Goal: Task Accomplishment & Management: Use online tool/utility

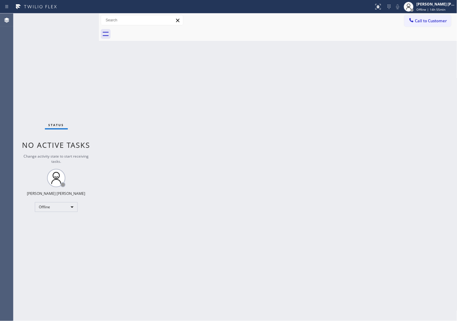
click at [23, 91] on div "Status No active tasks Change activity state to start receiving tasks. [PERSON_…" at bounding box center [56, 167] width 86 height 308
click at [435, 10] on span "Offline | 14h 55min" at bounding box center [431, 9] width 29 height 4
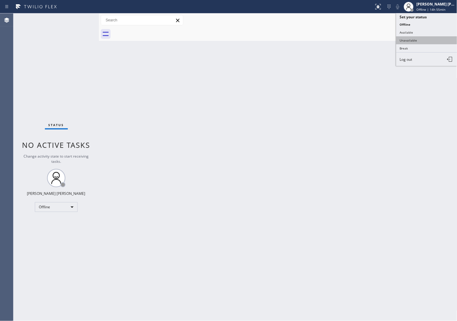
click at [428, 43] on button "Unavailable" at bounding box center [426, 40] width 61 height 8
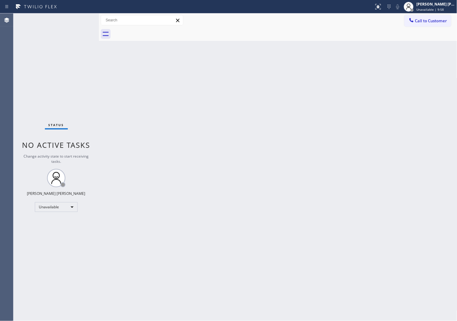
click at [421, 23] on span "Call to Customer" at bounding box center [431, 21] width 32 height 6
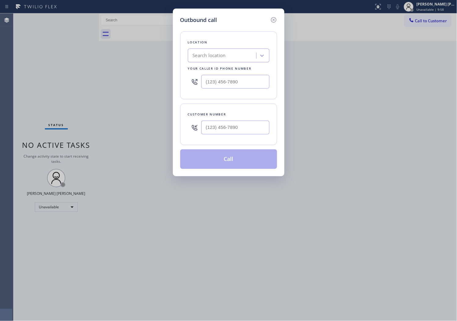
click at [224, 83] on input "text" at bounding box center [235, 82] width 68 height 14
click at [224, 83] on input "(___) ___-____" at bounding box center [235, 82] width 68 height 14
paste input "213) 955-7083"
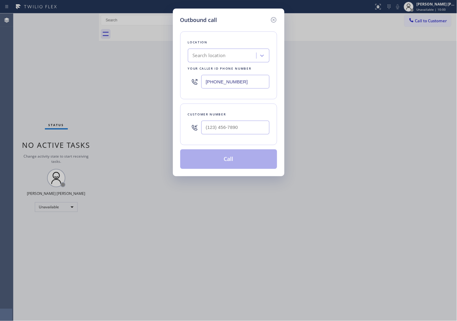
type input "[PHONE_NUMBER]"
click at [271, 22] on icon at bounding box center [273, 19] width 7 height 7
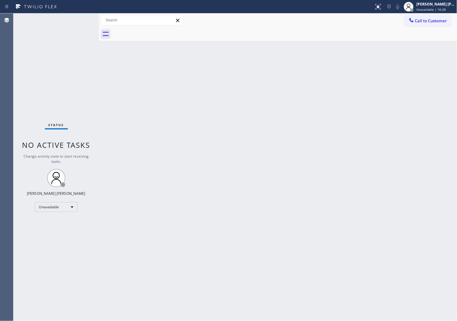
drag, startPoint x: 453, startPoint y: 188, endPoint x: 459, endPoint y: 187, distance: 6.1
click at [457, 187] on html "Status report No issues detected If you experience an issue, please download th…" at bounding box center [228, 160] width 457 height 321
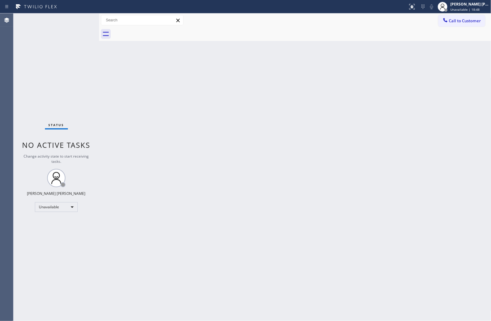
click at [448, 160] on div "Back to Dashboard Change Sender ID Customers Technicians Select a contact Outbo…" at bounding box center [295, 167] width 392 height 308
click at [454, 23] on span "Call to Customer" at bounding box center [465, 21] width 32 height 6
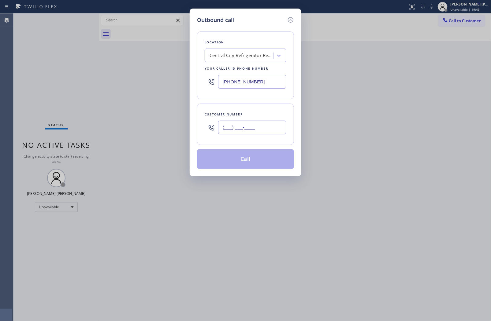
click at [251, 127] on input "(___) ___-____" at bounding box center [252, 128] width 68 height 14
paste input "747) 207-1111"
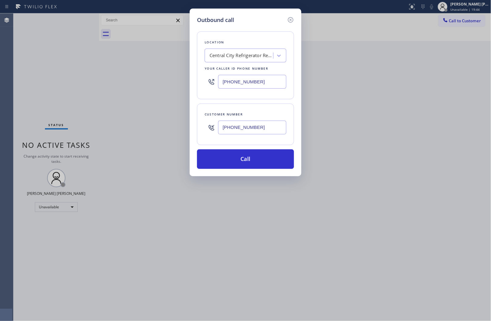
type input "[PHONE_NUMBER]"
click at [237, 79] on input "[PHONE_NUMBER]" at bounding box center [252, 82] width 68 height 14
paste input "714) 844-7736"
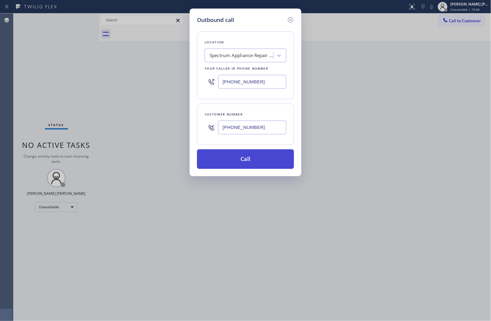
type input "[PHONE_NUMBER]"
click at [257, 155] on button "Call" at bounding box center [245, 159] width 97 height 20
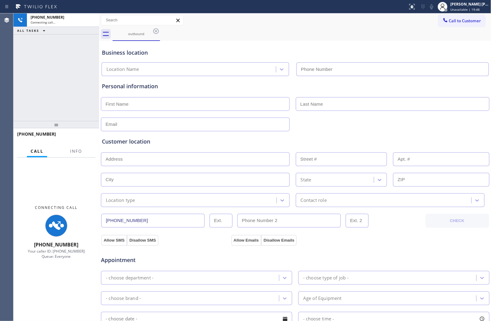
type input "[PHONE_NUMBER]"
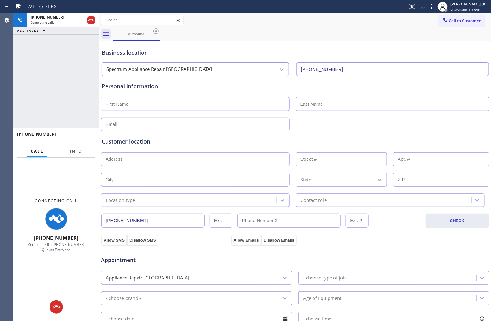
click at [81, 149] on span "Info" at bounding box center [76, 152] width 12 height 6
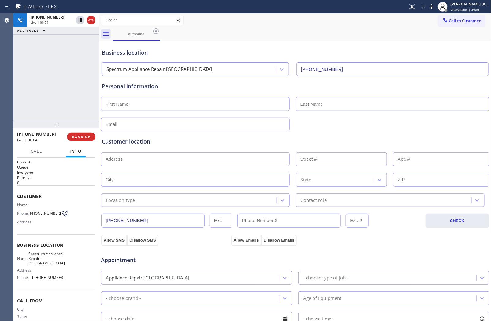
click at [93, 20] on icon at bounding box center [91, 20] width 6 height 2
click at [81, 138] on span "COMPLETE" at bounding box center [79, 137] width 21 height 4
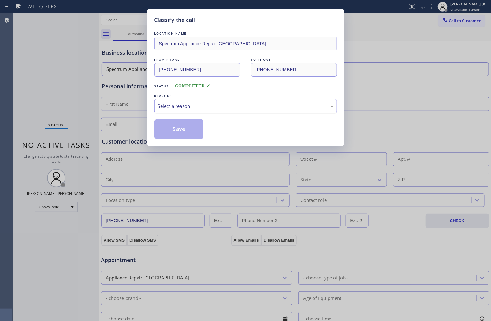
click at [167, 109] on div "Select a reason" at bounding box center [245, 106] width 175 height 7
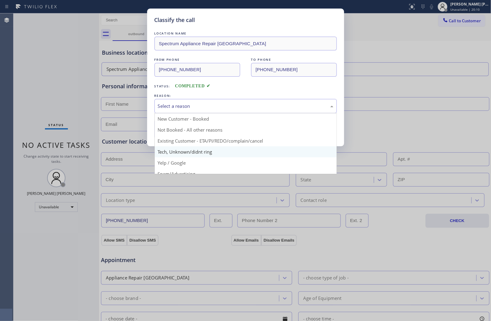
scroll to position [34, 0]
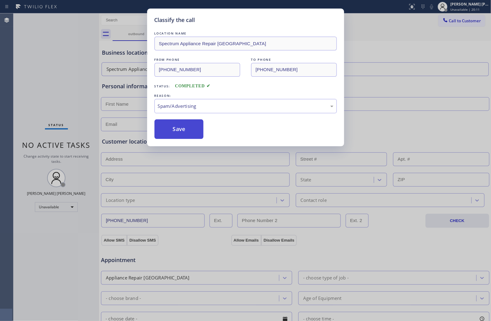
click at [186, 127] on button "Save" at bounding box center [178, 130] width 49 height 20
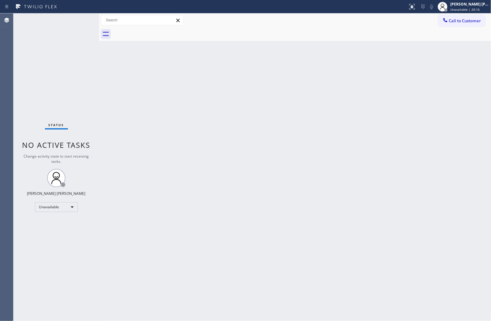
click at [451, 16] on button "Call to Customer" at bounding box center [461, 21] width 47 height 12
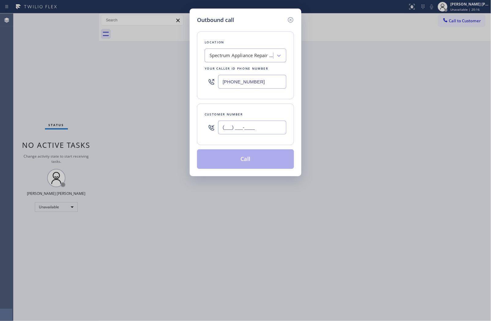
click at [241, 128] on input "(___) ___-____" at bounding box center [252, 128] width 68 height 14
paste input "510) 875-6537"
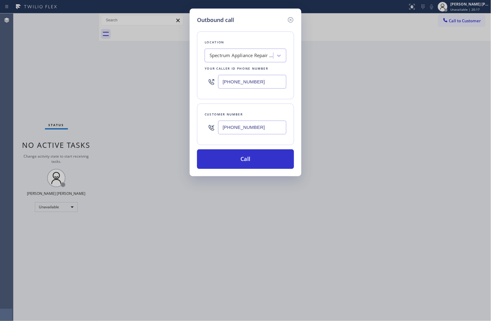
type input "[PHONE_NUMBER]"
click at [246, 77] on input "[PHONE_NUMBER]" at bounding box center [252, 82] width 68 height 14
paste input "510) 804-0234"
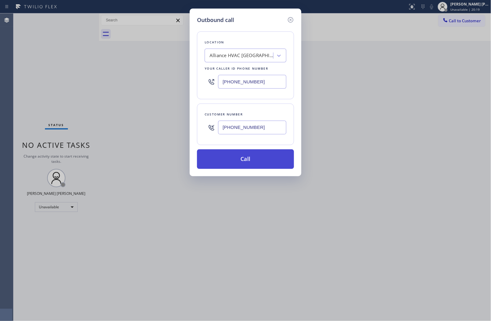
type input "[PHONE_NUMBER]"
click at [263, 156] on button "Call" at bounding box center [245, 159] width 97 height 20
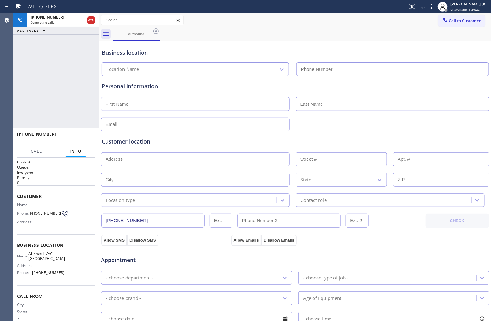
type input "[PHONE_NUMBER]"
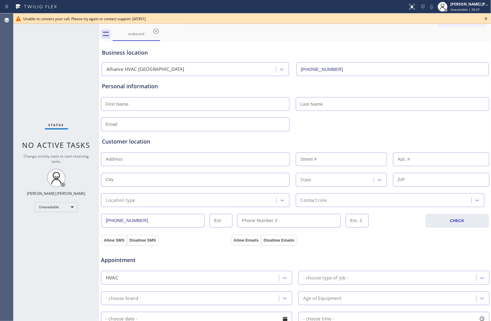
click at [2, 96] on div "Agent Desktop" at bounding box center [6, 167] width 13 height 308
click at [457, 18] on icon at bounding box center [485, 18] width 2 height 2
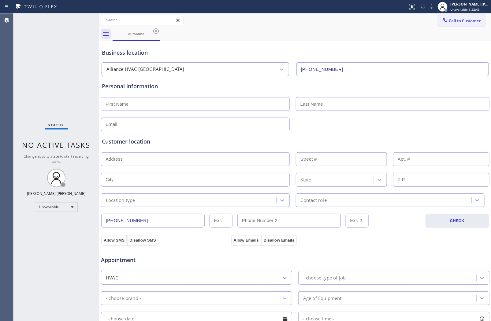
drag, startPoint x: 485, startPoint y: 18, endPoint x: 454, endPoint y: 24, distance: 31.4
click at [457, 17] on div "Back to Dashboard Change Sender ID Customers Technicians Select a contact Outbo…" at bounding box center [295, 167] width 392 height 308
click at [454, 24] on button "Call to Customer" at bounding box center [461, 21] width 47 height 12
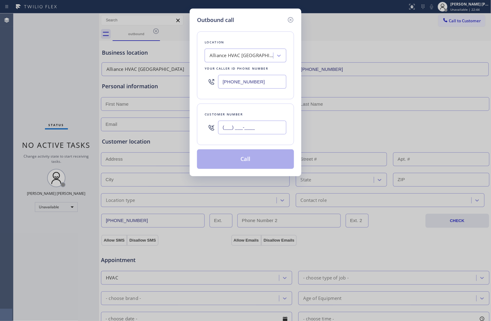
click at [254, 129] on input "(___) ___-____" at bounding box center [252, 128] width 68 height 14
paste input "5304"
click at [254, 129] on input "(___) ___-5304" at bounding box center [252, 128] width 68 height 14
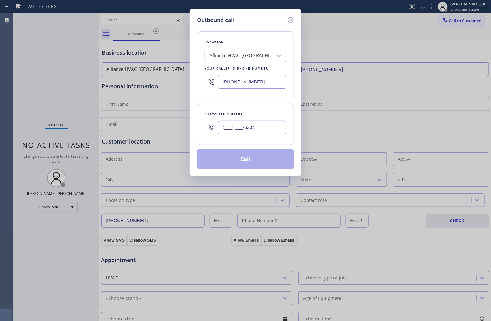
click at [254, 129] on input "(___) ___-5304" at bounding box center [252, 128] width 68 height 14
paste input "530) 434-067"
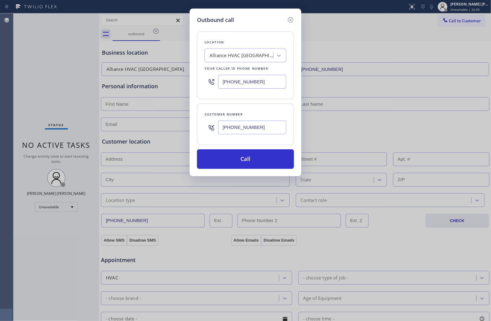
type input "[PHONE_NUMBER]"
click at [259, 83] on input "[PHONE_NUMBER]" at bounding box center [252, 82] width 68 height 14
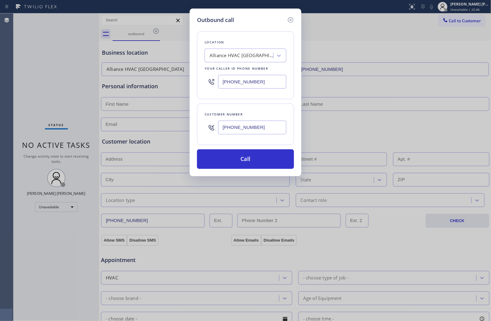
click at [259, 83] on input "[PHONE_NUMBER]" at bounding box center [252, 82] width 68 height 14
paste input "62) 278-0652"
type input "[PHONE_NUMBER]"
click at [251, 158] on button "Call" at bounding box center [245, 159] width 97 height 20
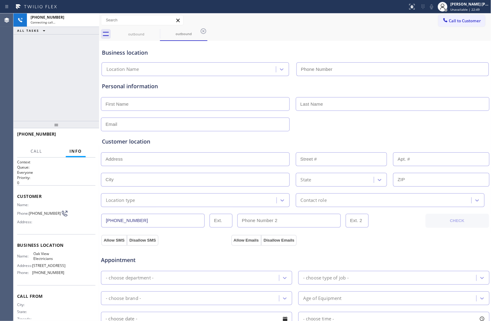
type input "[PHONE_NUMBER]"
click at [33, 111] on div "[PHONE_NUMBER] Connecting call… ALL TASKS ALL TASKS ACTIVE TASKS TASKS IN WRAP …" at bounding box center [56, 67] width 86 height 108
click at [35, 136] on span "[PHONE_NUMBER]" at bounding box center [36, 134] width 39 height 6
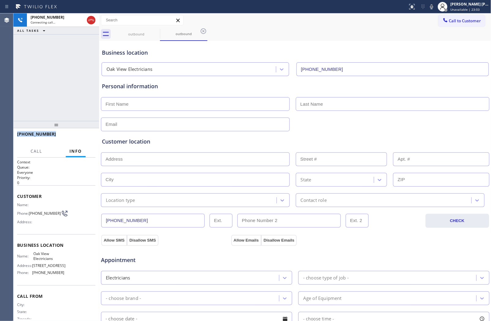
copy span "[PHONE_NUMBER]"
click at [83, 139] on span "COMPLETE" at bounding box center [79, 137] width 21 height 4
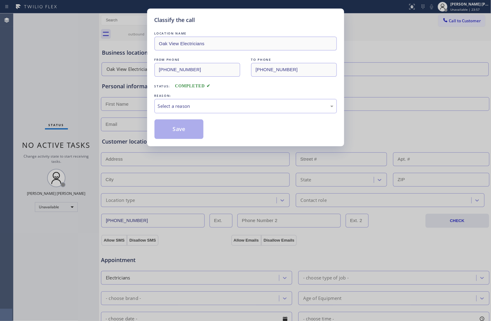
click at [205, 114] on div "LOCATION NAME Oak View Electricians FROM PHONE [PHONE_NUMBER] TO PHONE [PHONE_N…" at bounding box center [245, 84] width 182 height 109
click at [208, 108] on div "Select a reason" at bounding box center [245, 106] width 175 height 7
click at [197, 106] on div "Select a reason" at bounding box center [245, 106] width 175 height 7
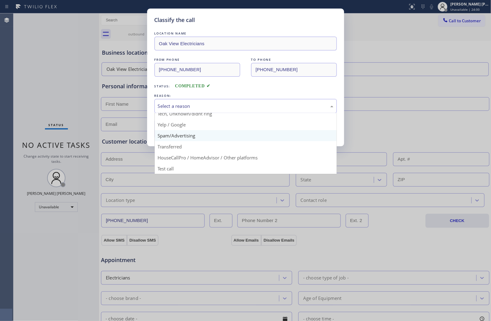
scroll to position [5, 0]
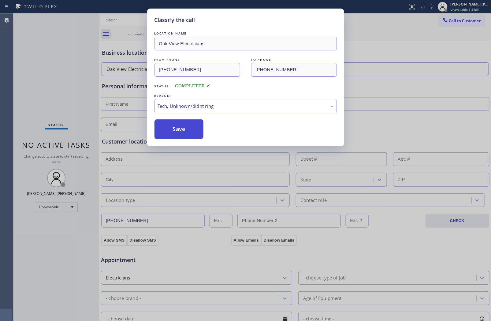
click at [183, 122] on button "Save" at bounding box center [178, 130] width 49 height 20
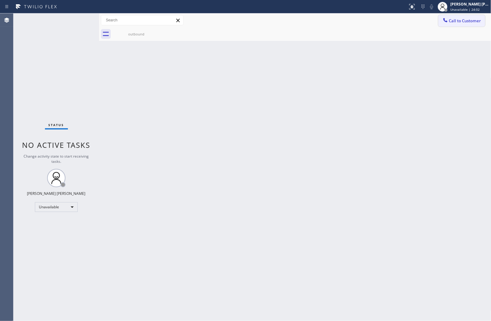
click at [456, 23] on span "Call to Customer" at bounding box center [465, 21] width 32 height 6
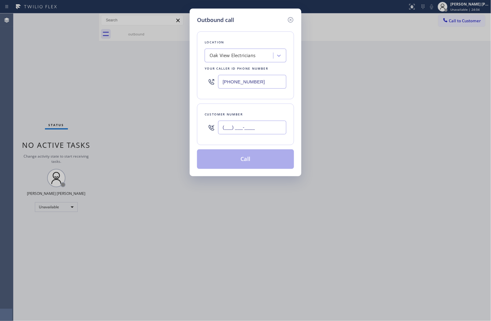
click at [256, 129] on input "(___) ___-____" at bounding box center [252, 128] width 68 height 14
paste input "530) 434-0674"
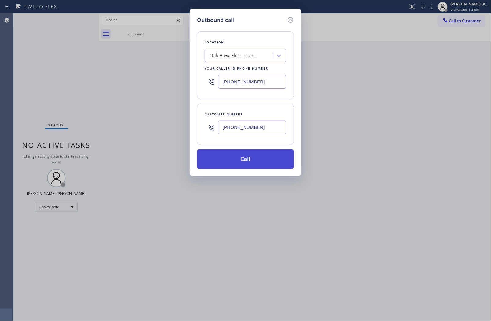
type input "[PHONE_NUMBER]"
click at [255, 158] on button "Call" at bounding box center [245, 159] width 97 height 20
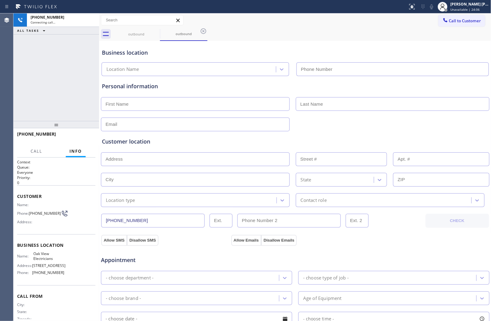
type input "[PHONE_NUMBER]"
click at [2, 143] on div "Agent Desktop" at bounding box center [6, 167] width 13 height 308
click at [21, 93] on div "[PHONE_NUMBER] Live | 00:04 ALL TASKS ALL TASKS ACTIVE TASKS TASKS IN WRAP UP" at bounding box center [56, 67] width 86 height 108
click at [19, 72] on div "[PHONE_NUMBER] Live | 00:15 ALL TASKS ALL TASKS ACTIVE TASKS TASKS IN WRAP UP" at bounding box center [56, 67] width 86 height 108
click at [116, 53] on div "Business location" at bounding box center [295, 53] width 386 height 8
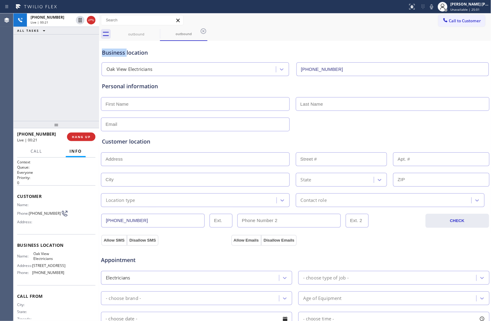
click at [116, 53] on div "Business location" at bounding box center [295, 53] width 386 height 8
click at [75, 133] on button "HANG UP" at bounding box center [81, 137] width 28 height 9
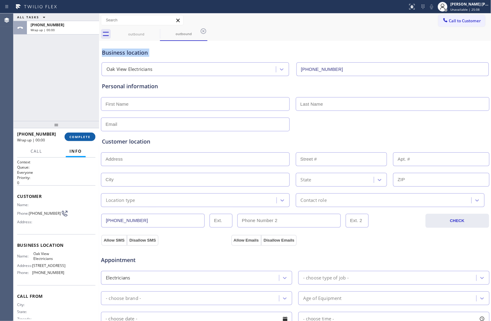
click at [84, 137] on span "COMPLETE" at bounding box center [79, 137] width 21 height 4
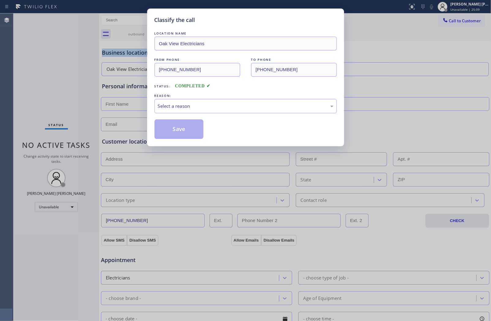
click at [169, 108] on div "Select a reason" at bounding box center [245, 106] width 175 height 7
click at [183, 112] on div "Existing Customer - ETA/PI/REDO/complain/cancel" at bounding box center [245, 106] width 182 height 14
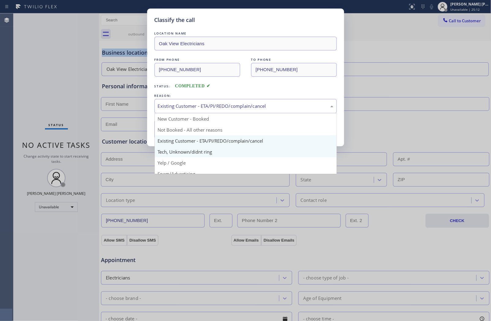
scroll to position [34, 0]
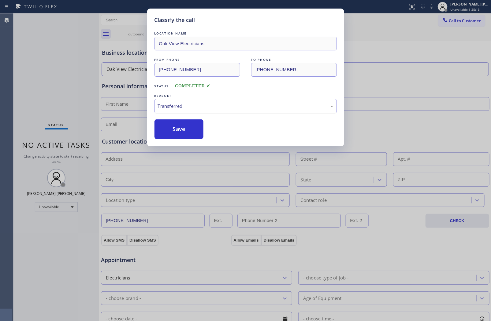
click at [179, 104] on div "Transferred" at bounding box center [245, 106] width 175 height 7
click at [178, 139] on div "Classify the call LOCATION NAME Oak View Electricians FROM PHONE [PHONE_NUMBER]…" at bounding box center [245, 78] width 197 height 138
click at [179, 133] on button "Save" at bounding box center [178, 130] width 49 height 20
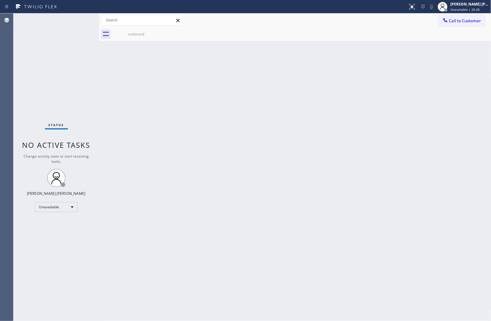
click at [2, 199] on div "Agent Desktop" at bounding box center [6, 167] width 13 height 308
click at [2, 194] on div "Agent Desktop" at bounding box center [6, 167] width 13 height 308
click at [142, 35] on div "outbound" at bounding box center [136, 34] width 46 height 5
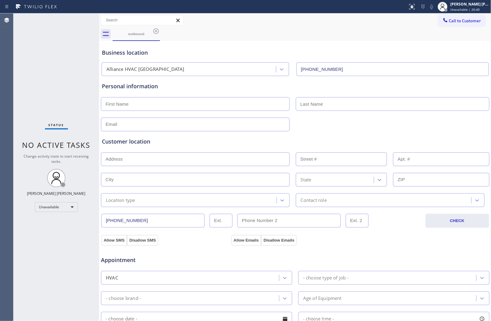
click at [155, 31] on icon at bounding box center [155, 31] width 7 height 7
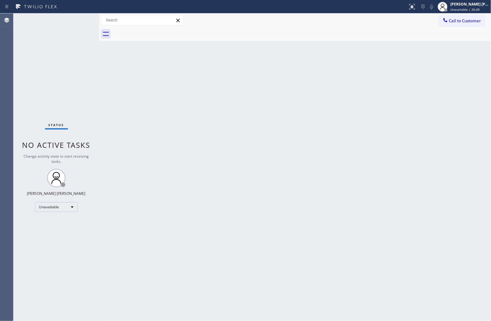
click at [457, 29] on div at bounding box center [301, 34] width 378 height 14
click at [441, 24] on button "Call to Customer" at bounding box center [461, 21] width 47 height 12
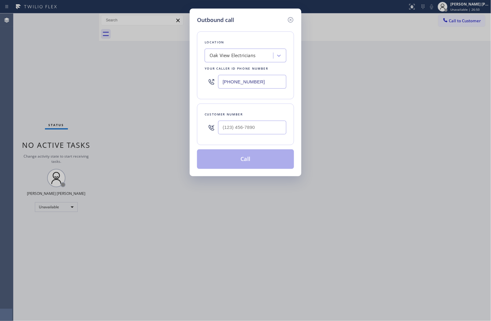
click at [230, 82] on input "[PHONE_NUMBER]" at bounding box center [252, 82] width 68 height 14
paste input "310) 499-0224"
click at [230, 82] on input "[PHONE_NUMBER]" at bounding box center [252, 82] width 68 height 14
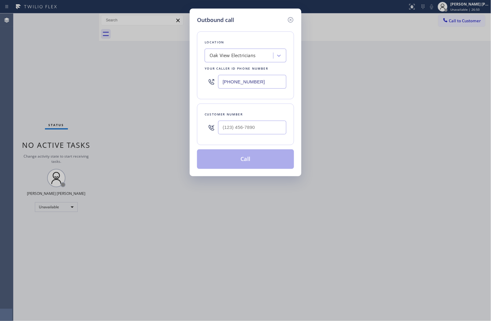
click at [230, 82] on input "[PHONE_NUMBER]" at bounding box center [252, 82] width 68 height 14
paste input "text"
type input "[PHONE_NUMBER]"
click at [266, 133] on input "(___) ___-____" at bounding box center [252, 128] width 68 height 14
paste input "818) 517-9343"
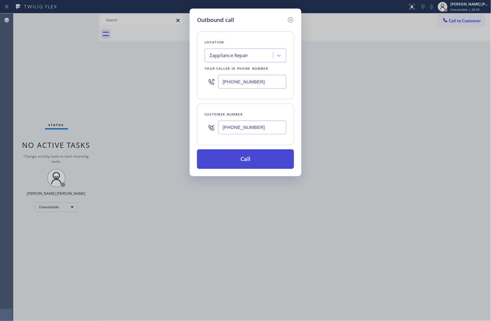
type input "[PHONE_NUMBER]"
click at [260, 158] on button "Call" at bounding box center [245, 159] width 97 height 20
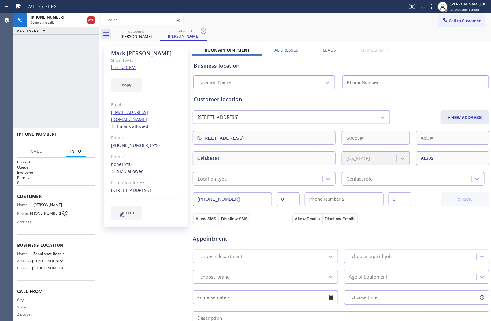
click at [134, 60] on div "Since: [DATE]" at bounding box center [146, 60] width 70 height 7
click at [134, 56] on div "[PERSON_NAME]" at bounding box center [146, 53] width 70 height 7
copy div "[PERSON_NAME]"
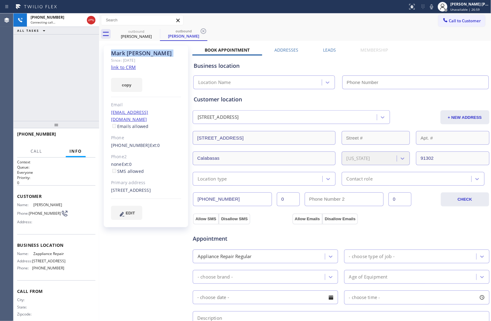
type input "[PHONE_NUMBER]"
click at [57, 64] on div "[PHONE_NUMBER] Connecting call… ALL TASKS ALL TASKS ACTIVE TASKS TASKS IN WRAP …" at bounding box center [56, 67] width 86 height 108
click at [23, 131] on span "[PHONE_NUMBER]" at bounding box center [36, 134] width 39 height 6
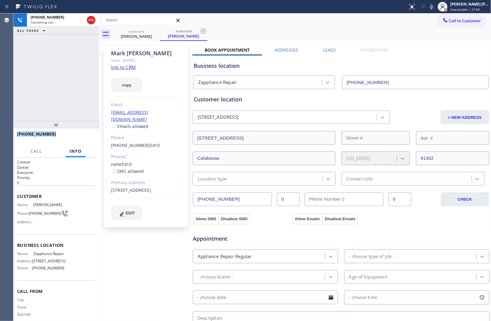
click at [23, 131] on span "[PHONE_NUMBER]" at bounding box center [36, 134] width 39 height 6
copy span "[PHONE_NUMBER]"
click at [50, 254] on span "Zappliance Repair" at bounding box center [48, 254] width 31 height 5
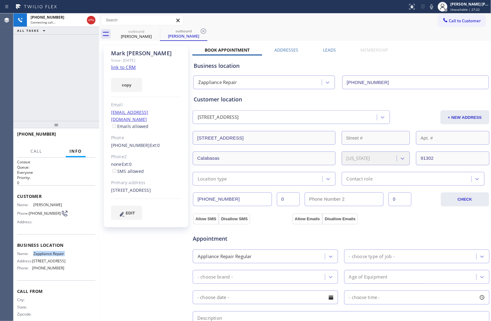
copy span "Zappliance Repair"
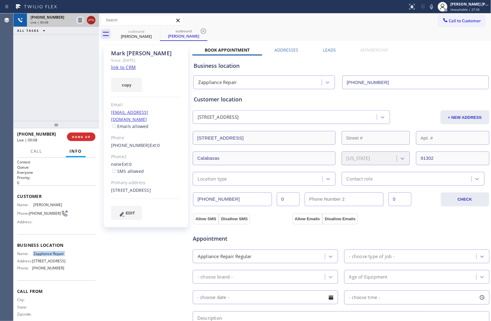
click at [89, 21] on icon at bounding box center [90, 20] width 7 height 7
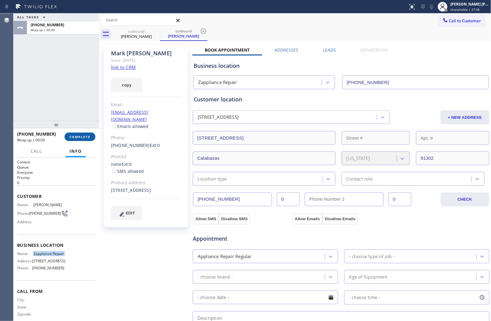
click at [82, 137] on span "COMPLETE" at bounding box center [79, 137] width 21 height 4
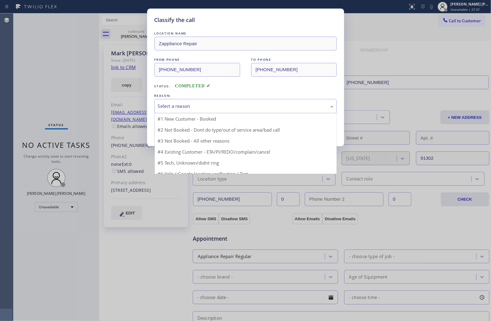
click at [173, 105] on div "Select a reason" at bounding box center [245, 106] width 175 height 7
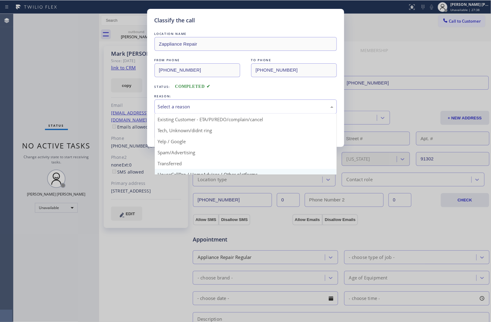
scroll to position [34, 0]
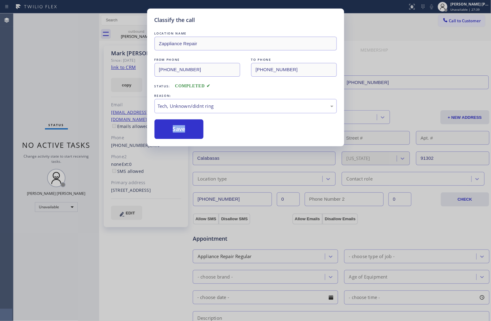
click at [182, 119] on div "LOCATION NAME Zappliance Repair FROM PHONE [PHONE_NUMBER] TO PHONE [PHONE_NUMBE…" at bounding box center [245, 84] width 182 height 109
click at [182, 108] on div "Tech, Unknown/didnt ring" at bounding box center [245, 106] width 175 height 7
click at [188, 102] on div "Tech, Unknown/didnt ring" at bounding box center [245, 106] width 182 height 14
click at [188, 130] on button "Save" at bounding box center [178, 130] width 49 height 20
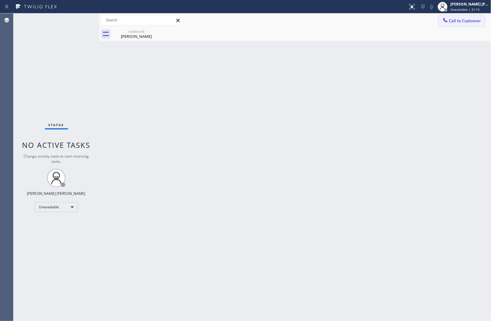
click at [457, 22] on span "Call to Customer" at bounding box center [465, 21] width 32 height 6
click at [0, 0] on div "Outbound call Location Zappliance Repair Your caller id phone number [PHONE_NUM…" at bounding box center [0, 0] width 0 height 0
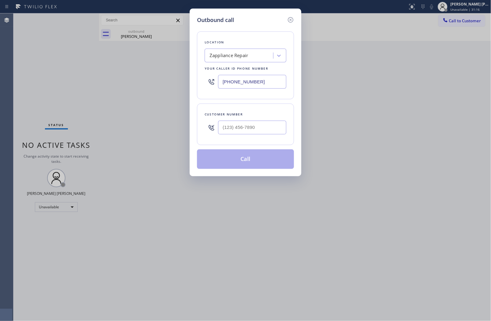
click at [242, 80] on input "[PHONE_NUMBER]" at bounding box center [252, 82] width 68 height 14
click at [243, 80] on input "[PHONE_NUMBER]" at bounding box center [252, 82] width 68 height 14
paste input "213) 955-7083"
type input "[PHONE_NUMBER]"
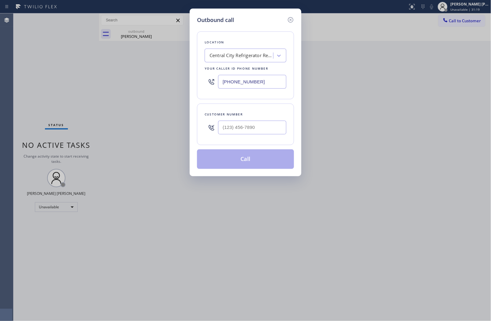
click at [243, 117] on div "Customer number" at bounding box center [245, 114] width 82 height 6
click at [242, 120] on div at bounding box center [252, 128] width 68 height 20
click at [241, 132] on input "(___) ___-____" at bounding box center [252, 128] width 68 height 14
paste input "626) 428-2948"
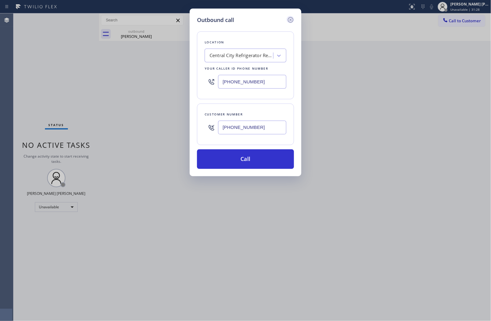
type input "[PHONE_NUMBER]"
click at [292, 17] on icon at bounding box center [291, 20] width 6 height 6
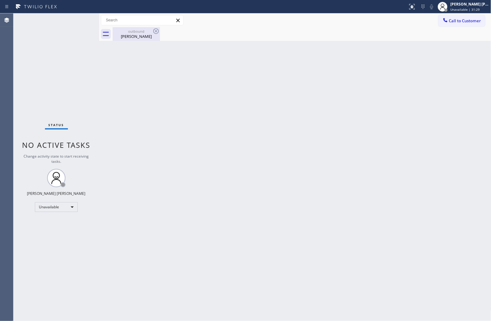
click at [143, 38] on div "[PERSON_NAME]" at bounding box center [136, 37] width 46 height 6
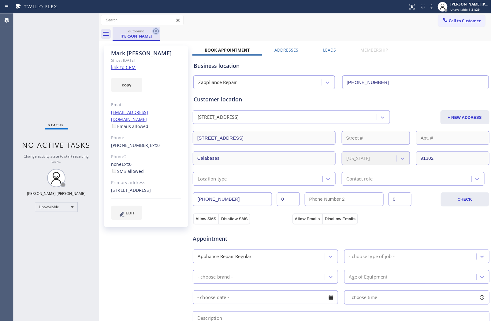
click at [157, 31] on icon at bounding box center [155, 31] width 7 height 7
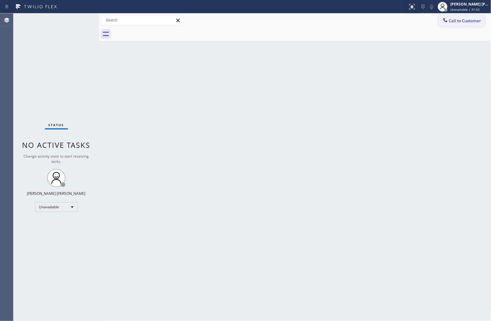
drag, startPoint x: 422, startPoint y: 20, endPoint x: 448, endPoint y: 22, distance: 25.8
click at [423, 20] on div "Call to Customer Outbound call Location [GEOGRAPHIC_DATA] Refrigerator Repair Y…" at bounding box center [295, 20] width 392 height 11
click at [457, 22] on span "Call to Customer" at bounding box center [465, 21] width 32 height 6
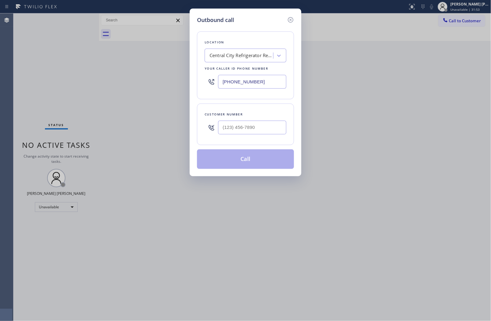
click at [239, 83] on input "[PHONE_NUMBER]" at bounding box center [252, 82] width 68 height 14
paste input "text"
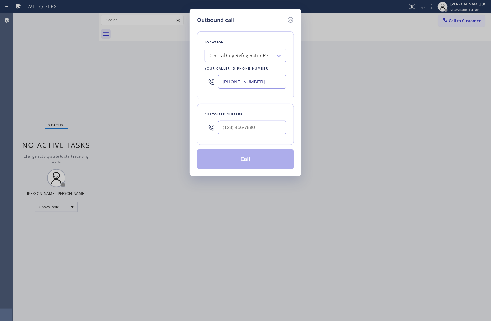
type input "[PHONE_NUMBER]"
click at [4, 167] on div "Outbound call Location [GEOGRAPHIC_DATA] Refrigerator Repair Your caller id pho…" at bounding box center [245, 160] width 491 height 321
click at [258, 81] on input "[PHONE_NUMBER]" at bounding box center [252, 82] width 68 height 14
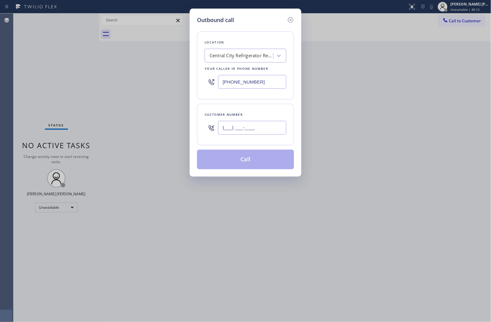
click at [251, 124] on input "(___) ___-____" at bounding box center [252, 128] width 68 height 14
paste input "516) 231-0074"
type input "[PHONE_NUMBER]"
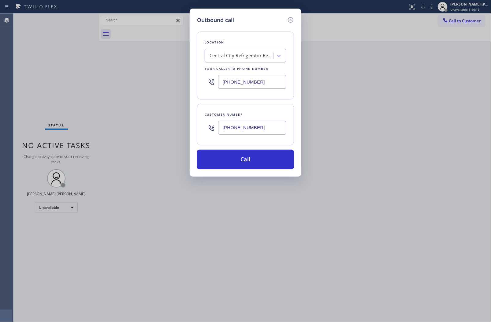
click at [229, 83] on input "[PHONE_NUMBER]" at bounding box center [252, 82] width 68 height 14
paste input "646) 846-9755"
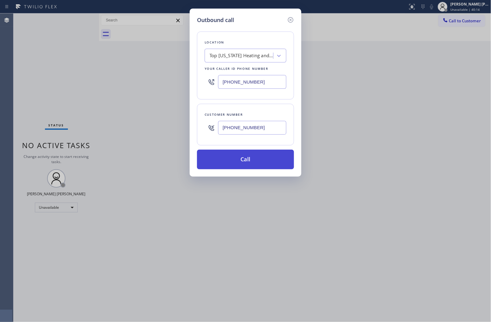
type input "[PHONE_NUMBER]"
click at [249, 161] on button "Call" at bounding box center [245, 159] width 97 height 20
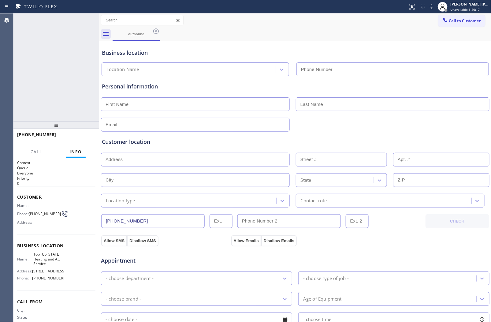
type input "[PHONE_NUMBER]"
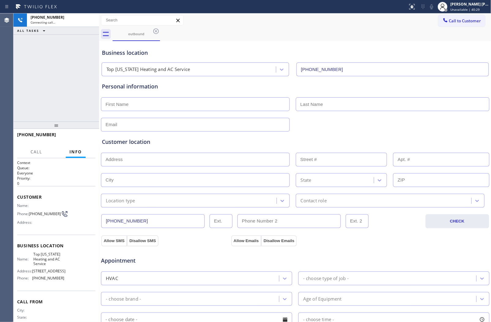
click at [399, 12] on div "Status report No issues detected If you experience an issue, please download th…" at bounding box center [245, 6] width 491 height 13
click at [435, 9] on icon at bounding box center [431, 6] width 7 height 7
click at [41, 132] on span "[PHONE_NUMBER]" at bounding box center [36, 134] width 39 height 6
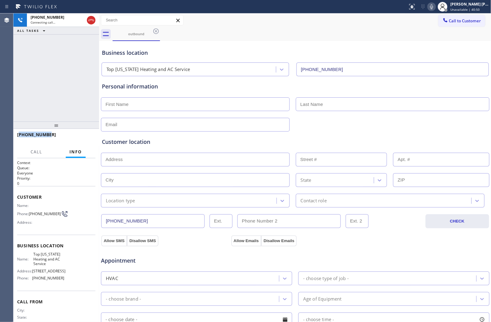
click at [41, 132] on span "[PHONE_NUMBER]" at bounding box center [36, 134] width 39 height 6
click at [22, 133] on span "[PHONE_NUMBER]" at bounding box center [36, 134] width 39 height 6
copy span "[PHONE_NUMBER]"
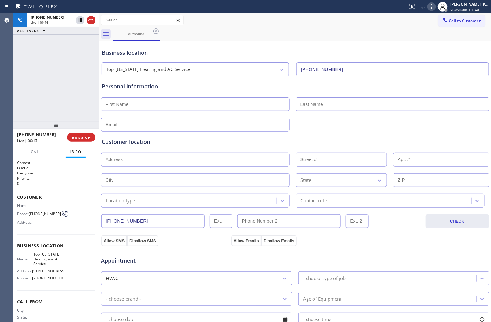
click at [130, 47] on div "Business location Top [US_STATE] Heating and AC Service [PHONE_NUMBER]" at bounding box center [295, 59] width 389 height 34
click at [127, 50] on div "Business location" at bounding box center [295, 53] width 386 height 8
click at [85, 139] on span "HANG UP" at bounding box center [81, 137] width 19 height 4
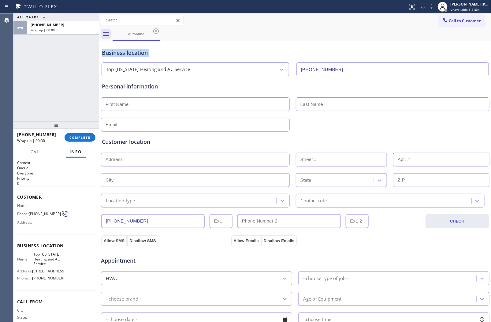
click at [168, 105] on input "text" at bounding box center [195, 104] width 189 height 14
click at [92, 138] on button "COMPLETE" at bounding box center [79, 137] width 31 height 9
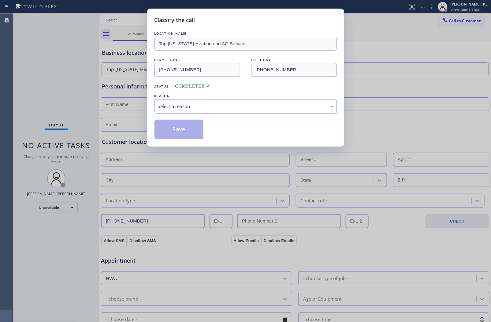
click at [175, 109] on div "Select a reason" at bounding box center [245, 106] width 175 height 7
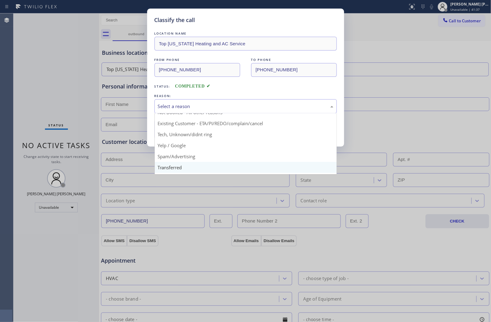
scroll to position [34, 0]
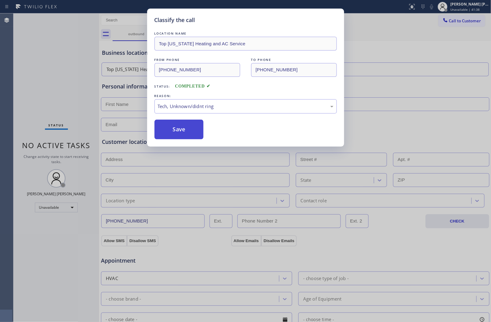
click at [175, 133] on button "Save" at bounding box center [178, 130] width 49 height 20
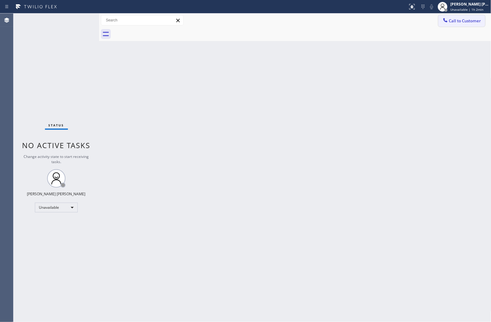
click at [457, 21] on span "Call to Customer" at bounding box center [465, 21] width 32 height 6
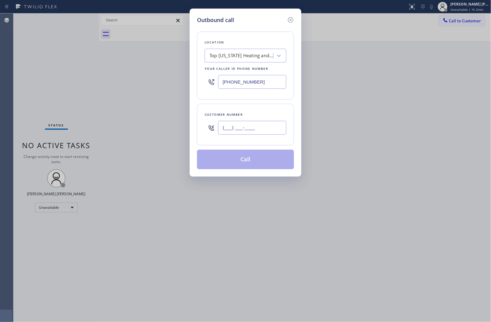
drag, startPoint x: 261, startPoint y: 123, endPoint x: 252, endPoint y: 120, distance: 9.4
click at [261, 123] on input "(___) ___-____" at bounding box center [252, 128] width 68 height 14
paste input "682) 704-4461"
type input "[PHONE_NUMBER]"
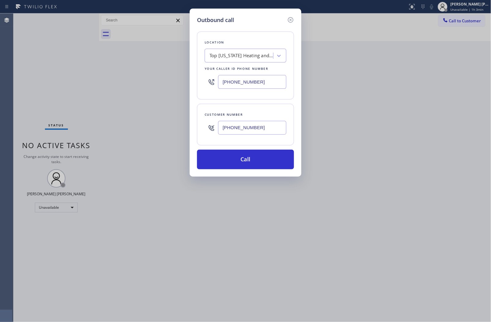
click at [238, 86] on input "[PHONE_NUMBER]" at bounding box center [252, 82] width 68 height 14
paste input "17-482"
click at [238, 86] on input "[PHONE_NUMBER]" at bounding box center [252, 82] width 68 height 14
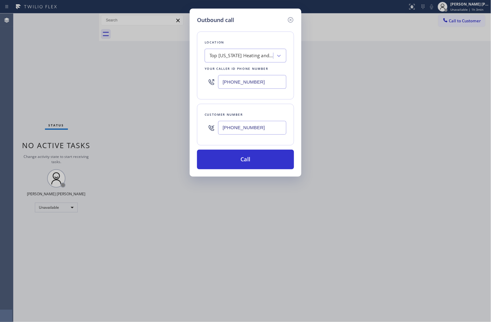
click at [238, 86] on input "[PHONE_NUMBER]" at bounding box center [252, 82] width 68 height 14
paste input "817) 482-5346"
type input "[PHONE_NUMBER]"
click at [246, 162] on button "Call" at bounding box center [245, 159] width 97 height 20
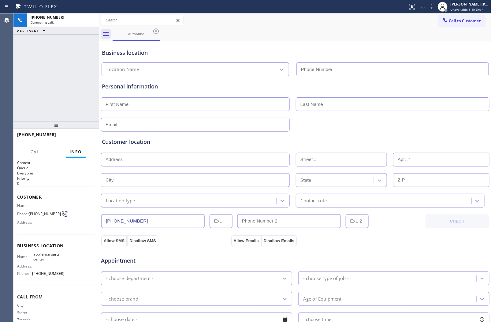
type input "[PHONE_NUMBER]"
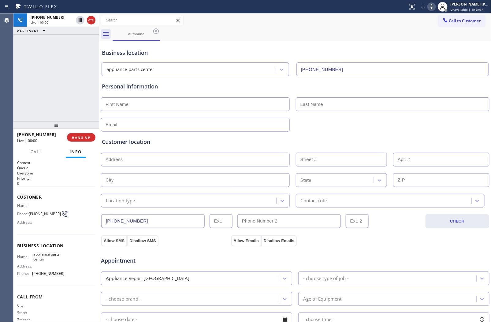
click at [3, 80] on div "Agent Desktop" at bounding box center [6, 167] width 13 height 308
click at [311, 37] on div "outbound" at bounding box center [301, 34] width 378 height 14
click at [83, 136] on span "COMPLETE" at bounding box center [79, 137] width 21 height 4
click at [163, 105] on input "text" at bounding box center [195, 104] width 189 height 14
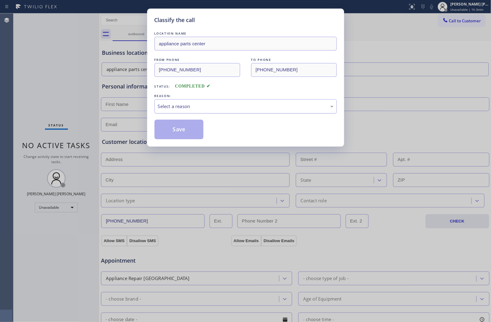
click at [164, 105] on div "Select a reason" at bounding box center [245, 106] width 175 height 7
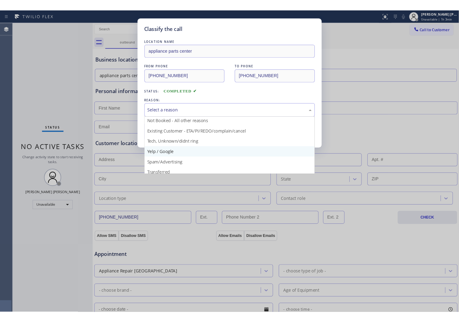
scroll to position [5, 0]
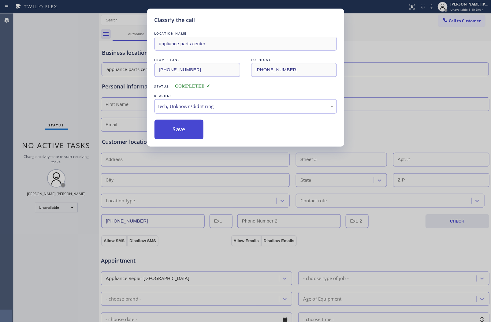
click at [185, 129] on button "Save" at bounding box center [178, 130] width 49 height 20
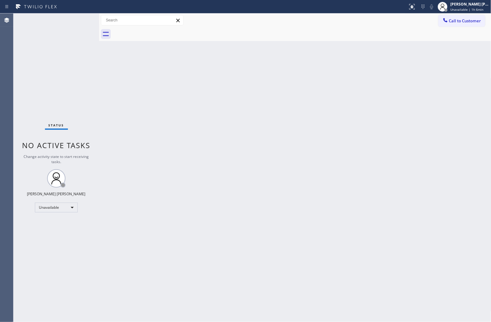
click at [457, 23] on span "Call to Customer" at bounding box center [465, 21] width 32 height 6
click at [0, 0] on div "Outbound call Location appliance parts center Your caller id phone number [PHON…" at bounding box center [0, 0] width 0 height 0
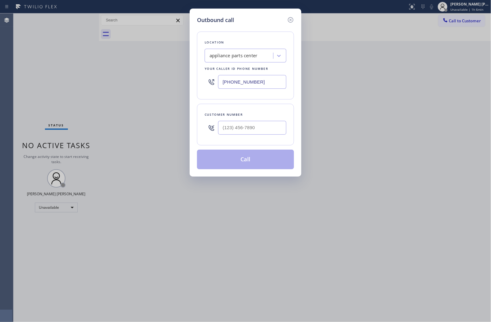
click at [236, 86] on input "[PHONE_NUMBER]" at bounding box center [252, 82] width 68 height 14
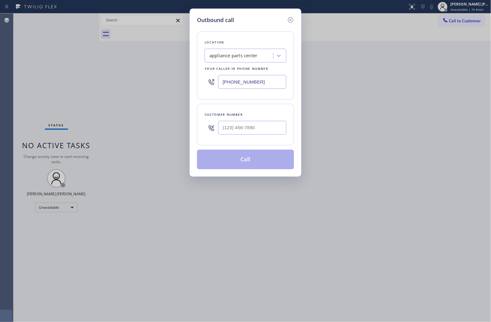
paste input "561) 678-0272"
type input "[PHONE_NUMBER]"
click at [248, 129] on input "(___) ___-____" at bounding box center [252, 128] width 68 height 14
paste input "561) 990-6636"
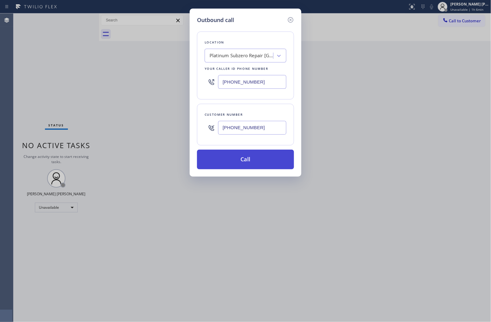
type input "[PHONE_NUMBER]"
click at [248, 160] on button "Call" at bounding box center [245, 159] width 97 height 20
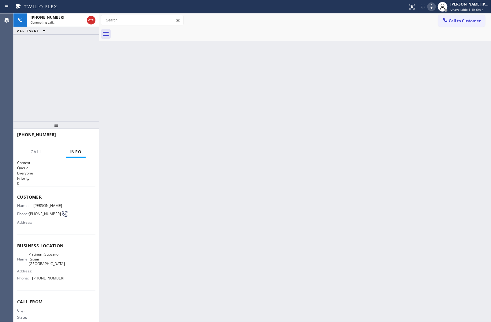
click at [37, 208] on span "[PERSON_NAME]" at bounding box center [48, 205] width 31 height 5
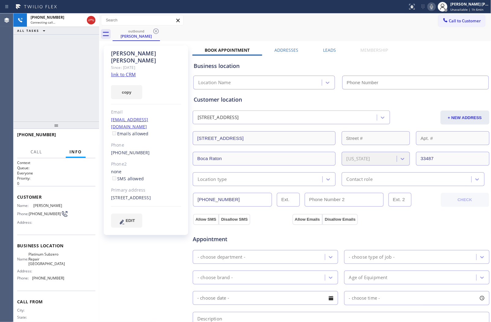
click at [37, 208] on span "[PERSON_NAME]" at bounding box center [48, 205] width 31 height 5
click at [78, 64] on div "[PHONE_NUMBER] Connecting call… ALL TASKS ALL TASKS ACTIVE TASKS TASKS IN WRAP …" at bounding box center [56, 67] width 86 height 108
type input "[PHONE_NUMBER]"
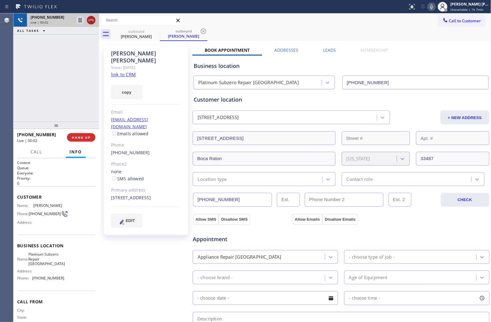
click at [93, 20] on icon at bounding box center [90, 20] width 7 height 7
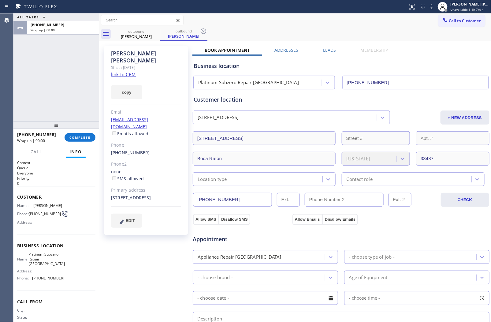
drag, startPoint x: 330, startPoint y: 54, endPoint x: 329, endPoint y: 50, distance: 3.6
click at [330, 52] on div "Book Appointment Addresses Leads Membership Business location Platinum Subzero …" at bounding box center [340, 249] width 297 height 404
click at [329, 50] on label "Leads" at bounding box center [329, 50] width 13 height 6
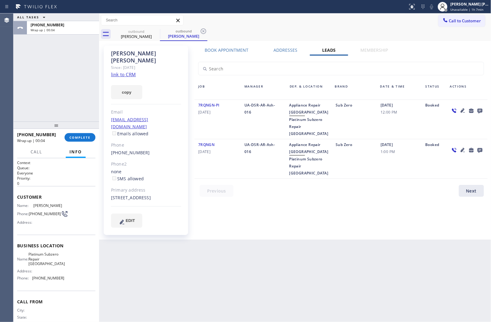
click at [390, 44] on div "[PERSON_NAME] Since: [DATE] link to CRM copy Email [EMAIL_ADDRESS][DOMAIN_NAME]…" at bounding box center [295, 139] width 389 height 195
click at [457, 107] on icon at bounding box center [479, 111] width 7 height 8
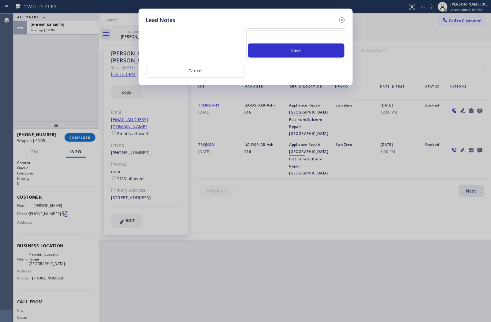
click at [320, 38] on textarea at bounding box center [296, 35] width 96 height 11
paste textarea "N/A- Please transfer"
type textarea "N/A- Please transfer"
click at [293, 56] on button "Save" at bounding box center [296, 50] width 96 height 14
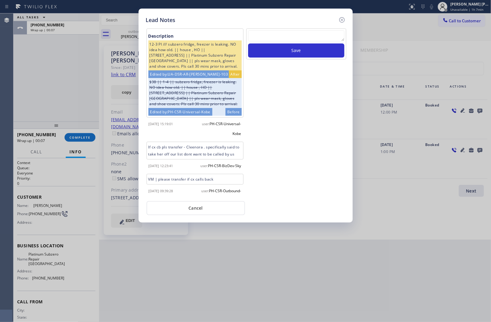
click at [339, 22] on icon at bounding box center [341, 19] width 7 height 7
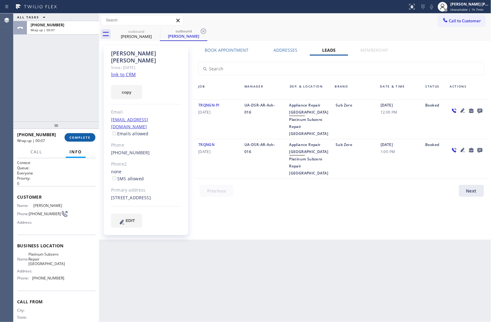
click at [77, 138] on span "COMPLETE" at bounding box center [79, 137] width 21 height 4
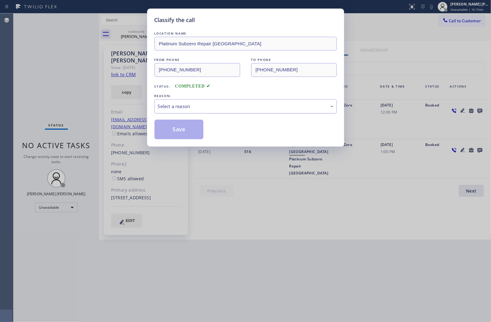
click at [227, 113] on div "Select a reason" at bounding box center [245, 106] width 182 height 14
click at [186, 131] on button "Save" at bounding box center [178, 130] width 49 height 20
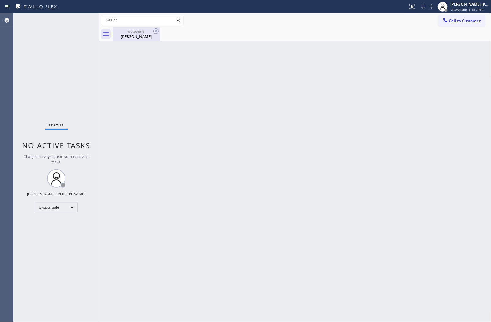
click at [152, 38] on div "[PERSON_NAME]" at bounding box center [136, 37] width 46 height 6
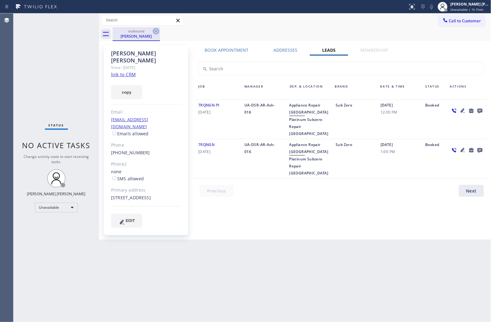
click at [155, 31] on icon at bounding box center [156, 31] width 6 height 6
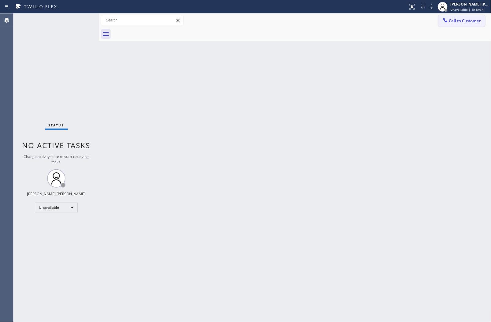
click at [457, 23] on span "Call to Customer" at bounding box center [465, 21] width 32 height 6
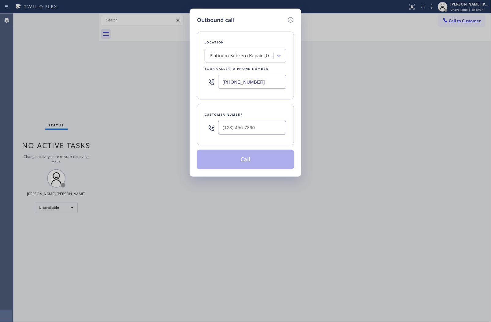
click at [241, 82] on input "[PHONE_NUMBER]" at bounding box center [252, 82] width 68 height 14
paste input "480-7870"
click at [252, 82] on input "[PHONE_NUMBER]" at bounding box center [252, 82] width 68 height 14
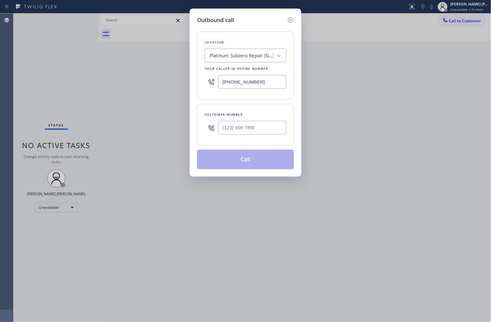
click at [252, 82] on input "[PHONE_NUMBER]" at bounding box center [252, 82] width 68 height 14
paste input "480) 787-0279"
type input "[PHONE_NUMBER]"
click at [240, 131] on input "(___) ___-____" at bounding box center [252, 128] width 68 height 14
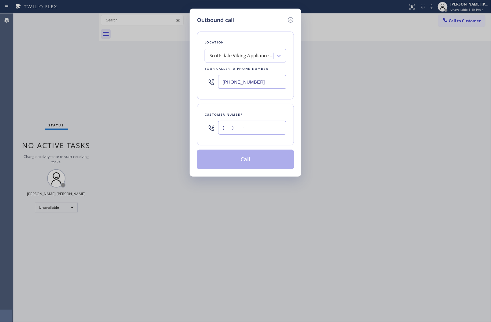
paste input "970) 749-7374"
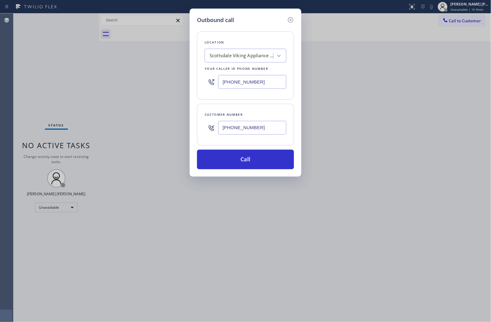
click at [457, 105] on div "Outbound call Location [GEOGRAPHIC_DATA] Viking Appliance Repair Your caller id…" at bounding box center [245, 161] width 491 height 322
click at [457, 107] on div "Outbound call Location [GEOGRAPHIC_DATA] Viking Appliance Repair Your caller id…" at bounding box center [245, 161] width 491 height 322
click at [457, 113] on div "Outbound call Location [GEOGRAPHIC_DATA] Viking Appliance Repair Your caller id…" at bounding box center [245, 161] width 491 height 322
click at [291, 20] on icon at bounding box center [290, 19] width 7 height 7
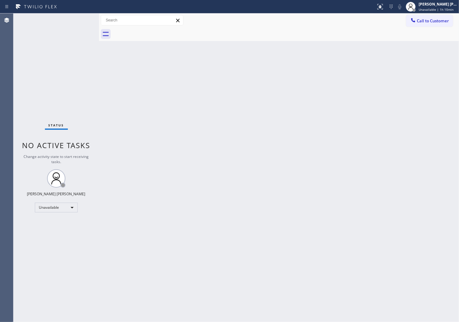
click at [424, 21] on span "Call to Customer" at bounding box center [433, 21] width 32 height 6
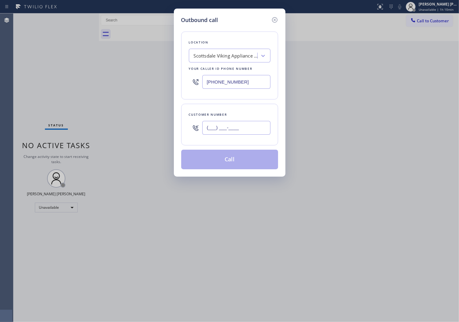
click at [225, 129] on input "(___) ___-____" at bounding box center [236, 128] width 68 height 14
paste input "970) 749-7374"
type input "[PHONE_NUMBER]"
click at [242, 156] on button "Call" at bounding box center [229, 159] width 97 height 20
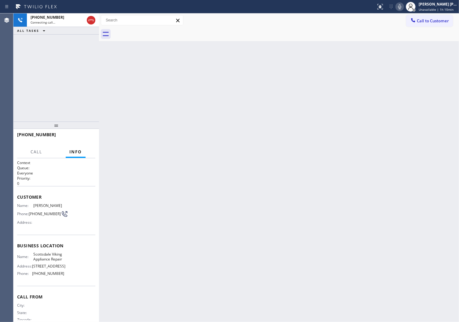
click at [129, 50] on div "Back to Dashboard Change Sender ID Customers Technicians Select a contact Outbo…" at bounding box center [279, 167] width 360 height 308
click at [33, 201] on div "Customer Name: [PERSON_NAME] Phone: [PHONE_NUMBER] Address:" at bounding box center [56, 210] width 78 height 49
click at [35, 203] on span "[PERSON_NAME]" at bounding box center [48, 205] width 31 height 5
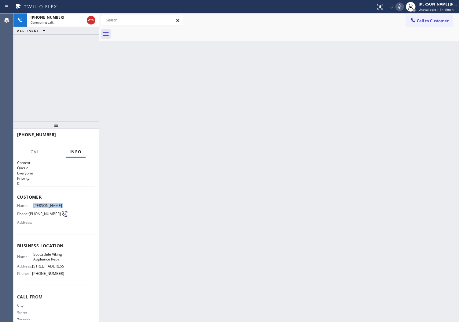
copy span "[PERSON_NAME]"
click at [457, 69] on div "Back to Dashboard Change Sender ID Customers Technicians Select a contact Outbo…" at bounding box center [279, 167] width 360 height 308
click at [2, 106] on div "Agent Desktop" at bounding box center [6, 167] width 13 height 308
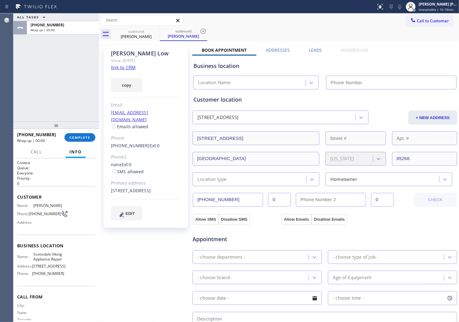
click at [312, 52] on div "Book Appointment Addresses Leads Membership Business location Location Name Per…" at bounding box center [324, 249] width 265 height 404
type input "[PHONE_NUMBER]"
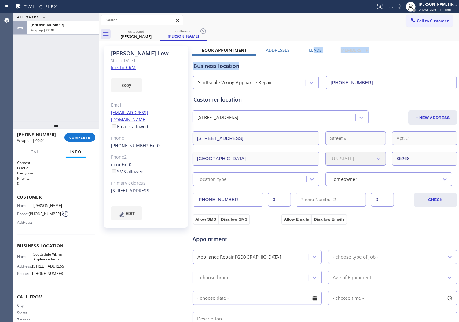
click at [313, 44] on div "[PERSON_NAME] Since: [DATE] link to CRM copy Email [EMAIL_ADDRESS][DOMAIN_NAME]…" at bounding box center [279, 246] width 357 height 408
click at [309, 54] on div "Business location [GEOGRAPHIC_DATA] Viking Appliance Repair [PHONE_NUMBER]" at bounding box center [324, 71] width 265 height 36
click at [312, 47] on label "Leads" at bounding box center [315, 50] width 13 height 6
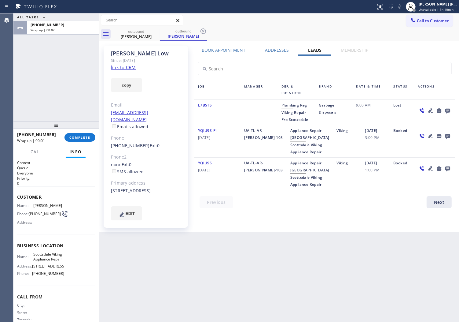
click at [447, 110] on icon at bounding box center [447, 111] width 7 height 8
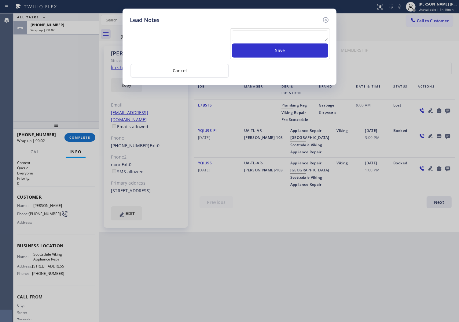
click at [245, 37] on textarea at bounding box center [280, 35] width 96 height 11
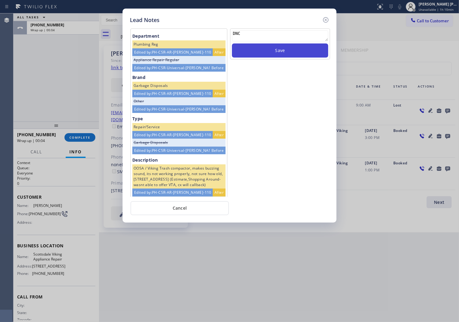
type textarea "DNC"
click at [295, 54] on button "Save" at bounding box center [280, 50] width 96 height 14
click at [327, 20] on icon at bounding box center [325, 19] width 7 height 7
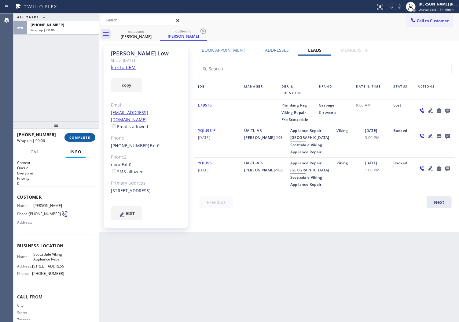
click at [86, 135] on span "COMPLETE" at bounding box center [79, 137] width 21 height 4
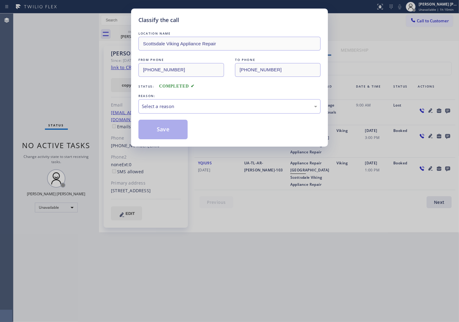
click at [173, 114] on div "LOCATION NAME Scottsdale Viking Appliance Repair FROM PHONE [PHONE_NUMBER] TO P…" at bounding box center [229, 84] width 182 height 109
click at [172, 112] on div "Select a reason" at bounding box center [229, 106] width 182 height 14
click at [166, 112] on div "Select a reason" at bounding box center [229, 106] width 182 height 14
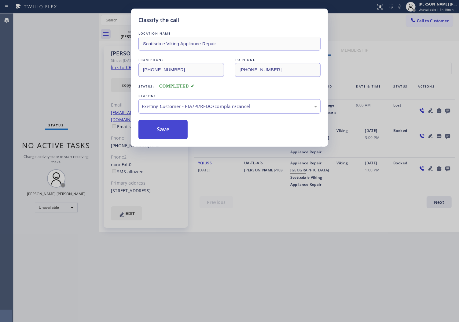
click at [159, 133] on button "Save" at bounding box center [162, 130] width 49 height 20
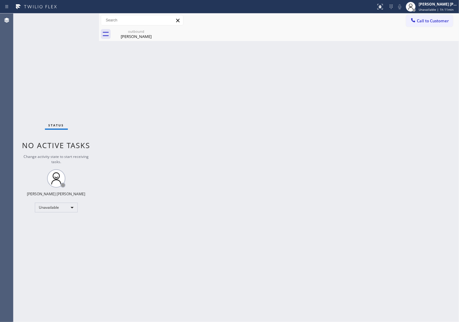
click at [403, 23] on div "Call to Customer Outbound call Location [GEOGRAPHIC_DATA] Viking Appliance Repa…" at bounding box center [279, 20] width 360 height 11
click at [429, 23] on span "Call to Customer" at bounding box center [433, 21] width 32 height 6
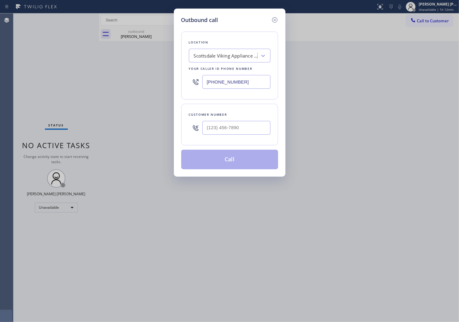
click at [221, 83] on input "[PHONE_NUMBER]" at bounding box center [236, 82] width 68 height 14
paste input "786) 565-4151"
type input "[PHONE_NUMBER]"
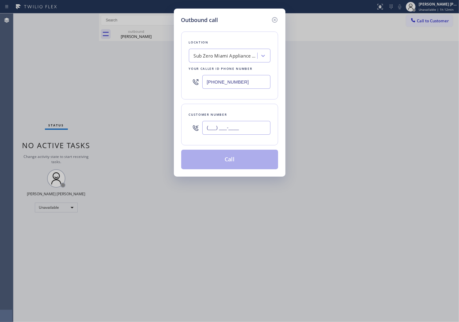
click at [218, 123] on input "(___) ___-____" at bounding box center [236, 128] width 68 height 14
paste input "858) 380-6915"
type input "[PHONE_NUMBER]"
click at [219, 160] on button "Call" at bounding box center [229, 159] width 97 height 20
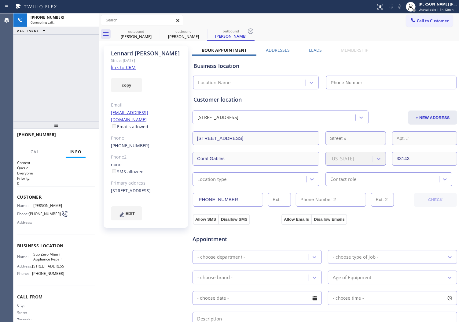
drag, startPoint x: 153, startPoint y: 32, endPoint x: 139, endPoint y: 57, distance: 27.9
click at [0, 0] on icon at bounding box center [0, 0] width 0 height 0
click at [141, 53] on div "[PERSON_NAME]" at bounding box center [146, 53] width 70 height 7
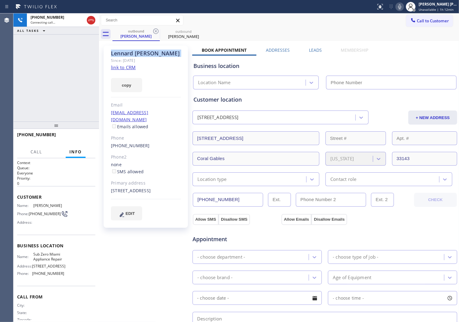
click at [141, 53] on div "[PERSON_NAME]" at bounding box center [146, 53] width 70 height 7
copy div "[PERSON_NAME]"
type input "[PHONE_NUMBER]"
click at [35, 85] on div "[PHONE_NUMBER] Connecting call… ALL TASKS ALL TASKS ACTIVE TASKS TASKS IN WRAP …" at bounding box center [56, 67] width 86 height 108
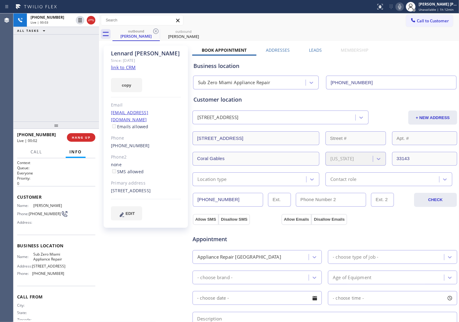
click at [70, 142] on div "[PHONE_NUMBER] Live | 00:02 HANG UP" at bounding box center [56, 137] width 78 height 16
click at [75, 139] on span "HANG UP" at bounding box center [81, 137] width 19 height 4
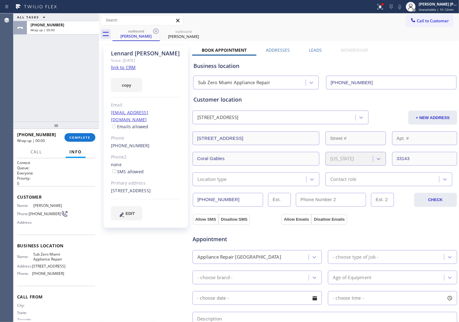
click at [312, 47] on label "Leads" at bounding box center [315, 50] width 13 height 6
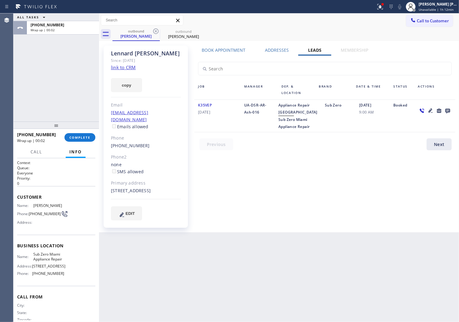
click at [448, 113] on icon at bounding box center [447, 111] width 7 height 8
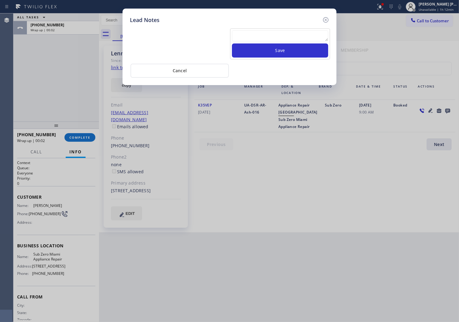
click at [298, 32] on textarea at bounding box center [280, 35] width 96 height 11
paste textarea "N/A- Please transfer"
type textarea "N/A- Please transfer"
click at [285, 51] on button "Save" at bounding box center [280, 50] width 96 height 14
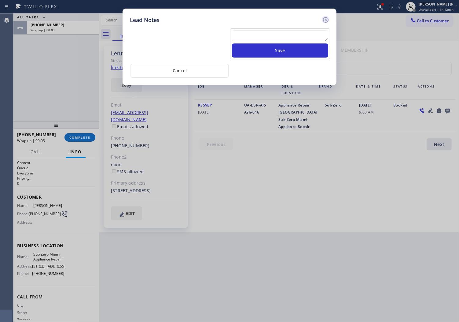
click at [325, 20] on icon at bounding box center [325, 19] width 7 height 7
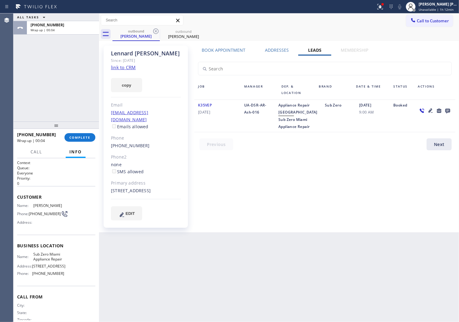
drag, startPoint x: 380, startPoint y: 11, endPoint x: 376, endPoint y: 53, distance: 42.3
click at [382, 9] on button at bounding box center [380, 6] width 13 height 13
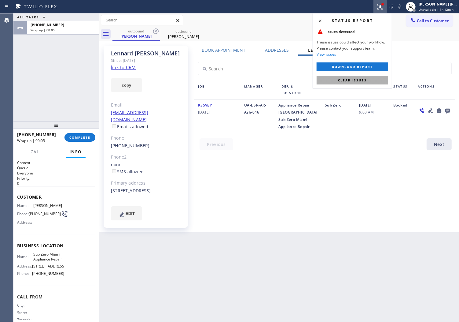
click at [359, 76] on button "Clear issues" at bounding box center [353, 80] width 72 height 9
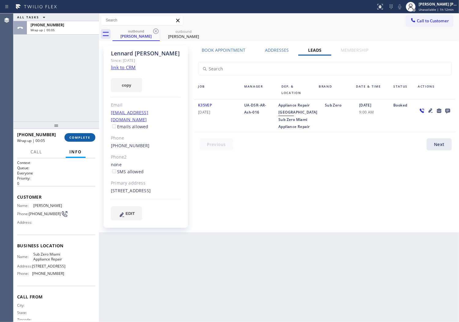
drag, startPoint x: 95, startPoint y: 117, endPoint x: 69, endPoint y: 139, distance: 34.0
click at [93, 119] on div "ALL TASKS ALL TASKS ACTIVE TASKS TASKS IN WRAP UP [PHONE_NUMBER] Wrap up | 00:05" at bounding box center [56, 67] width 86 height 108
drag, startPoint x: 69, startPoint y: 139, endPoint x: 83, endPoint y: 136, distance: 13.8
click at [69, 139] on span "COMPLETE" at bounding box center [79, 137] width 21 height 4
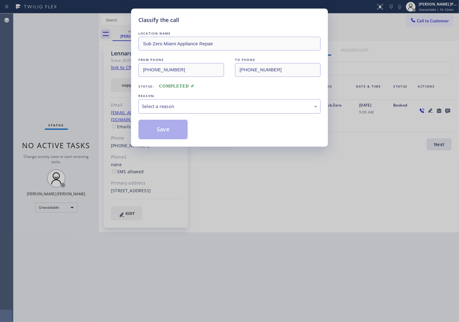
click at [196, 109] on div "Select a reason" at bounding box center [229, 106] width 175 height 7
drag, startPoint x: 9, startPoint y: 82, endPoint x: 93, endPoint y: 92, distance: 85.3
click at [9, 82] on div "Classify the call LOCATION NAME Sub Zero Miami Appliance Repair FROM PHONE [PHO…" at bounding box center [229, 161] width 459 height 322
click at [198, 105] on div "Select a reason" at bounding box center [229, 106] width 175 height 7
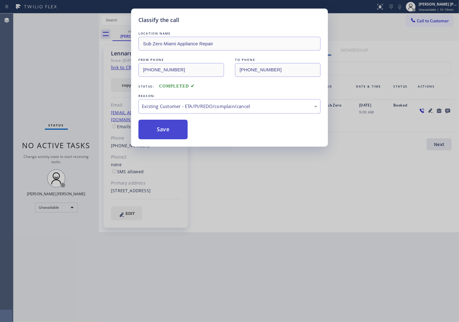
click at [171, 130] on button "Save" at bounding box center [162, 130] width 49 height 20
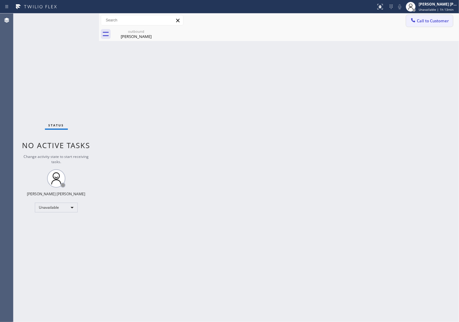
click at [429, 24] on button "Call to Customer" at bounding box center [429, 21] width 47 height 12
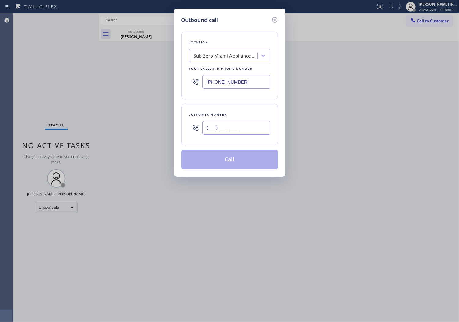
click at [246, 126] on input "(___) ___-____" at bounding box center [236, 128] width 68 height 14
paste input "973) 992-1390"
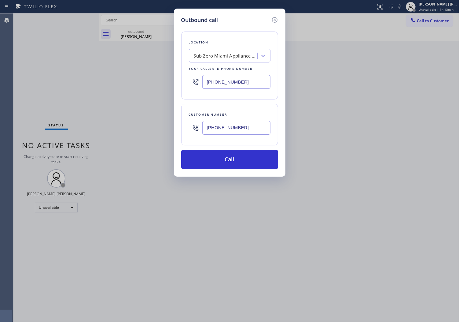
type input "[PHONE_NUMBER]"
click at [247, 78] on input "[PHONE_NUMBER]" at bounding box center [236, 82] width 68 height 14
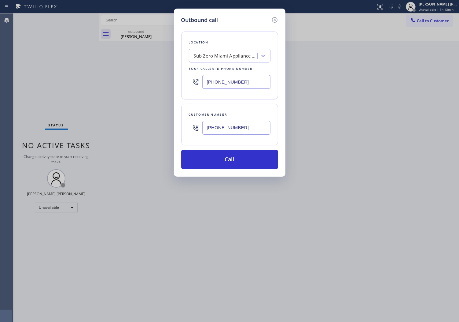
drag, startPoint x: 247, startPoint y: 78, endPoint x: 250, endPoint y: 100, distance: 21.6
click at [247, 78] on input "[PHONE_NUMBER]" at bounding box center [236, 82] width 68 height 14
paste input "862) 207-4932"
type input "[PHONE_NUMBER]"
click at [244, 160] on button "Call" at bounding box center [229, 159] width 97 height 20
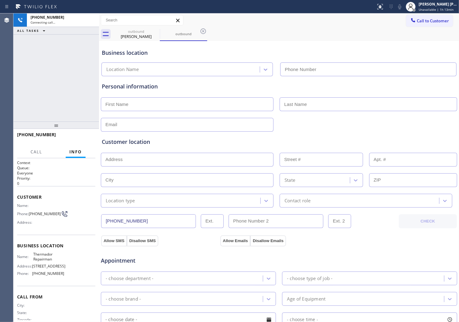
type input "[PHONE_NUMBER]"
click at [37, 136] on span "[PHONE_NUMBER]" at bounding box center [36, 134] width 39 height 6
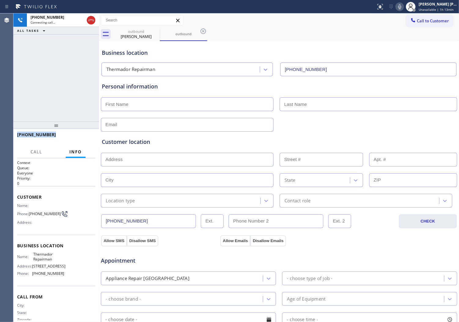
copy span "[PHONE_NUMBER]"
click at [156, 31] on icon at bounding box center [156, 31] width 6 height 6
click at [120, 111] on div "Personal information" at bounding box center [279, 106] width 355 height 49
click at [124, 105] on input "text" at bounding box center [187, 104] width 173 height 14
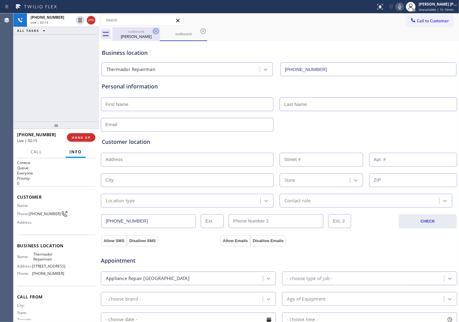
click at [156, 31] on icon at bounding box center [155, 31] width 7 height 7
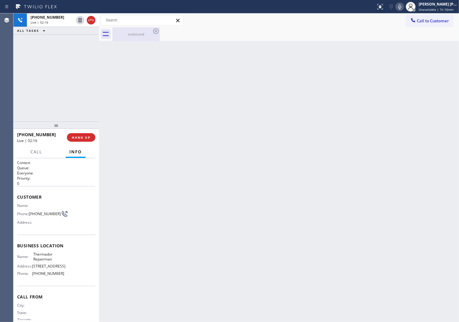
click at [138, 38] on div "outbound" at bounding box center [136, 34] width 46 height 14
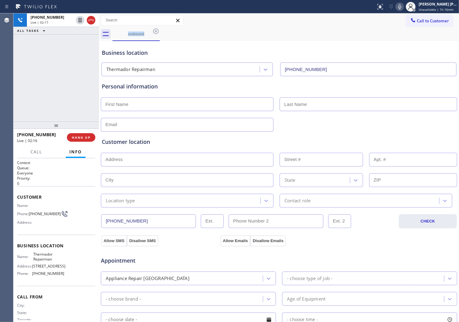
click at [132, 108] on input "text" at bounding box center [187, 104] width 173 height 14
click at [297, 107] on input "text" at bounding box center [369, 104] width 178 height 14
type input "Perikh"
click at [188, 117] on div at bounding box center [279, 123] width 358 height 15
click at [188, 106] on input "text" at bounding box center [187, 104] width 173 height 14
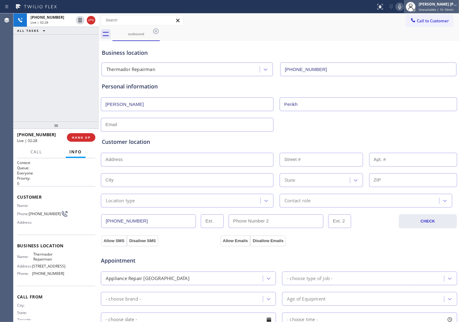
type input "[PERSON_NAME]"
click at [44, 81] on div "[PHONE_NUMBER] Live | 02:29 ALL TASKS ALL TASKS ACTIVE TASKS TASKS IN WRAP UP" at bounding box center [56, 67] width 86 height 108
click at [145, 84] on div "Personal information" at bounding box center [279, 86] width 355 height 8
click at [144, 86] on div "Personal information" at bounding box center [279, 86] width 355 height 8
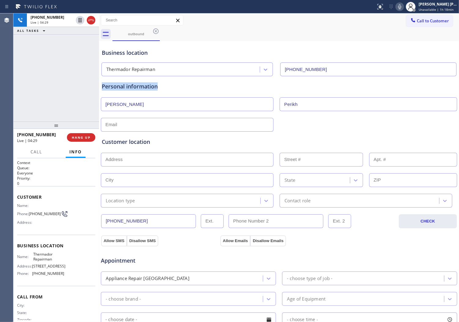
click at [144, 86] on div "Personal information" at bounding box center [279, 86] width 355 height 8
click at [158, 87] on div "Personal information" at bounding box center [279, 86] width 355 height 8
click at [129, 56] on div "Business location" at bounding box center [279, 53] width 355 height 8
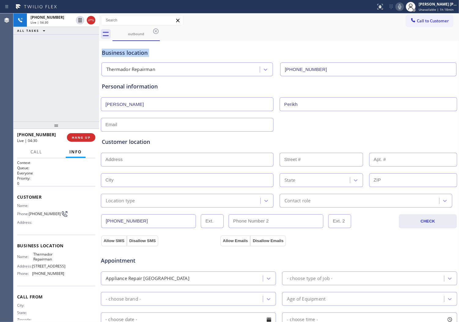
click at [129, 56] on div "Business location" at bounding box center [279, 53] width 355 height 8
click at [123, 54] on div "Business location" at bounding box center [279, 53] width 355 height 8
click at [134, 52] on div "Business location" at bounding box center [279, 53] width 355 height 8
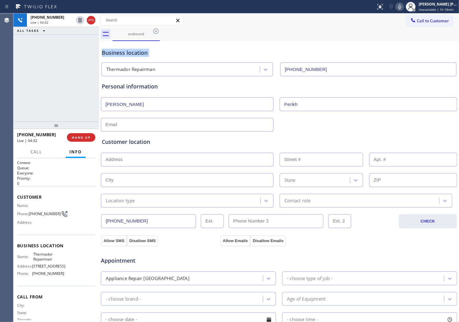
click at [134, 52] on div "Business location" at bounding box center [279, 53] width 355 height 8
click at [164, 49] on div "Business location" at bounding box center [279, 53] width 355 height 8
click at [403, 8] on icon at bounding box center [399, 6] width 7 height 7
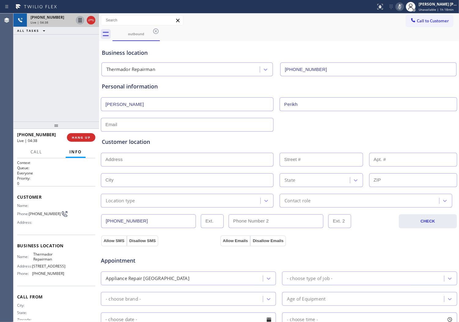
click at [79, 20] on icon at bounding box center [80, 20] width 3 height 4
click at [30, 73] on div "[PHONE_NUMBER] Live | 05:37 ALL TASKS ALL TASKS ACTIVE TASKS TASKS IN WRAP UP" at bounding box center [56, 67] width 86 height 108
click at [403, 6] on icon at bounding box center [399, 6] width 7 height 7
click at [77, 19] on icon at bounding box center [79, 20] width 7 height 7
click at [2, 81] on div "Agent Desktop" at bounding box center [6, 167] width 13 height 308
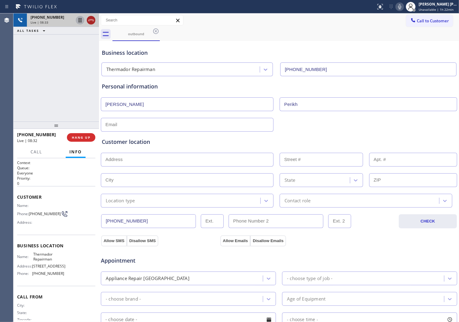
click at [91, 23] on icon at bounding box center [90, 20] width 7 height 7
click at [127, 123] on input "text" at bounding box center [187, 125] width 173 height 14
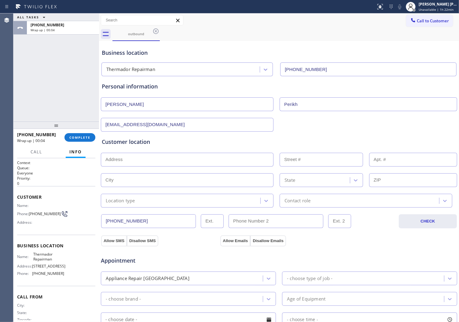
type input "[EMAIL_ADDRESS][DOMAIN_NAME]"
click at [206, 144] on div "Customer location" at bounding box center [279, 142] width 355 height 8
click at [136, 169] on div "Customer location >> ADD NEW ADDRESS << + NEW ADDRESS State Location type Conta…" at bounding box center [279, 173] width 355 height 70
click at [138, 161] on input "text" at bounding box center [187, 160] width 173 height 14
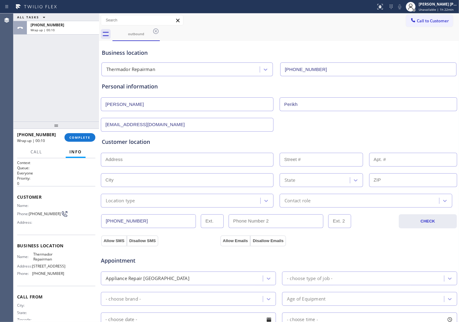
paste input "[STREET_ADDRESS]"
type input "[STREET_ADDRESS]"
type input "33"
type input "[PERSON_NAME]"
type input "07039"
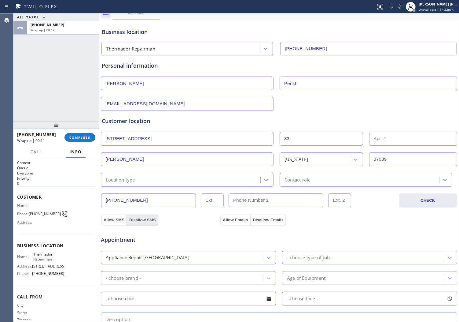
scroll to position [68, 0]
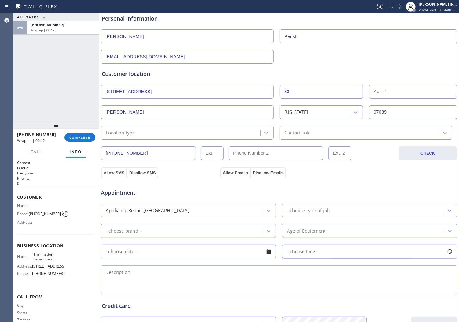
click at [144, 132] on div "Location type" at bounding box center [182, 132] width 158 height 11
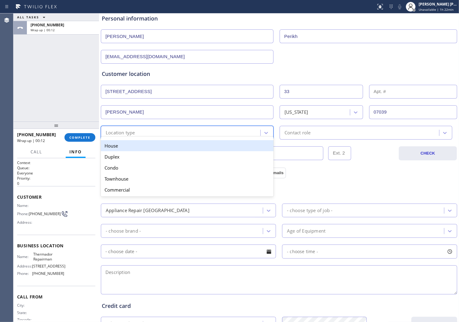
click at [138, 151] on div "Duplex" at bounding box center [187, 156] width 173 height 11
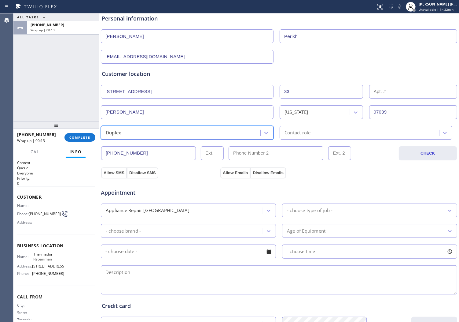
click at [202, 125] on div "option Duplex, selected. 5 results available. Select is focused ,type to refine…" at bounding box center [279, 131] width 358 height 15
click at [147, 135] on div "Duplex" at bounding box center [182, 132] width 158 height 11
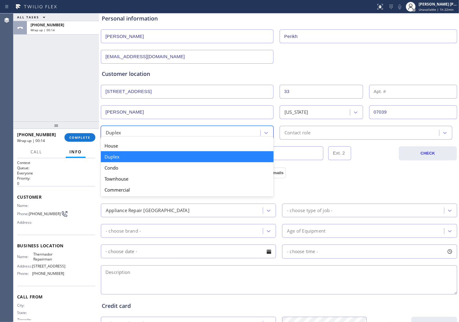
click at [130, 153] on div "Duplex" at bounding box center [187, 156] width 173 height 11
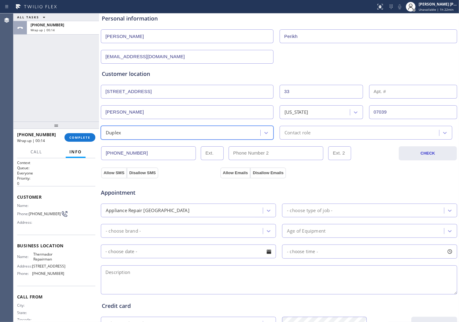
click at [131, 146] on input "[PHONE_NUMBER]" at bounding box center [148, 153] width 95 height 14
click at [154, 130] on div "Duplex" at bounding box center [182, 132] width 158 height 11
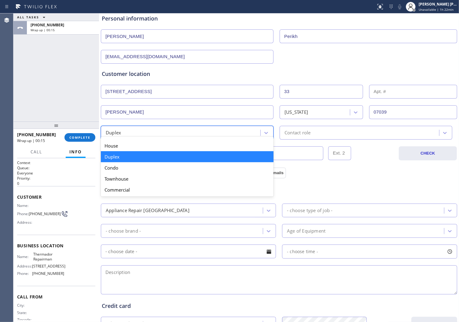
click at [135, 150] on div "House" at bounding box center [187, 145] width 173 height 11
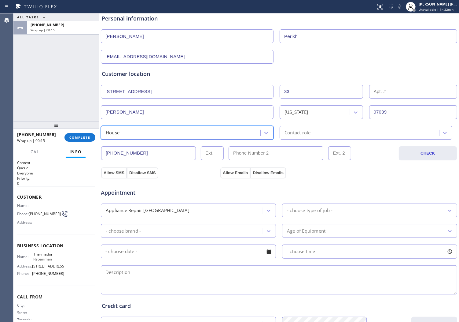
click at [331, 134] on div "Contact role" at bounding box center [361, 132] width 158 height 11
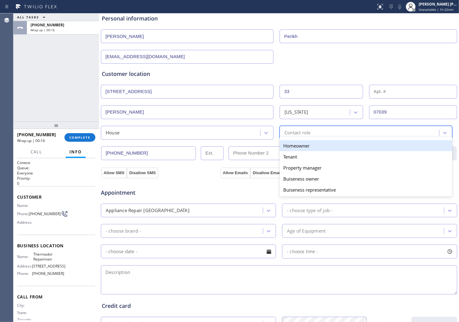
click at [294, 147] on div "Homeowner" at bounding box center [366, 145] width 173 height 11
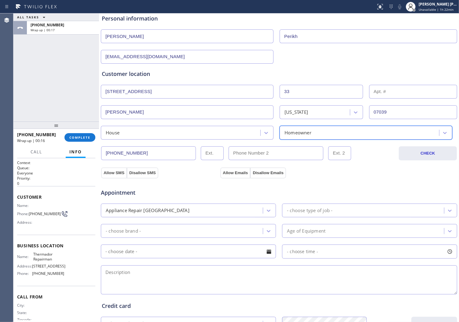
click at [166, 208] on div "Appliance Repair [GEOGRAPHIC_DATA]" at bounding box center [183, 210] width 160 height 11
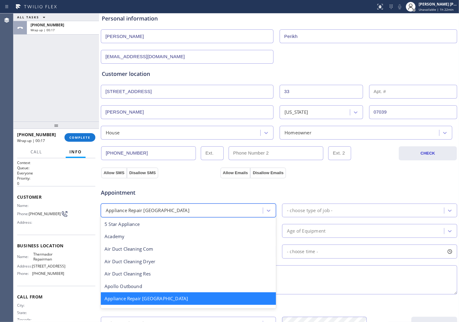
scroll to position [0, 0]
click at [194, 197] on span "Appointment" at bounding box center [160, 192] width 118 height 8
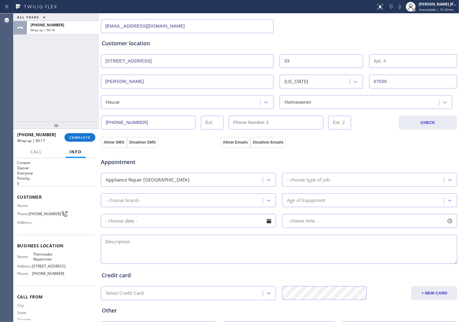
scroll to position [136, 0]
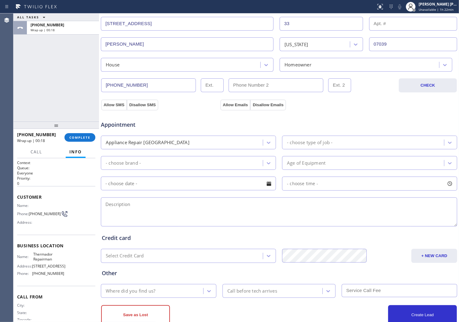
click at [299, 141] on div "- choose type of job -" at bounding box center [310, 142] width 46 height 7
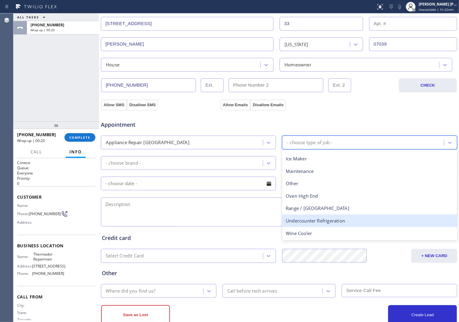
scroll to position [0, 0]
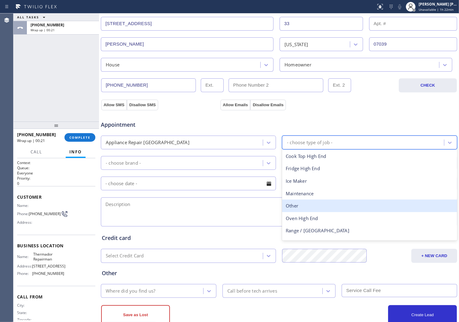
click at [308, 207] on div "Other" at bounding box center [369, 205] width 175 height 13
click at [308, 207] on textarea at bounding box center [279, 211] width 356 height 29
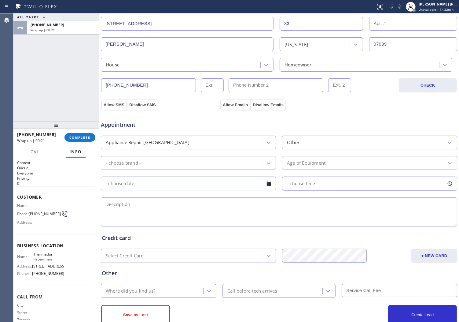
click at [258, 164] on div "- choose brand -" at bounding box center [183, 162] width 160 height 11
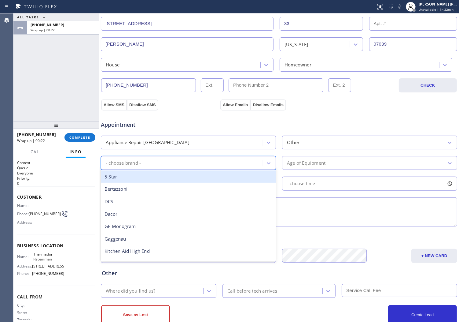
type input "th"
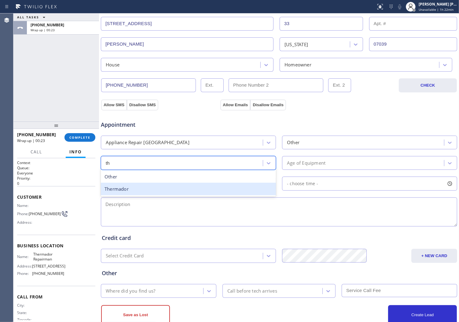
click at [141, 190] on div "Thermador" at bounding box center [188, 188] width 175 height 13
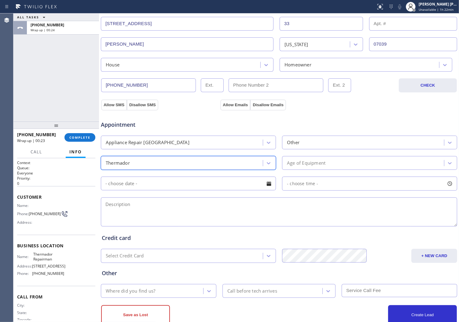
click at [323, 158] on div "Age of Equipment" at bounding box center [364, 162] width 160 height 11
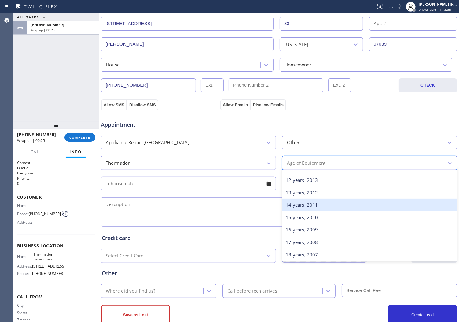
scroll to position [204, 0]
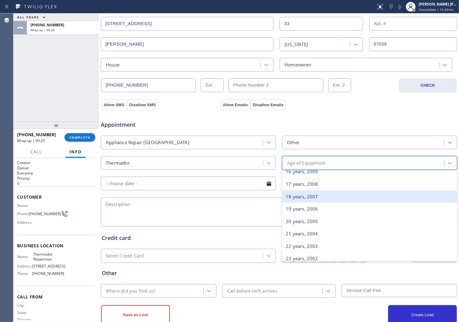
click at [309, 196] on div "18 years, 2007" at bounding box center [369, 196] width 175 height 13
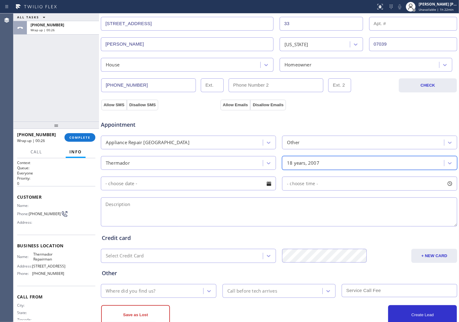
click at [181, 188] on input "text" at bounding box center [188, 183] width 175 height 14
click at [319, 220] on textarea at bounding box center [279, 211] width 356 height 29
drag, startPoint x: 2, startPoint y: 102, endPoint x: 7, endPoint y: 106, distance: 7.2
click at [2, 102] on div "Agent Desktop" at bounding box center [6, 167] width 13 height 308
click at [166, 210] on textarea at bounding box center [279, 211] width 356 height 29
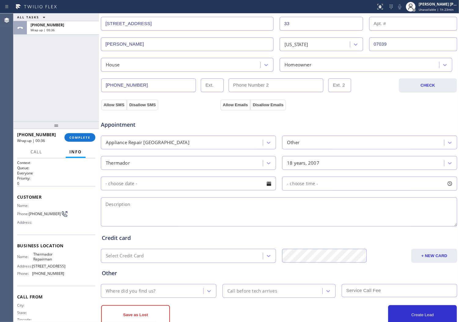
paste textarea "thermador/downdraft/not working at all, lighs not working, buttons not working/…"
click at [35, 255] on span "Thermador Repairman" at bounding box center [48, 256] width 31 height 9
copy span "Thermador Repairman"
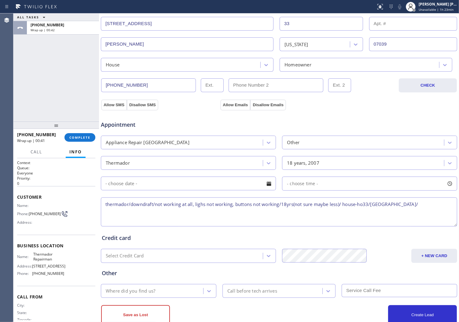
click at [164, 208] on textarea "thermador/downdraft/not working at all, lighs not working, buttons not working/…" at bounding box center [279, 211] width 356 height 29
paste textarea "Thermador Repairman"
type textarea "thermador/downdraft/not working at all, lighs not working, buttons not working/…"
click at [135, 282] on div "Where did you find us? Call before tech arrives" at bounding box center [279, 289] width 358 height 15
click at [132, 291] on div "Where did you find us?" at bounding box center [131, 290] width 50 height 7
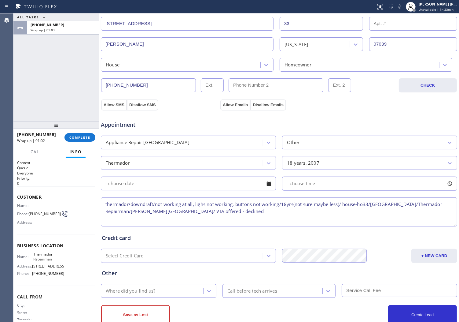
click at [132, 291] on div "Where did you find us?" at bounding box center [131, 290] width 50 height 7
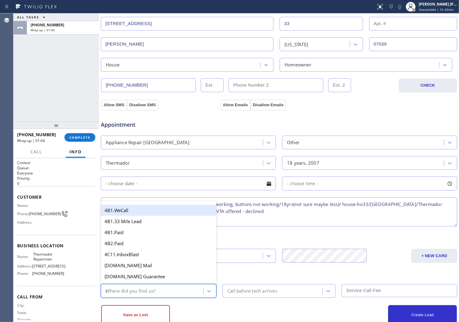
type input "go"
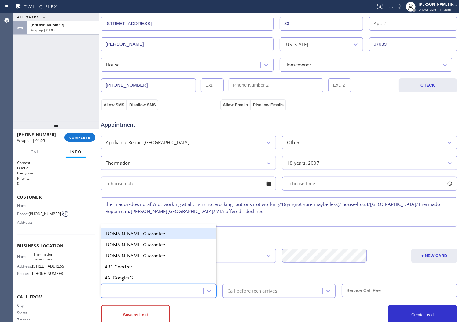
click at [131, 284] on div "go" at bounding box center [159, 291] width 116 height 14
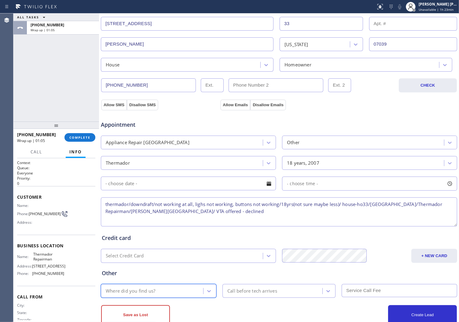
click at [134, 292] on div "Where did you find us?" at bounding box center [131, 290] width 50 height 7
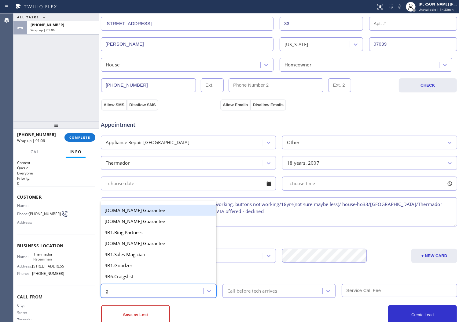
type input "go"
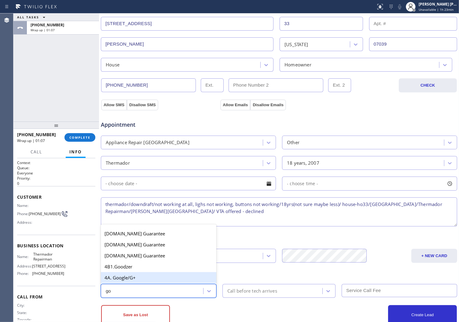
click at [142, 276] on div "4A. Google/G+" at bounding box center [159, 277] width 116 height 11
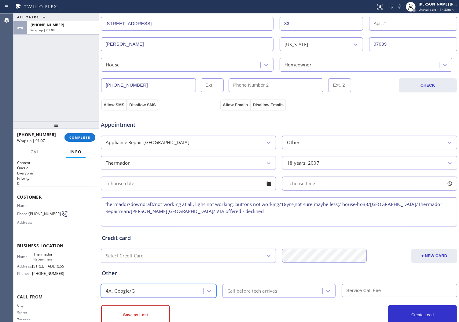
click at [285, 295] on div "Call before tech arrives" at bounding box center [273, 290] width 98 height 11
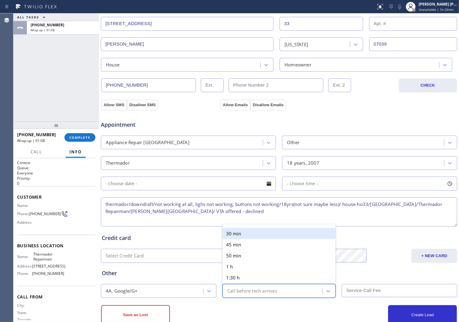
click at [281, 293] on div "Call before tech arrives" at bounding box center [273, 290] width 98 height 11
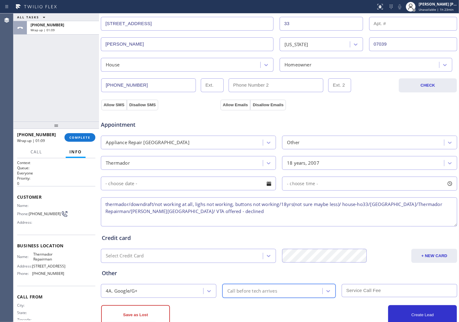
click at [156, 270] on div "Other" at bounding box center [279, 273] width 355 height 8
click at [106, 105] on button "Allow SMS" at bounding box center [114, 104] width 26 height 11
click at [221, 106] on button "Allow Emails" at bounding box center [235, 104] width 30 height 11
click at [223, 106] on button "Allow Emails" at bounding box center [235, 104] width 30 height 11
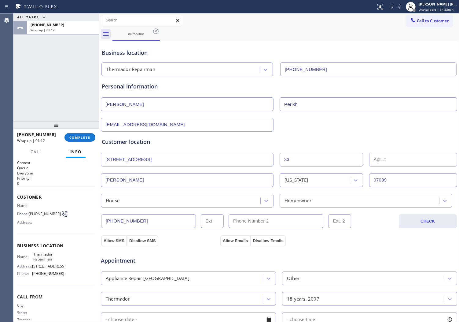
scroll to position [152, 0]
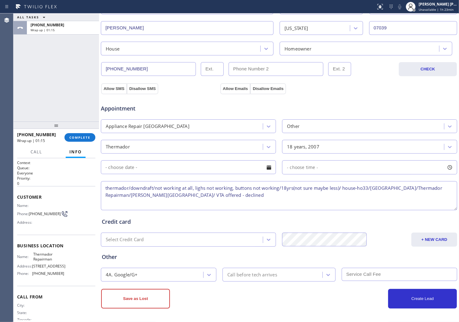
click at [363, 190] on textarea "thermador/downdraft/not working at all, lighs not working, buttons not working/…" at bounding box center [279, 195] width 356 height 29
type textarea "thermador/downdraft/not working at all, lighs not working, buttons not working/…"
click at [118, 90] on button "Allow SMS" at bounding box center [112, 88] width 23 height 11
click at [231, 93] on div "Appointment Appliance Repair High End Other Thermador 18 years, 2007 - choose t…" at bounding box center [279, 151] width 357 height 120
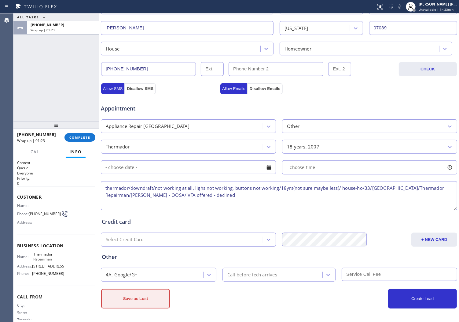
click at [142, 300] on button "Save as Lost" at bounding box center [135, 299] width 69 height 20
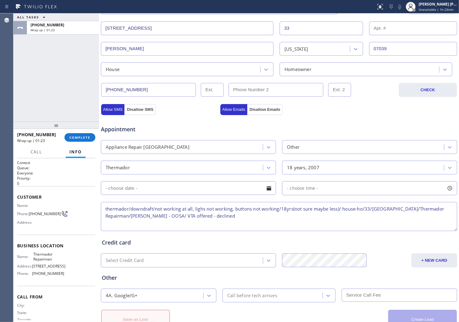
scroll to position [173, 0]
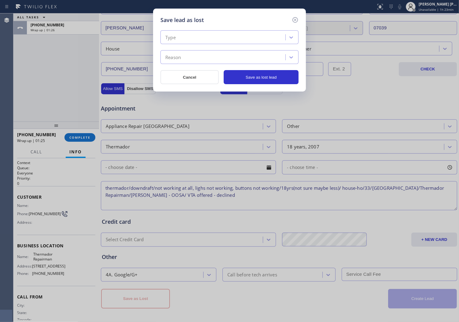
click at [202, 36] on div "Type" at bounding box center [223, 37] width 123 height 11
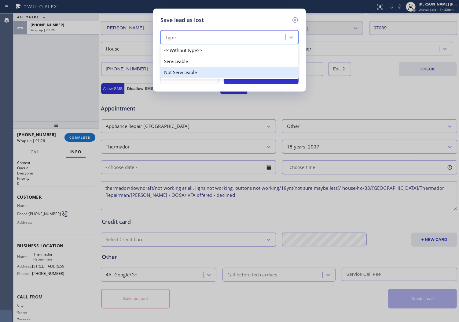
click at [186, 70] on div "Not Serviceable" at bounding box center [229, 72] width 138 height 11
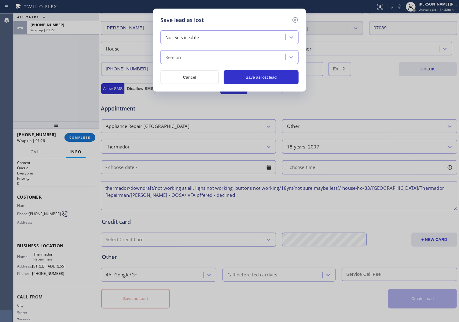
click at [191, 57] on div "Reason" at bounding box center [223, 57] width 123 height 11
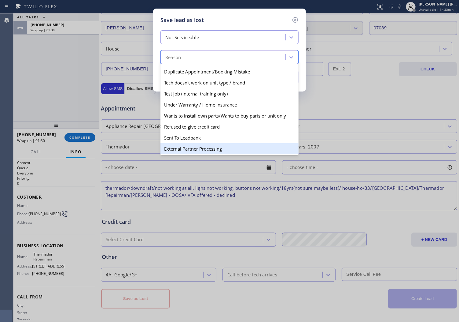
scroll to position [0, 0]
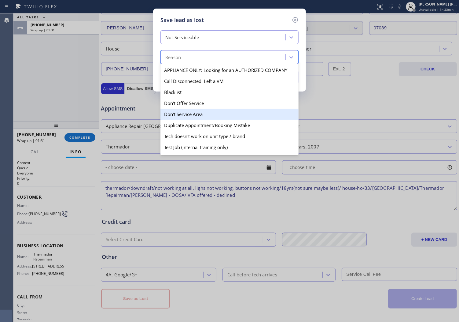
click at [191, 117] on div "Don't Service Area" at bounding box center [229, 114] width 138 height 11
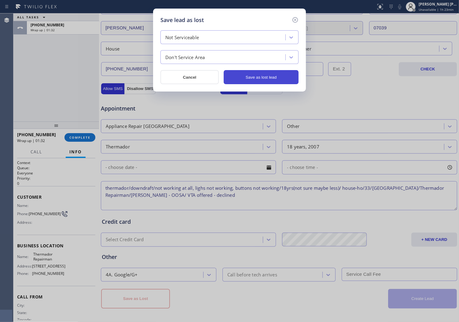
click at [258, 81] on button "Save as lost lead" at bounding box center [261, 77] width 75 height 14
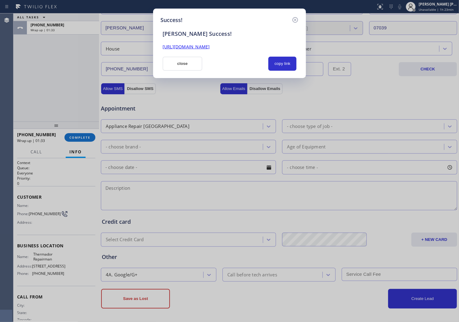
click at [173, 48] on link "[URL][DOMAIN_NAME]" at bounding box center [186, 47] width 47 height 6
click at [184, 60] on button "close" at bounding box center [183, 64] width 40 height 14
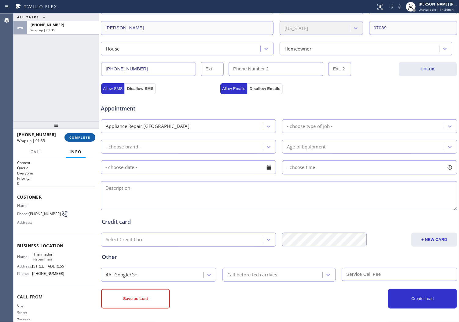
click at [79, 138] on span "COMPLETE" at bounding box center [79, 137] width 21 height 4
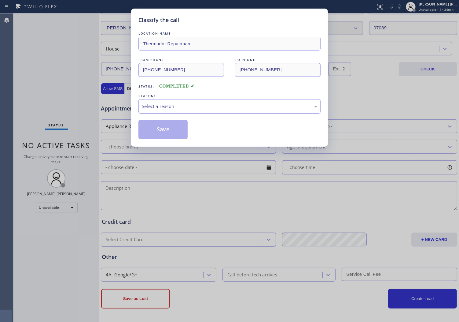
click at [211, 107] on div "Select a reason" at bounding box center [229, 106] width 175 height 7
click at [160, 129] on button "Save" at bounding box center [162, 130] width 49 height 20
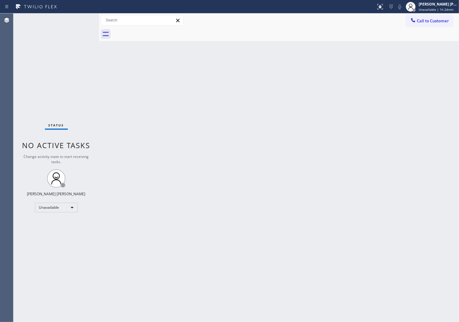
click at [428, 25] on button "Call to Customer" at bounding box center [429, 21] width 47 height 12
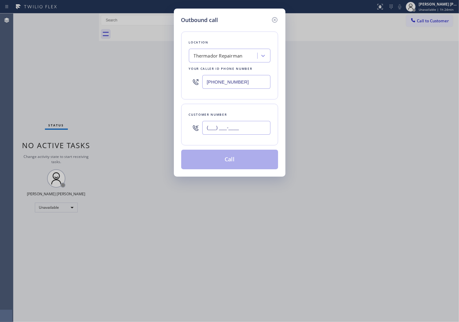
click at [236, 127] on input "(___) ___-____" at bounding box center [236, 128] width 68 height 14
paste input "425) 260-8515"
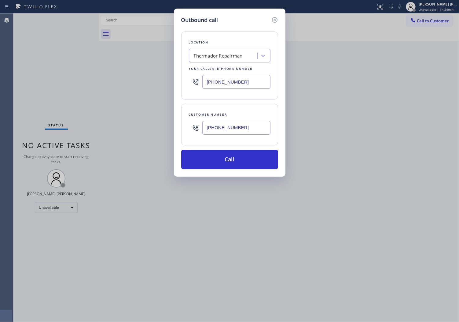
type input "[PHONE_NUMBER]"
click at [219, 82] on input "[PHONE_NUMBER]" at bounding box center [236, 82] width 68 height 14
paste input "77) 777-0796"
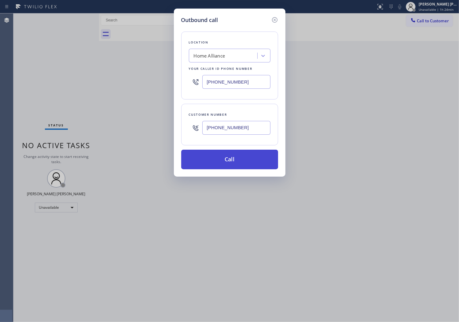
type input "[PHONE_NUMBER]"
click at [230, 158] on button "Call" at bounding box center [229, 159] width 97 height 20
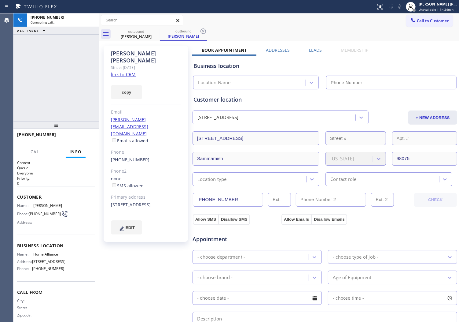
drag, startPoint x: 123, startPoint y: 65, endPoint x: 110, endPoint y: 76, distance: 17.3
click at [123, 71] on link "link to CRM" at bounding box center [123, 74] width 25 height 6
type input "[PHONE_NUMBER]"
click at [403, 6] on icon at bounding box center [399, 6] width 7 height 7
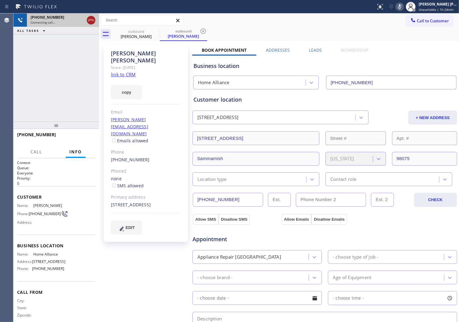
click at [92, 20] on icon at bounding box center [90, 20] width 7 height 7
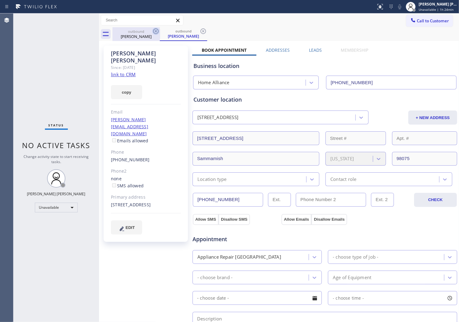
click at [156, 31] on icon at bounding box center [155, 31] width 7 height 7
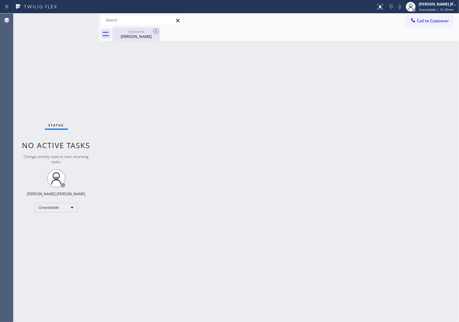
click at [143, 40] on div "outbound [PERSON_NAME]" at bounding box center [136, 34] width 46 height 14
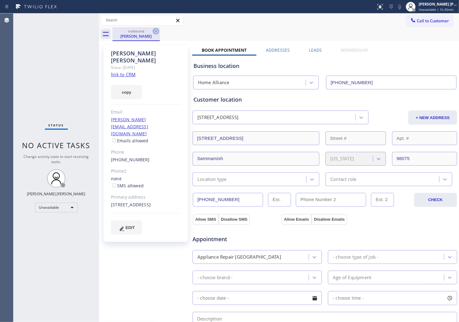
click at [156, 32] on icon at bounding box center [155, 31] width 7 height 7
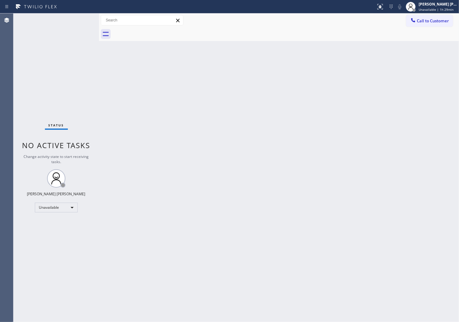
click at [431, 24] on button "Call to Customer" at bounding box center [429, 21] width 47 height 12
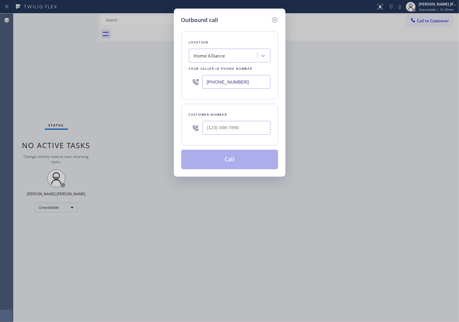
click at [226, 83] on input "[PHONE_NUMBER]" at bounding box center [236, 82] width 68 height 14
paste input "662) ___-____"
click at [234, 79] on input "(662) ___-____" at bounding box center [236, 82] width 68 height 14
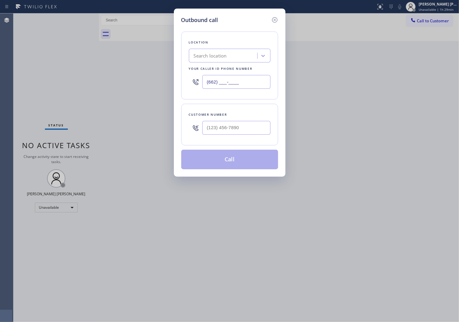
click at [234, 79] on input "(662) ___-____" at bounding box center [236, 82] width 68 height 14
paste input "855) 662-5332"
type input "[PHONE_NUMBER]"
click at [241, 131] on input "(___) ___-____" at bounding box center [236, 128] width 68 height 14
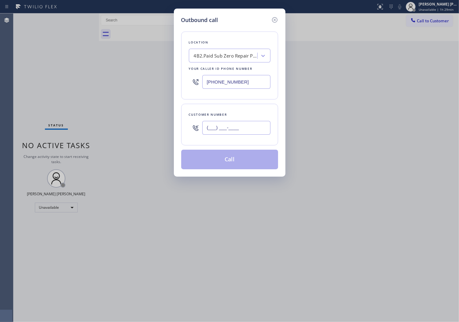
paste input "323) 459-0624"
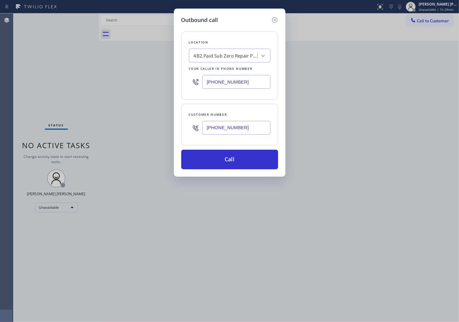
type input "[PHONE_NUMBER]"
click at [221, 82] on input "[PHONE_NUMBER]" at bounding box center [236, 82] width 68 height 14
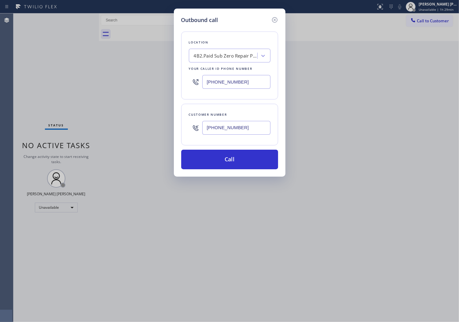
click at [221, 82] on input "[PHONE_NUMBER]" at bounding box center [236, 82] width 68 height 14
paste input "731-495"
type input "[PHONE_NUMBER]"
click at [242, 166] on button "Call" at bounding box center [229, 159] width 97 height 20
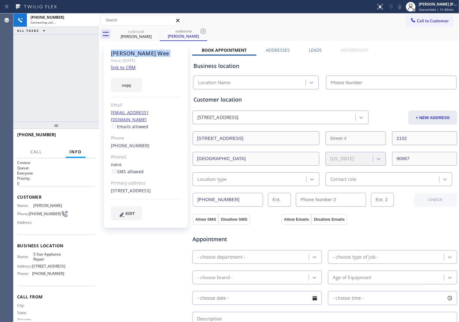
click at [124, 54] on div "[PERSON_NAME]" at bounding box center [146, 53] width 70 height 7
type input "[PHONE_NUMBER]"
click at [2, 147] on div "Agent Desktop" at bounding box center [6, 167] width 13 height 308
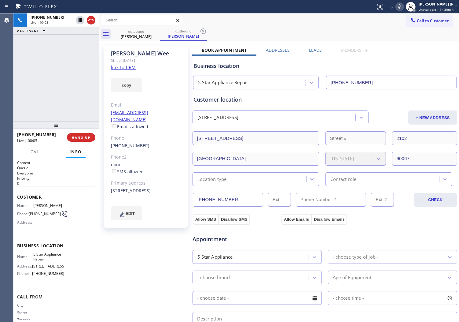
click at [403, 3] on icon at bounding box center [399, 6] width 7 height 7
click at [92, 19] on icon at bounding box center [90, 20] width 7 height 7
click at [309, 48] on label "Leads" at bounding box center [315, 50] width 13 height 6
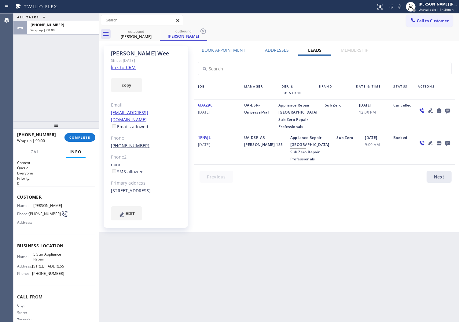
click at [125, 142] on link "[PHONE_NUMBER]" at bounding box center [130, 145] width 39 height 6
click at [0, 0] on div "Outbound call Location 5 Star Appliance Repair Your caller id phone number [PHO…" at bounding box center [0, 0] width 0 height 0
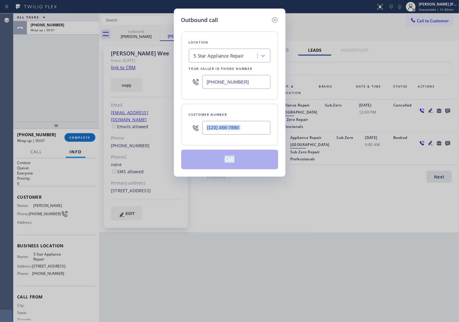
type input "[PHONE_NUMBER]"
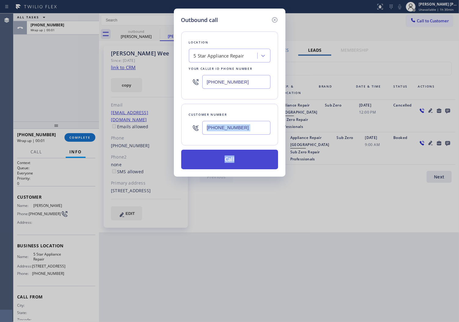
click at [222, 154] on button "Call" at bounding box center [229, 159] width 97 height 20
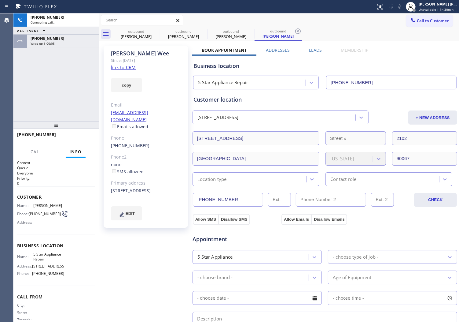
type input "[PHONE_NUMBER]"
click at [70, 36] on div "[PHONE_NUMBER]" at bounding box center [63, 38] width 65 height 5
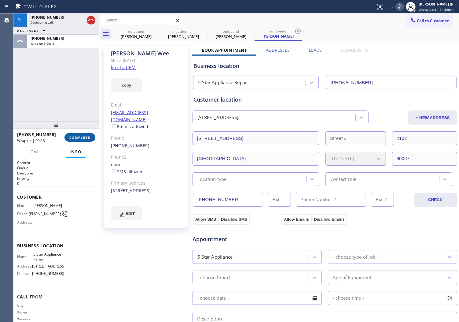
click at [72, 137] on span "COMPLETE" at bounding box center [79, 137] width 21 height 4
click at [196, 111] on div "[STREET_ADDRESS]" at bounding box center [281, 117] width 176 height 14
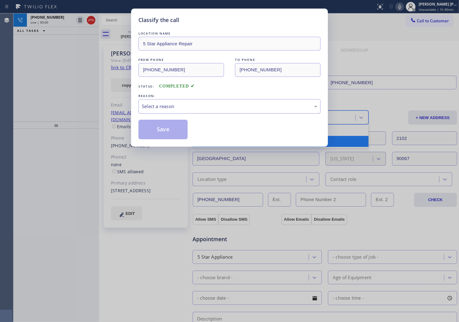
click at [156, 110] on div "Select a reason" at bounding box center [229, 106] width 182 height 14
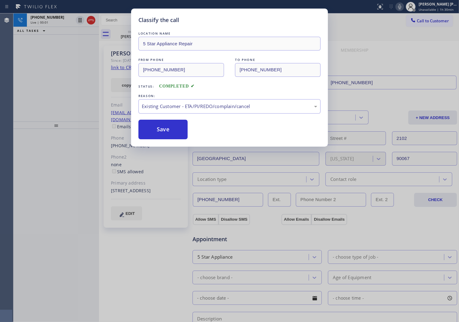
click at [154, 131] on button "Save" at bounding box center [162, 130] width 49 height 20
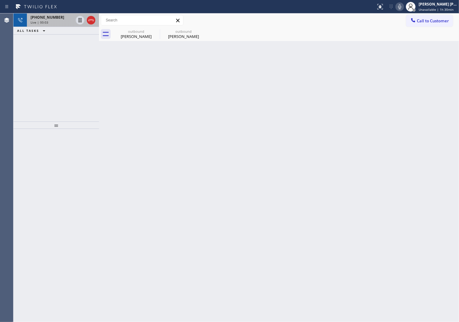
click at [96, 20] on div at bounding box center [86, 19] width 22 height 13
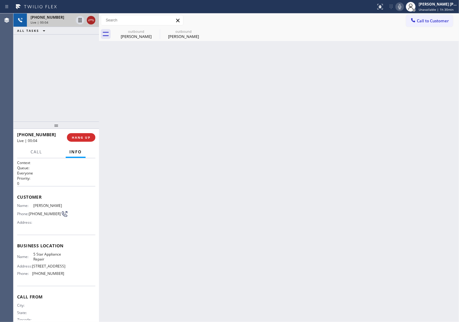
click at [90, 22] on icon at bounding box center [90, 20] width 7 height 7
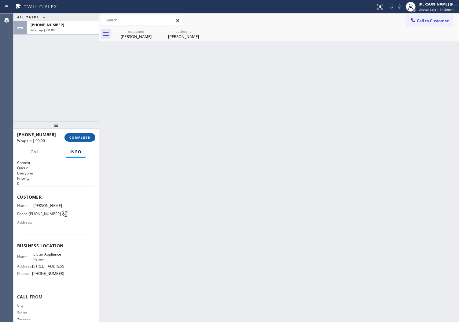
click at [83, 135] on span "COMPLETE" at bounding box center [79, 137] width 21 height 4
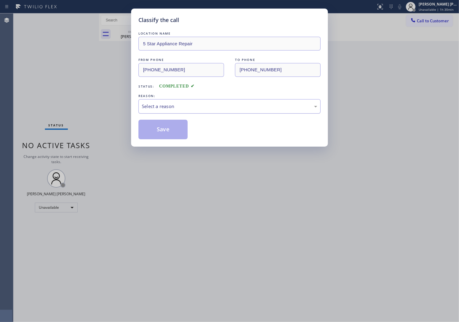
click at [160, 101] on div "Select a reason" at bounding box center [229, 106] width 182 height 14
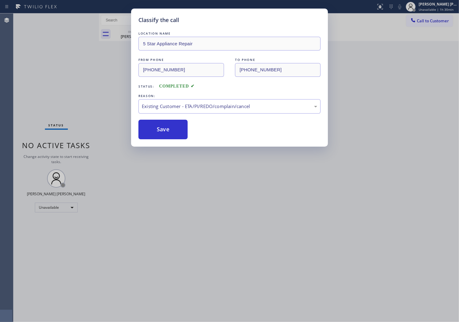
drag, startPoint x: 158, startPoint y: 133, endPoint x: 156, endPoint y: 51, distance: 81.9
click at [158, 132] on button "Save" at bounding box center [162, 130] width 49 height 20
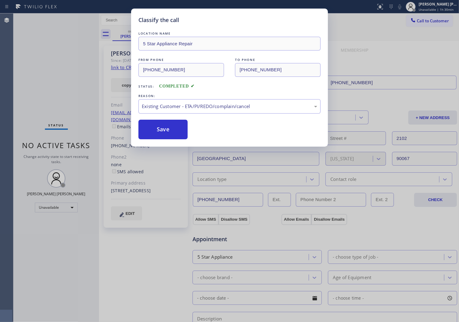
click at [129, 35] on div "[PERSON_NAME]" at bounding box center [136, 36] width 46 height 6
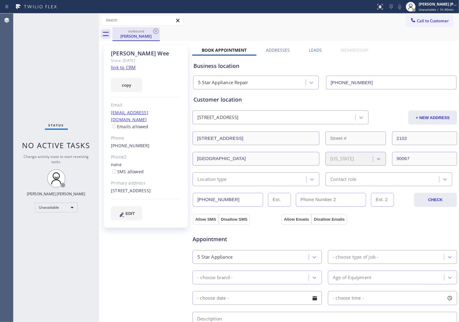
click at [150, 37] on div "[PERSON_NAME]" at bounding box center [136, 36] width 46 height 6
click at [157, 32] on icon at bounding box center [155, 31] width 7 height 7
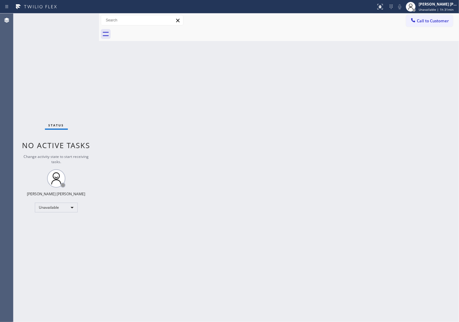
click at [10, 115] on div "Agent Desktop" at bounding box center [6, 167] width 13 height 308
click at [422, 20] on span "Call to Customer" at bounding box center [433, 21] width 32 height 6
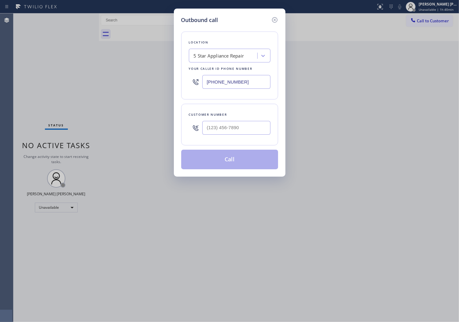
click at [214, 81] on input "[PHONE_NUMBER]" at bounding box center [236, 82] width 68 height 14
paste input "425) 276-6219"
click at [210, 79] on input "[PHONE_NUMBER]" at bounding box center [236, 82] width 68 height 14
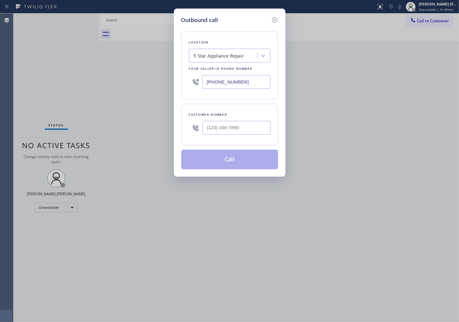
click at [210, 79] on input "[PHONE_NUMBER]" at bounding box center [236, 82] width 68 height 14
paste input "text"
type input "[PHONE_NUMBER]"
click at [240, 131] on input "(___) ___-____" at bounding box center [236, 128] width 68 height 14
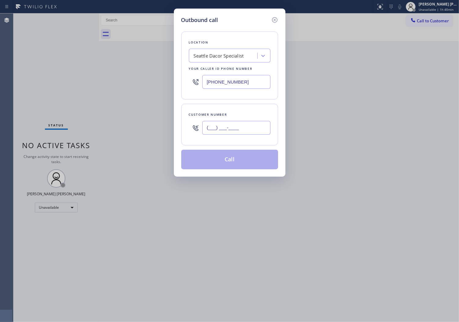
paste input "206) 419-1287"
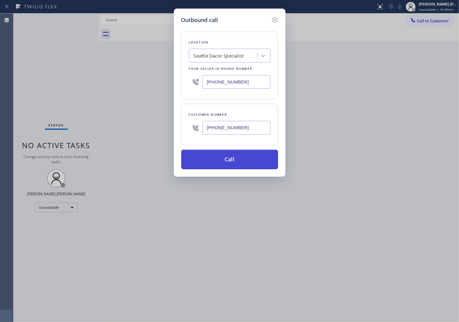
type input "[PHONE_NUMBER]"
click at [226, 158] on button "Call" at bounding box center [229, 159] width 97 height 20
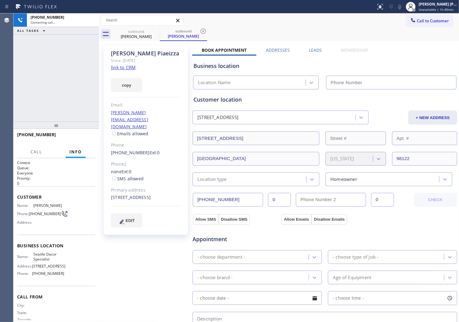
drag, startPoint x: 181, startPoint y: 71, endPoint x: 125, endPoint y: 54, distance: 58.9
click at [125, 54] on div "[PERSON_NAME]" at bounding box center [146, 53] width 70 height 7
copy div "[PERSON_NAME]"
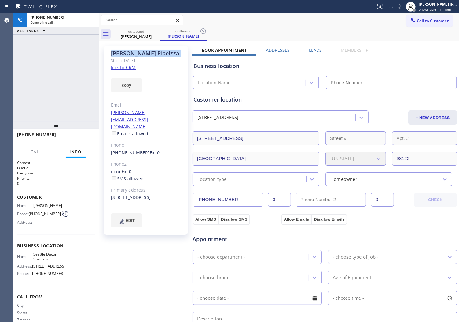
click at [35, 108] on div "[PHONE_NUMBER] Connecting call… ALL TASKS ALL TASKS ACTIVE TASKS TASKS IN WRAP …" at bounding box center [56, 67] width 86 height 108
type input "[PHONE_NUMBER]"
drag, startPoint x: 2, startPoint y: 84, endPoint x: 96, endPoint y: 73, distance: 94.8
click at [2, 84] on div "Agent Desktop" at bounding box center [6, 167] width 13 height 308
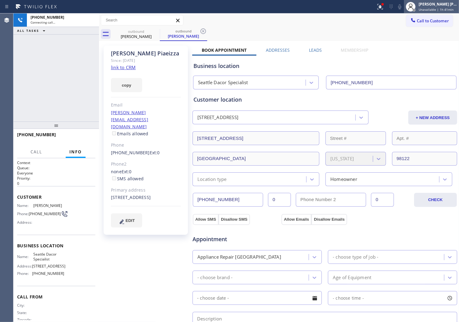
click at [443, 5] on div "[PERSON_NAME] [PERSON_NAME]" at bounding box center [438, 4] width 39 height 5
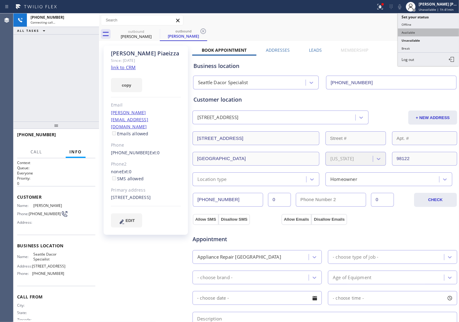
click at [423, 35] on button "Available" at bounding box center [428, 32] width 61 height 8
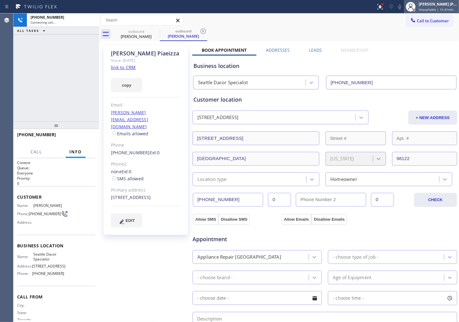
click at [441, 9] on span "Unavailable | 1h 41min" at bounding box center [436, 9] width 35 height 4
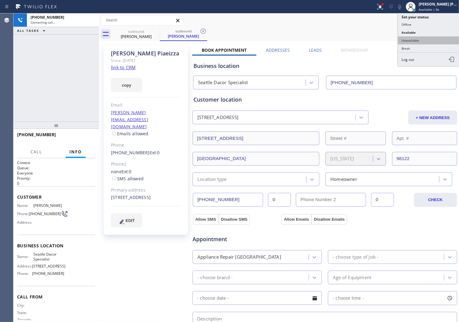
click at [427, 40] on button "Unavailable" at bounding box center [428, 40] width 61 height 8
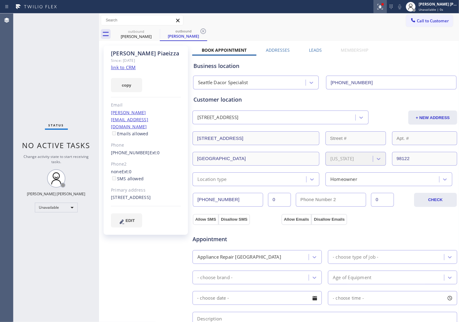
click at [384, 10] on icon at bounding box center [380, 6] width 7 height 7
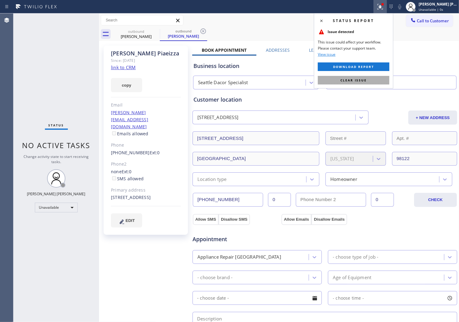
click at [351, 81] on span "Clear issue" at bounding box center [354, 80] width 26 height 4
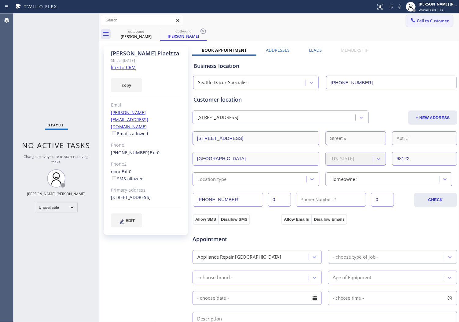
click at [427, 24] on button "Call to Customer" at bounding box center [429, 21] width 47 height 12
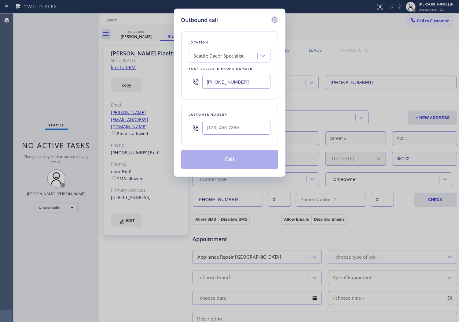
click at [272, 22] on icon at bounding box center [274, 19] width 7 height 7
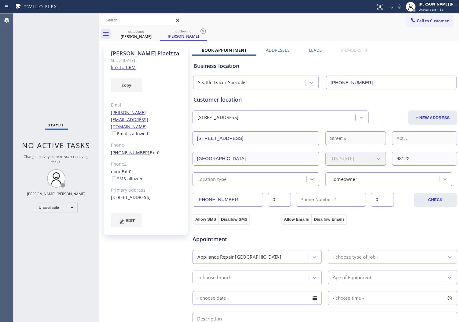
drag, startPoint x: 138, startPoint y: 134, endPoint x: 133, endPoint y: 139, distance: 7.1
click at [138, 142] on div "Phone" at bounding box center [146, 145] width 70 height 7
click at [133, 149] on link "[PHONE_NUMBER]" at bounding box center [130, 152] width 39 height 6
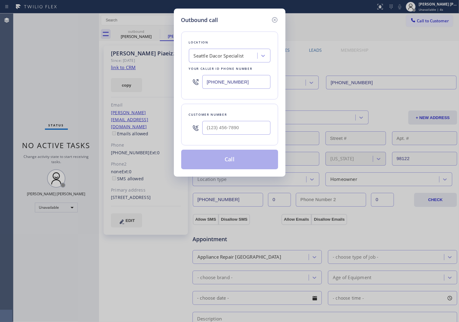
type input "[PHONE_NUMBER]"
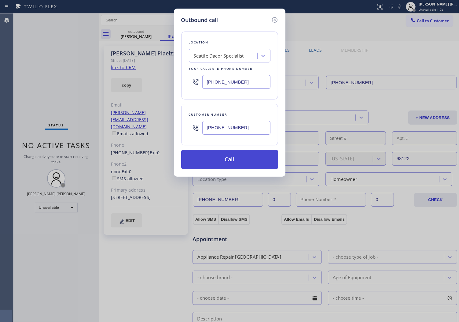
click at [251, 163] on button "Call" at bounding box center [229, 159] width 97 height 20
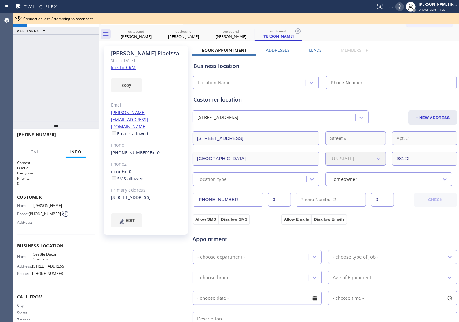
click at [2, 87] on div "Agent Desktop" at bounding box center [6, 167] width 13 height 308
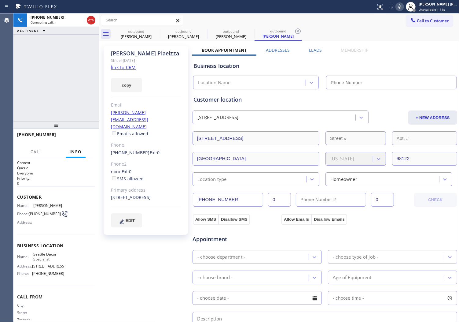
type input "[PHONE_NUMBER]"
click at [403, 9] on icon at bounding box center [399, 6] width 7 height 7
click at [152, 33] on div "outbound" at bounding box center [136, 31] width 46 height 5
click at [152, 33] on icon at bounding box center [155, 31] width 7 height 7
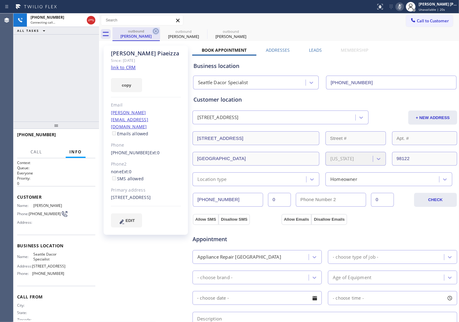
click at [156, 30] on icon at bounding box center [155, 31] width 7 height 7
drag, startPoint x: 156, startPoint y: 30, endPoint x: 373, endPoint y: 35, distance: 216.8
click at [0, 0] on icon at bounding box center [0, 0] width 0 height 0
click at [14, 98] on div "[PHONE_NUMBER] Live | 00:01 ALL TASKS ALL TASKS ACTIVE TASKS TASKS IN WRAP UP" at bounding box center [56, 67] width 86 height 108
click at [402, 5] on rect at bounding box center [400, 6] width 4 height 4
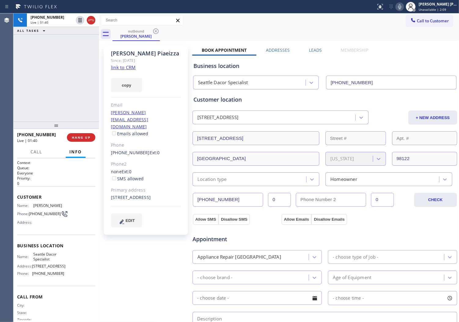
click at [13, 101] on div "Agent Desktop" at bounding box center [6, 167] width 13 height 308
click at [323, 50] on div "Leads" at bounding box center [315, 51] width 32 height 9
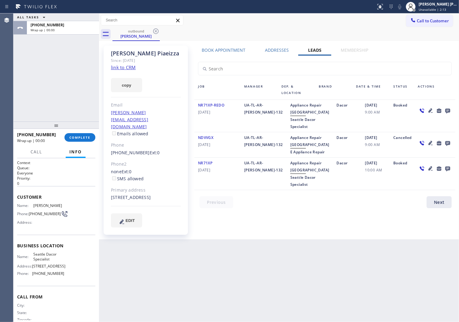
click at [452, 112] on div at bounding box center [434, 115] width 41 height 28
click at [450, 112] on icon at bounding box center [447, 111] width 7 height 8
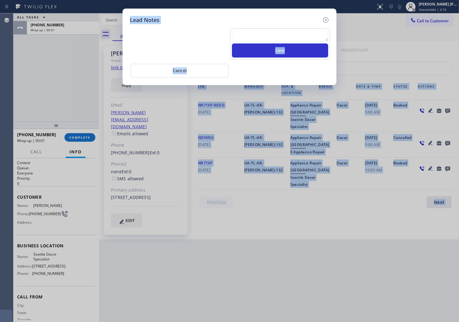
click at [289, 39] on textarea at bounding box center [280, 35] width 96 height 11
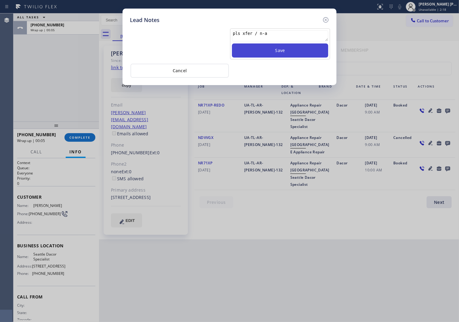
type textarea "pls xfer / n-a"
click at [296, 51] on button "Save" at bounding box center [280, 50] width 96 height 14
click at [327, 17] on icon at bounding box center [326, 20] width 6 height 6
click at [327, 17] on div "Call to Customer Outbound call Location [GEOGRAPHIC_DATA] Dacor Specialist Your…" at bounding box center [279, 20] width 360 height 11
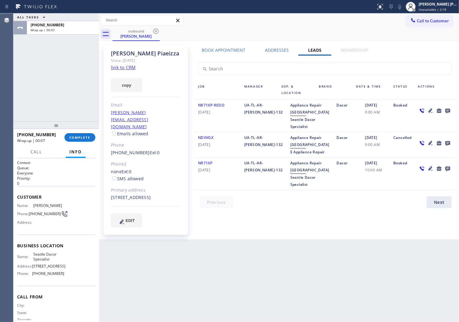
click at [83, 145] on div "[PHONE_NUMBER] Wrap up | 00:07 COMPLETE" at bounding box center [56, 137] width 78 height 16
click at [81, 140] on button "COMPLETE" at bounding box center [79, 137] width 31 height 9
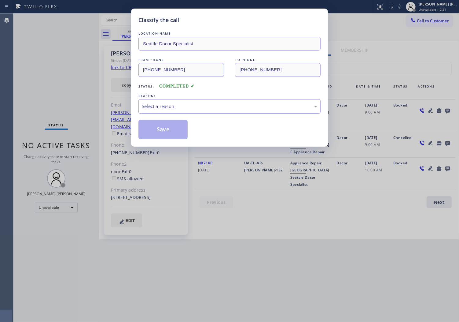
click at [170, 102] on div "Select a reason" at bounding box center [229, 106] width 182 height 14
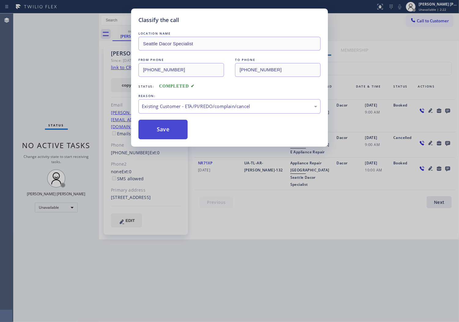
click at [163, 130] on button "Save" at bounding box center [162, 130] width 49 height 20
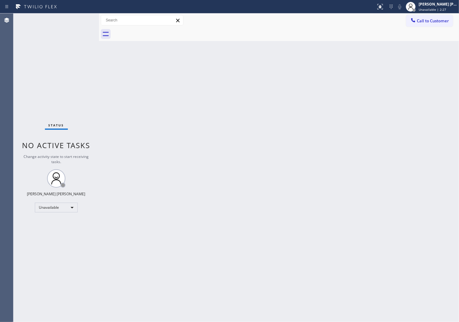
click at [13, 111] on div "Status No active tasks Change activity state to start receiving tasks. [PERSON_…" at bounding box center [56, 167] width 86 height 308
click at [444, 19] on span "Call to Customer" at bounding box center [433, 21] width 32 height 6
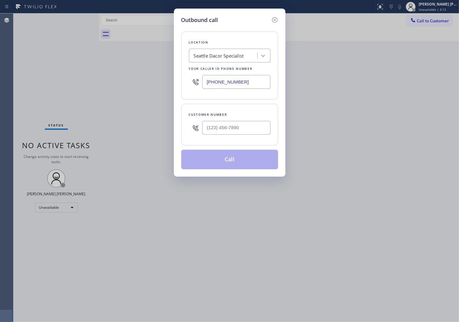
click at [226, 136] on div at bounding box center [236, 128] width 68 height 20
click at [224, 123] on input "text" at bounding box center [236, 128] width 68 height 14
paste input "321) 229-4248"
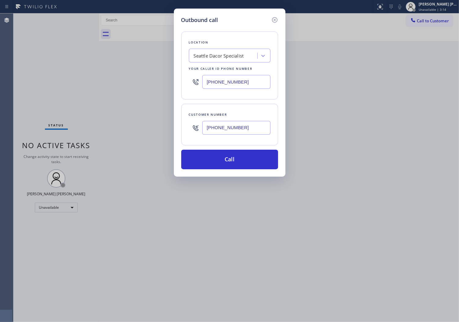
type input "[PHONE_NUMBER]"
click at [2, 78] on div "Outbound call Location [GEOGRAPHIC_DATA] Dacor Specialist Your caller id phone …" at bounding box center [229, 161] width 459 height 322
drag, startPoint x: 2, startPoint y: 78, endPoint x: 159, endPoint y: 17, distance: 169.0
click at [2, 78] on div "Outbound call Location [GEOGRAPHIC_DATA] Dacor Specialist Your caller id phone …" at bounding box center [229, 161] width 459 height 322
click at [235, 82] on input "[PHONE_NUMBER]" at bounding box center [236, 82] width 68 height 14
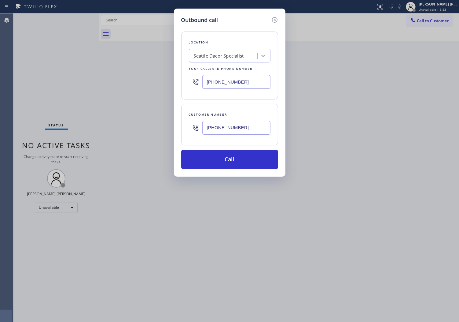
click at [235, 82] on input "[PHONE_NUMBER]" at bounding box center [236, 82] width 68 height 14
paste input "877) 541-3250"
type input "[PHONE_NUMBER]"
click at [2, 127] on div "Outbound call Location Repair [GEOGRAPHIC_DATA] Your caller id phone number [PH…" at bounding box center [229, 161] width 459 height 322
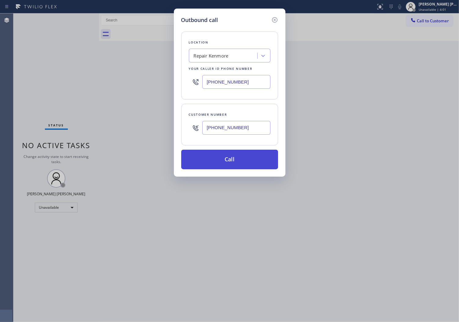
click at [240, 161] on button "Call" at bounding box center [229, 159] width 97 height 20
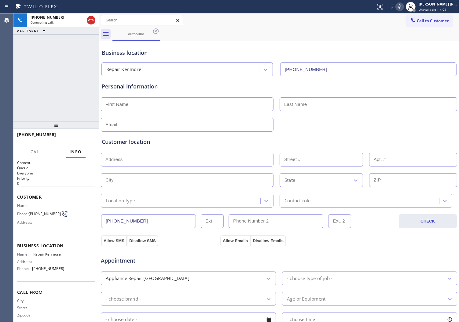
type input "[PHONE_NUMBER]"
click at [2, 67] on div "Agent Desktop" at bounding box center [6, 167] width 13 height 308
click at [27, 127] on div at bounding box center [56, 124] width 86 height 7
click at [23, 134] on span "[PHONE_NUMBER]" at bounding box center [36, 134] width 39 height 6
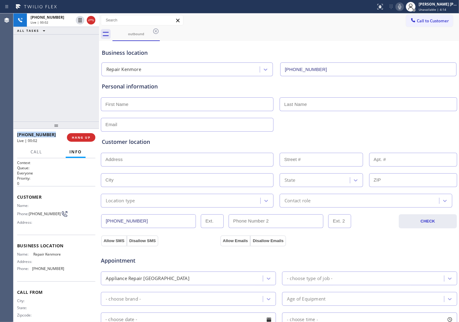
click at [23, 134] on span "[PHONE_NUMBER]" at bounding box center [36, 134] width 39 height 6
click at [88, 134] on button "HANG UP" at bounding box center [81, 137] width 28 height 9
click at [74, 135] on span "COMPLETE" at bounding box center [79, 137] width 21 height 4
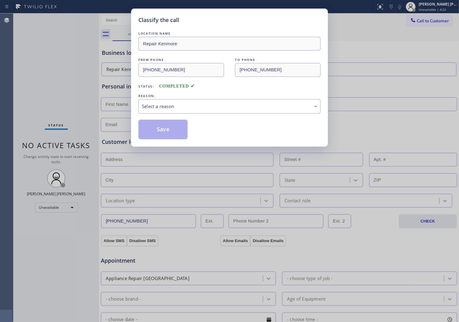
click at [147, 105] on div "Select a reason" at bounding box center [229, 106] width 175 height 7
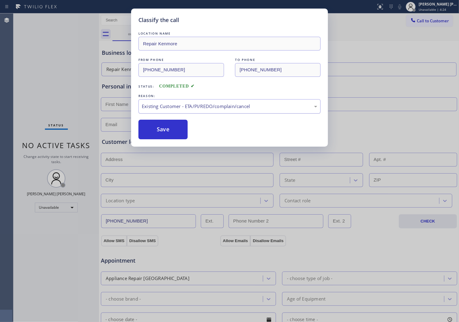
click at [176, 106] on div "Existing Customer - ETA/PI/REDO/complain/cancel" at bounding box center [229, 106] width 175 height 7
click at [160, 138] on button "Save" at bounding box center [162, 130] width 49 height 20
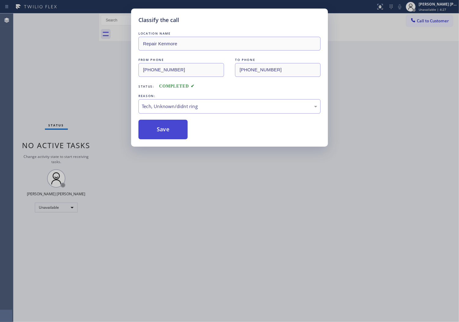
click at [161, 129] on button "Save" at bounding box center [162, 130] width 49 height 20
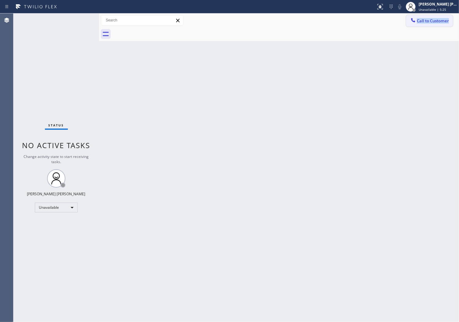
click at [413, 26] on div "Call to Customer Outbound call Location Repair [GEOGRAPHIC_DATA] Your caller id…" at bounding box center [279, 27] width 360 height 28
click at [413, 22] on icon at bounding box center [413, 20] width 6 height 6
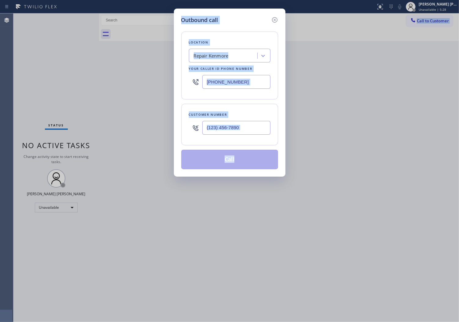
click at [242, 83] on input "[PHONE_NUMBER]" at bounding box center [236, 82] width 68 height 14
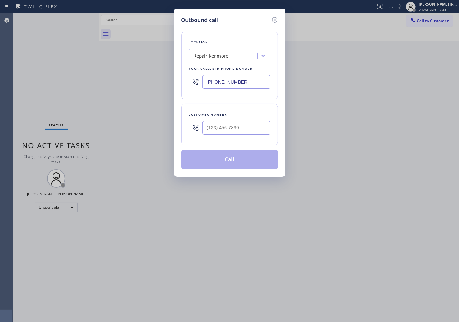
click at [215, 82] on input "[PHONE_NUMBER]" at bounding box center [236, 82] width 68 height 14
paste input "323) 825-2979"
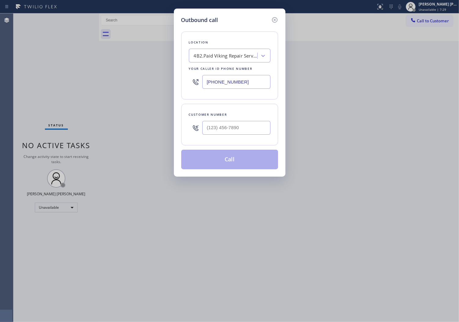
type input "[PHONE_NUMBER]"
click at [263, 127] on input "(___) ___-____" at bounding box center [236, 128] width 68 height 14
paste input "415) 457-7862"
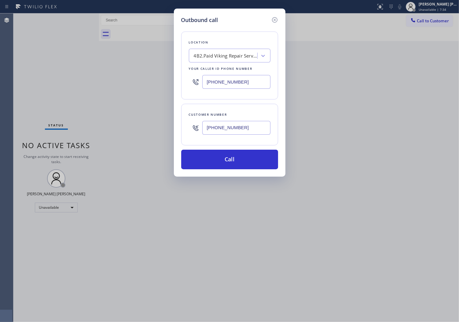
type input "[PHONE_NUMBER]"
click at [236, 83] on input "[PHONE_NUMBER]" at bounding box center [236, 82] width 68 height 14
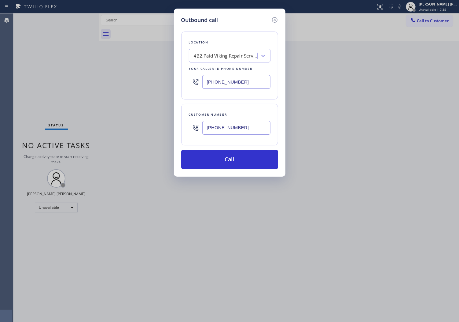
paste input "855) 731-4952"
type input "[PHONE_NUMBER]"
click at [243, 158] on button "Call" at bounding box center [229, 159] width 97 height 20
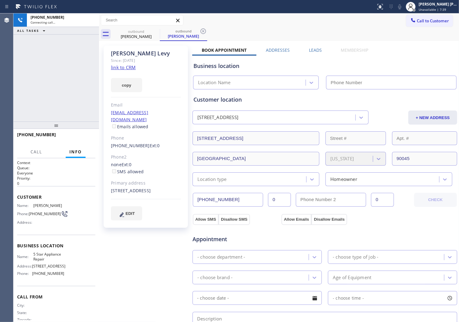
click at [126, 54] on div "[PERSON_NAME]" at bounding box center [146, 53] width 70 height 7
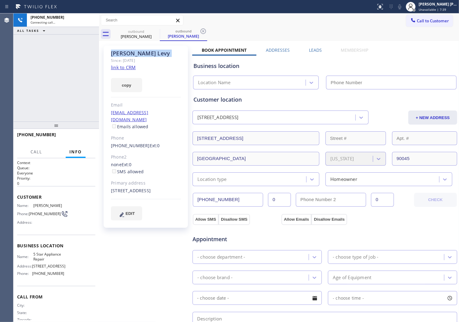
click at [126, 54] on div "[PERSON_NAME]" at bounding box center [146, 53] width 70 height 7
type input "[PHONE_NUMBER]"
click at [24, 98] on div "[PHONE_NUMBER] Connecting call… ALL TASKS ALL TASKS ACTIVE TASKS TASKS IN WRAP …" at bounding box center [56, 67] width 86 height 108
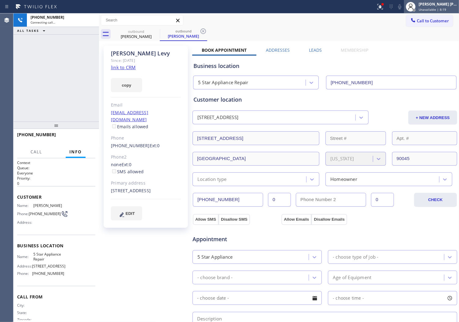
click at [426, 4] on div "[PERSON_NAME] [PERSON_NAME]" at bounding box center [438, 4] width 39 height 5
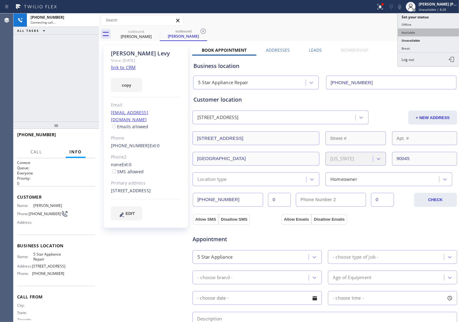
click at [414, 31] on button "Available" at bounding box center [428, 32] width 61 height 8
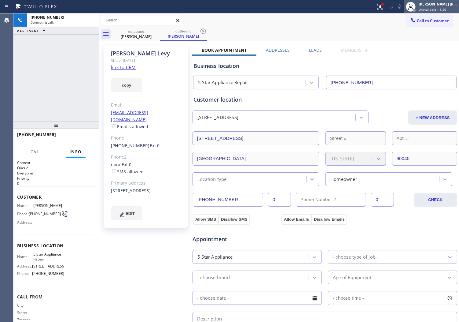
click at [439, 9] on span "Unavailable | 8:20" at bounding box center [433, 9] width 28 height 4
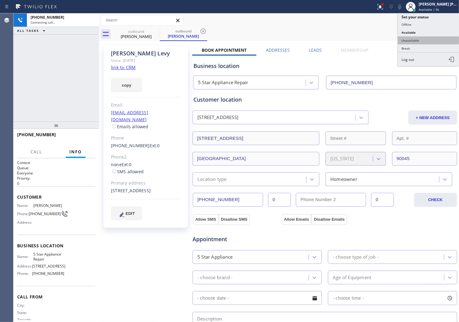
click at [422, 41] on button "Unavailable" at bounding box center [428, 40] width 61 height 8
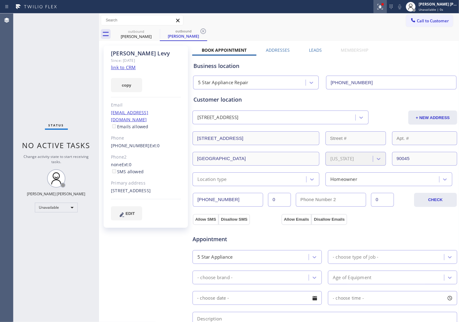
click at [387, 13] on button at bounding box center [380, 6] width 13 height 13
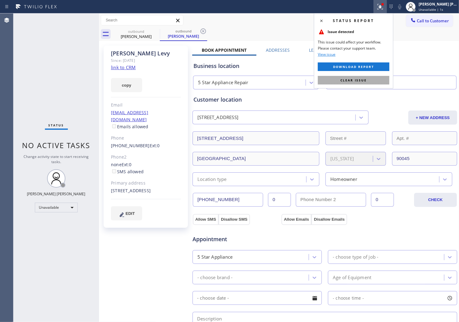
click at [352, 80] on span "Clear issue" at bounding box center [354, 80] width 26 height 4
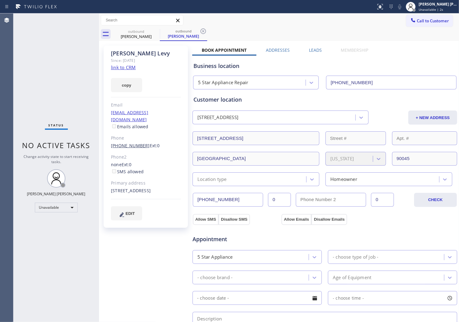
click at [130, 142] on link "[PHONE_NUMBER]" at bounding box center [130, 145] width 39 height 6
click at [0, 0] on div "Outbound call Location 5 Star Appliance Repair Your caller id phone number [PHO…" at bounding box center [0, 0] width 0 height 0
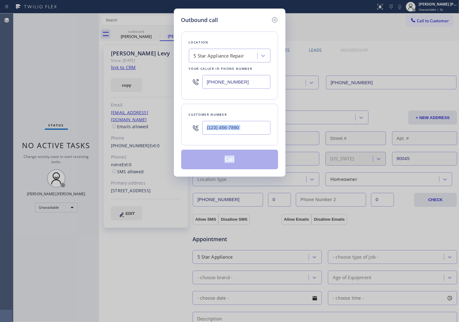
type input "[PHONE_NUMBER]"
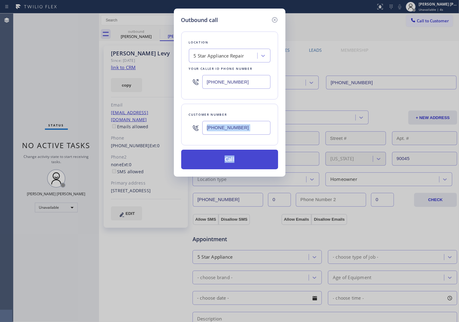
click at [233, 158] on button "Call" at bounding box center [229, 159] width 97 height 20
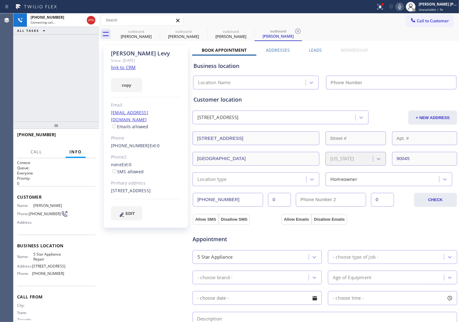
type input "[PHONE_NUMBER]"
click at [157, 31] on icon at bounding box center [155, 31] width 7 height 7
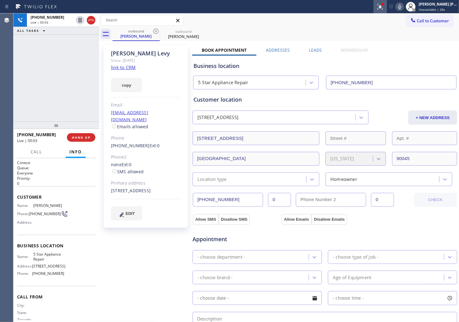
click at [384, 8] on icon at bounding box center [380, 6] width 7 height 7
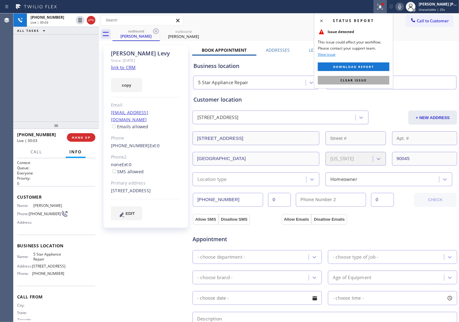
click at [360, 79] on span "Clear issue" at bounding box center [354, 80] width 26 height 4
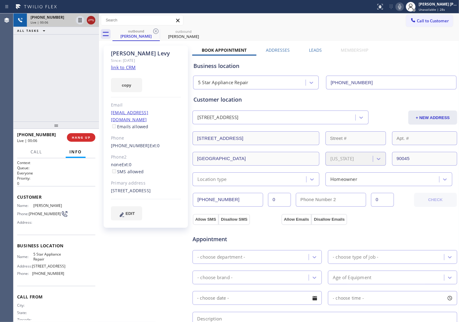
click at [93, 19] on icon at bounding box center [91, 20] width 6 height 2
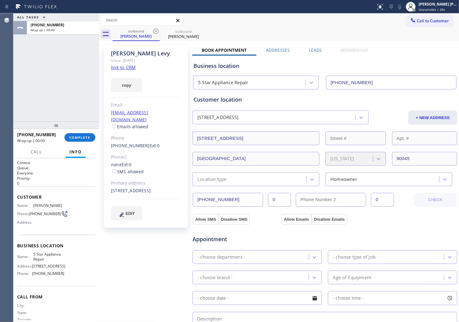
click at [316, 46] on div "[PERSON_NAME] Since: [DATE] link to CRM copy Email [EMAIL_ADDRESS][DOMAIN_NAME]…" at bounding box center [279, 246] width 357 height 408
click at [310, 53] on div "Business location 5 Star Appliance Repair [PHONE_NUMBER]" at bounding box center [324, 71] width 265 height 36
click at [313, 48] on label "Leads" at bounding box center [315, 50] width 13 height 6
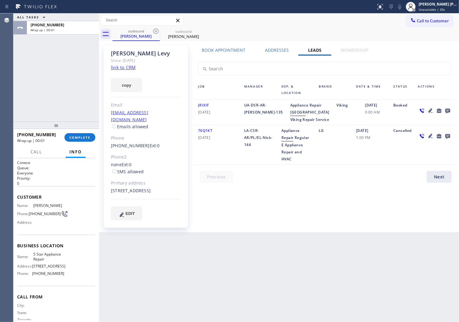
click at [444, 106] on div at bounding box center [434, 111] width 41 height 21
click at [450, 110] on icon at bounding box center [447, 111] width 5 height 5
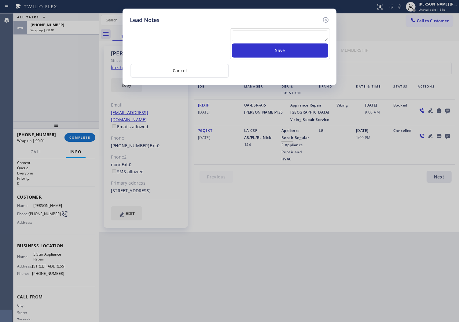
click at [280, 37] on textarea at bounding box center [280, 35] width 96 height 11
type textarea "no answer"
click at [267, 46] on button "Save" at bounding box center [280, 50] width 96 height 14
click at [325, 21] on icon at bounding box center [325, 19] width 7 height 7
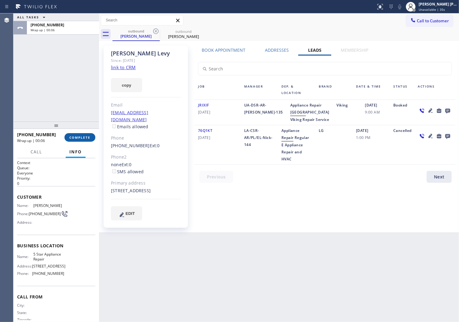
click at [83, 138] on span "COMPLETE" at bounding box center [79, 137] width 21 height 4
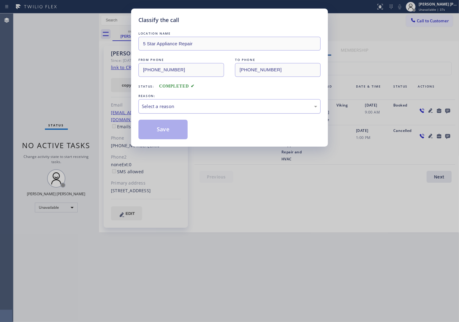
click at [162, 108] on div "Select a reason" at bounding box center [229, 106] width 175 height 7
click at [163, 105] on div "Tech, Unknown/didnt ring" at bounding box center [229, 106] width 175 height 7
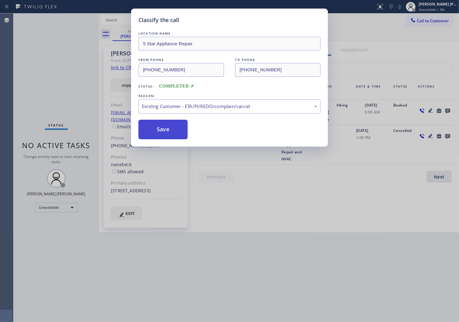
click at [161, 127] on button "Save" at bounding box center [162, 130] width 49 height 20
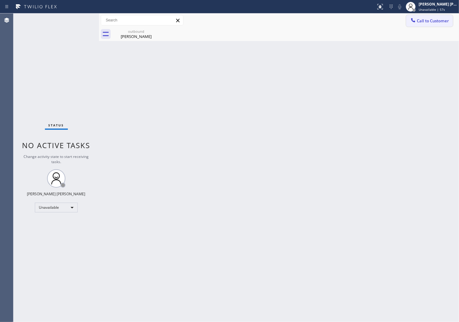
click at [426, 26] on button "Call to Customer" at bounding box center [429, 21] width 47 height 12
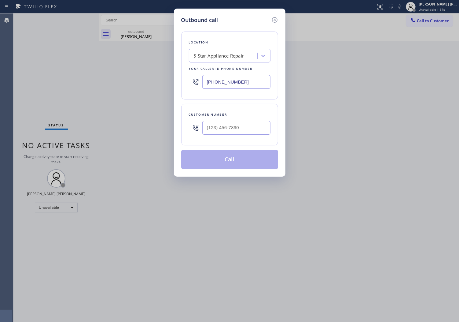
click at [228, 87] on input "[PHONE_NUMBER]" at bounding box center [236, 82] width 68 height 14
paste input "253) 528-7596"
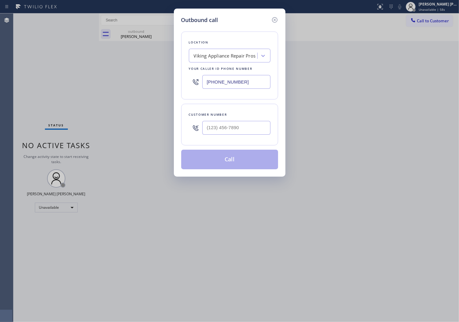
type input "[PHONE_NUMBER]"
click at [231, 123] on input "(___) ___-____" at bounding box center [236, 128] width 68 height 14
paste input "602) 359-5045"
type input "[PHONE_NUMBER]"
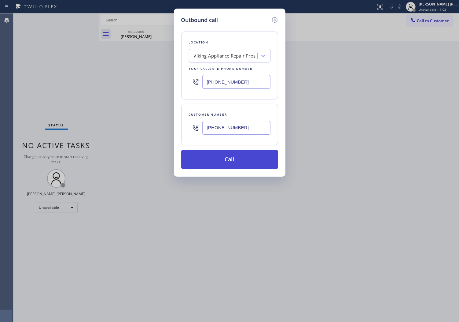
click at [227, 158] on button "Call" at bounding box center [229, 159] width 97 height 20
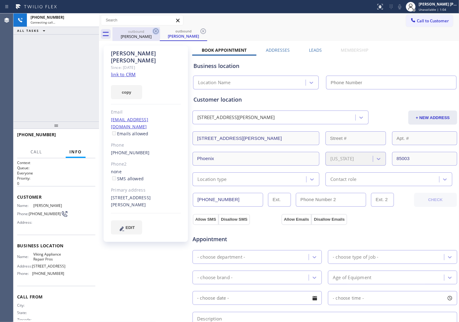
click at [145, 33] on div "outbound" at bounding box center [136, 31] width 46 height 5
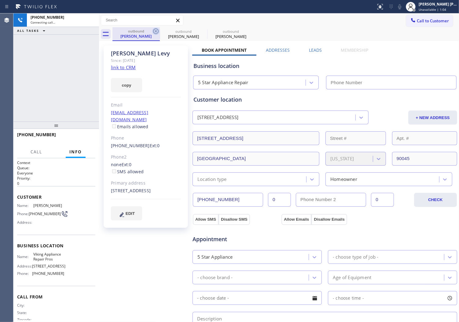
type input "[PHONE_NUMBER]"
click at [154, 32] on icon at bounding box center [155, 31] width 7 height 7
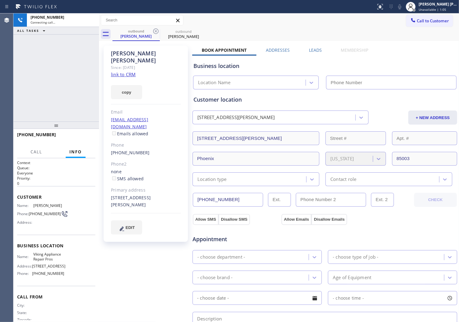
click at [127, 50] on div "[PERSON_NAME]" at bounding box center [146, 57] width 70 height 14
type input "[PHONE_NUMBER]"
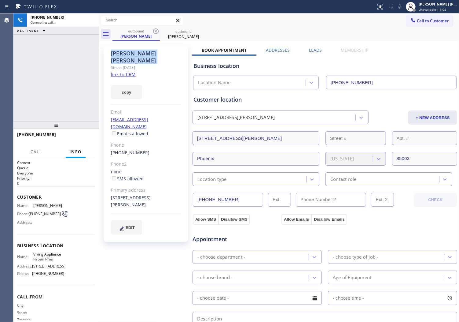
click at [127, 50] on div "[PERSON_NAME]" at bounding box center [146, 57] width 70 height 14
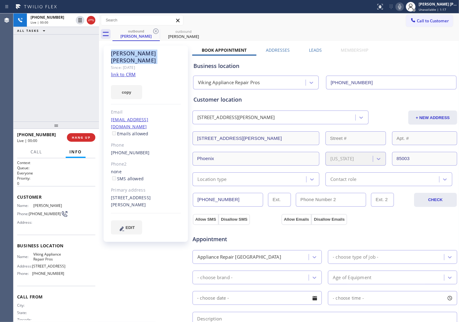
click at [9, 104] on div "Agent Desktop" at bounding box center [6, 167] width 13 height 308
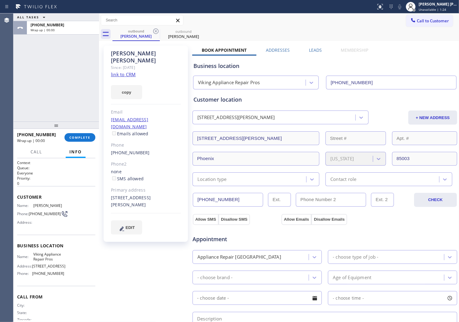
click at [312, 51] on label "Leads" at bounding box center [315, 50] width 13 height 6
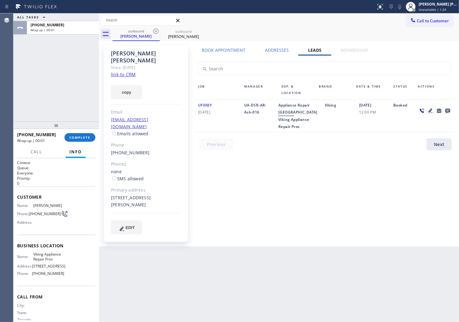
click at [445, 110] on icon at bounding box center [447, 111] width 5 height 5
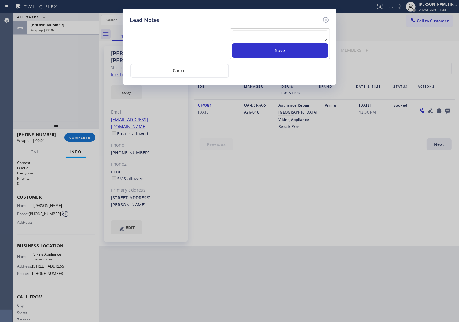
click at [294, 39] on textarea at bounding box center [280, 35] width 96 height 11
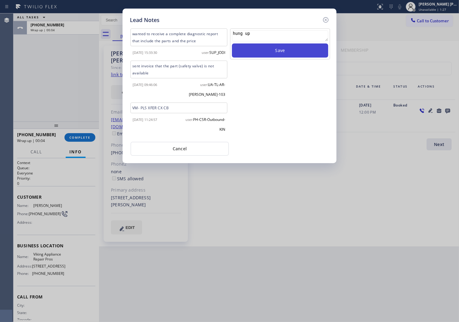
type textarea "hung up"
click at [305, 49] on button "Save" at bounding box center [280, 50] width 96 height 14
click at [326, 20] on icon at bounding box center [326, 20] width 6 height 6
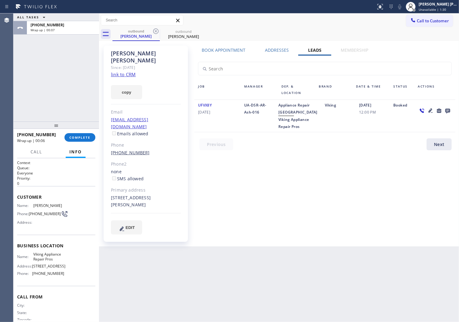
click at [132, 149] on link "[PHONE_NUMBER]" at bounding box center [130, 152] width 39 height 6
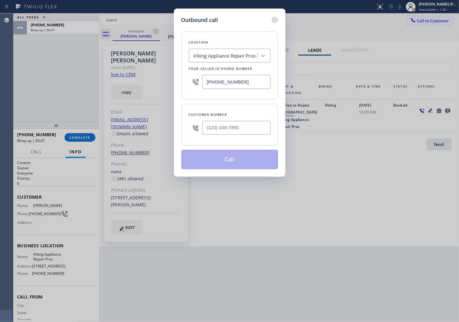
type input "[PHONE_NUMBER]"
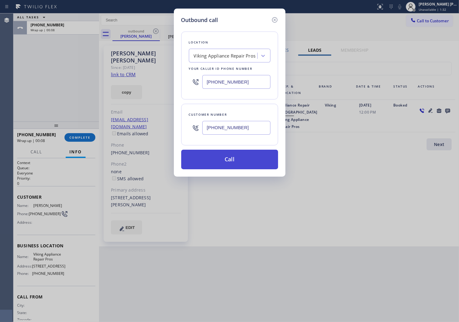
click at [245, 162] on button "Call" at bounding box center [229, 159] width 97 height 20
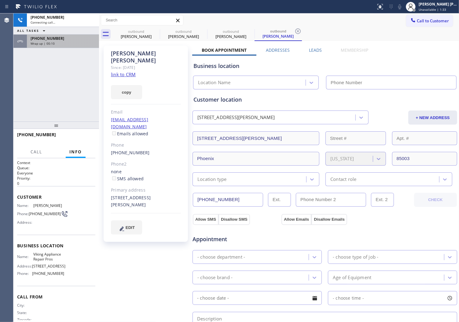
click at [84, 46] on div "[PHONE_NUMBER] Wrap up | 00:10" at bounding box center [62, 41] width 70 height 13
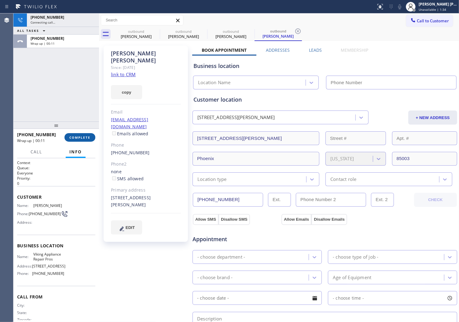
drag, startPoint x: 87, startPoint y: 128, endPoint x: 83, endPoint y: 135, distance: 7.8
click at [87, 129] on div at bounding box center [56, 124] width 86 height 7
click at [81, 136] on span "COMPLETE" at bounding box center [79, 137] width 21 height 4
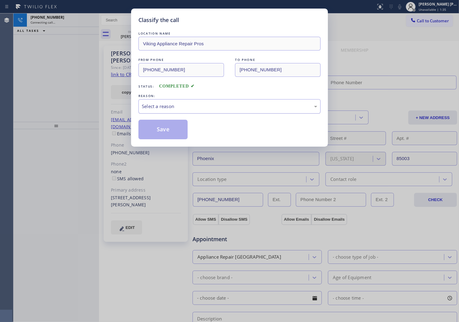
type input "[PHONE_NUMBER]"
click at [186, 109] on div "Select a reason" at bounding box center [229, 106] width 175 height 7
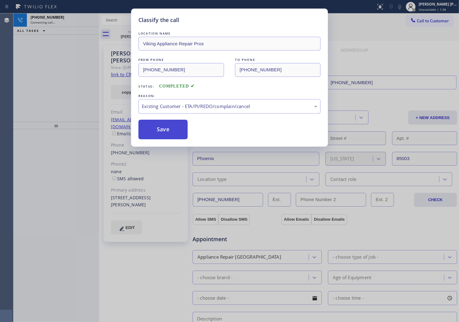
click at [162, 129] on button "Save" at bounding box center [162, 130] width 49 height 20
click at [57, 86] on div "Classify the call LOCATION NAME Viking Appliance Repair Pros FROM PHONE [PHONE_…" at bounding box center [229, 161] width 459 height 322
click at [59, 17] on div "Classify the call LOCATION NAME Spectrum Appliance Repair Irvine FROM PHONE [PH…" at bounding box center [236, 167] width 446 height 308
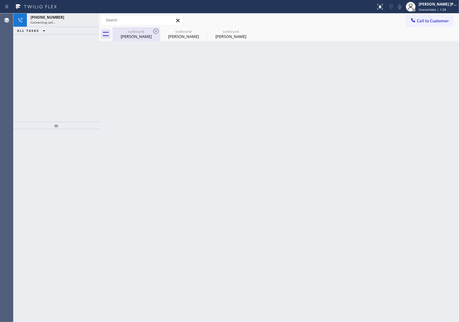
click at [125, 34] on div "[PERSON_NAME]" at bounding box center [136, 37] width 46 height 6
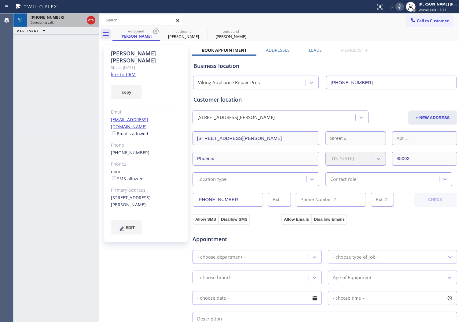
click at [62, 23] on div "Connecting call…" at bounding box center [58, 22] width 54 height 4
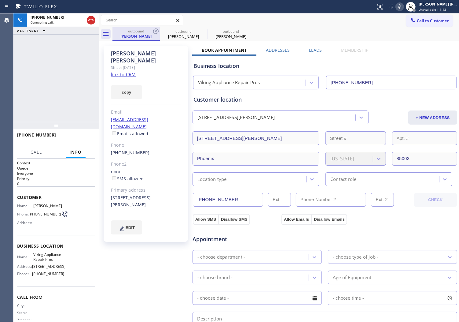
click at [143, 35] on div "[PERSON_NAME]" at bounding box center [136, 36] width 46 height 6
click at [7, 105] on div "Agent Desktop" at bounding box center [6, 167] width 13 height 308
click at [404, 7] on div at bounding box center [400, 6] width 9 height 7
click at [9, 99] on div "Agent Desktop" at bounding box center [6, 167] width 13 height 308
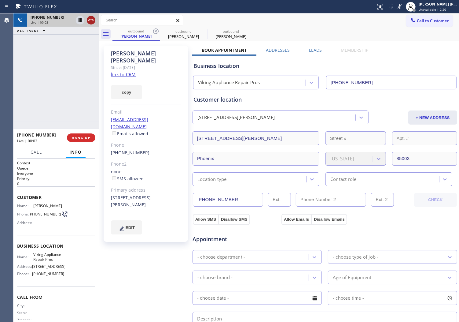
click at [91, 20] on icon at bounding box center [90, 20] width 7 height 7
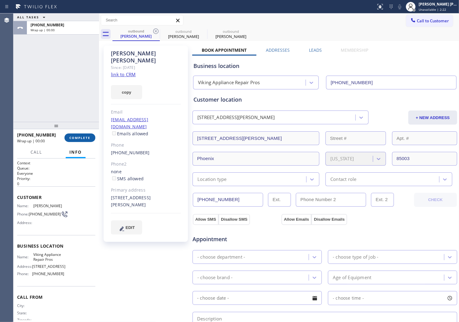
click at [76, 139] on span "COMPLETE" at bounding box center [79, 137] width 21 height 4
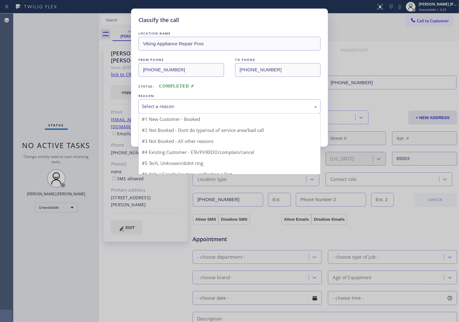
click at [218, 106] on div "Select a reason" at bounding box center [229, 106] width 175 height 7
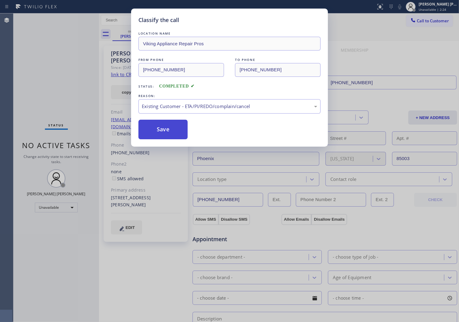
click at [148, 136] on button "Save" at bounding box center [162, 130] width 49 height 20
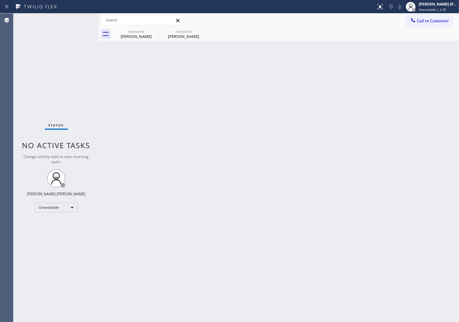
click at [2, 144] on div "Agent Desktop" at bounding box center [6, 167] width 13 height 308
click at [140, 34] on div "[PERSON_NAME]" at bounding box center [136, 37] width 46 height 6
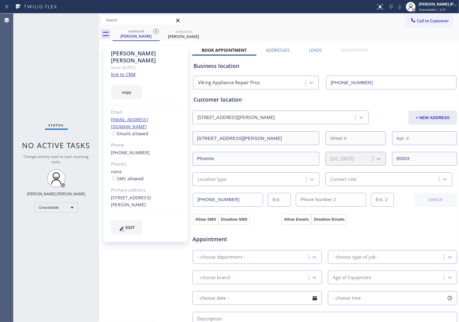
drag, startPoint x: 153, startPoint y: 31, endPoint x: 72, endPoint y: 0, distance: 86.1
click at [153, 31] on icon at bounding box center [155, 31] width 7 height 7
click at [0, 0] on icon at bounding box center [0, 0] width 0 height 0
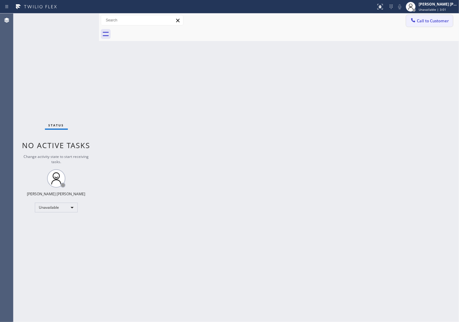
click at [409, 19] on button "Call to Customer" at bounding box center [429, 21] width 47 height 12
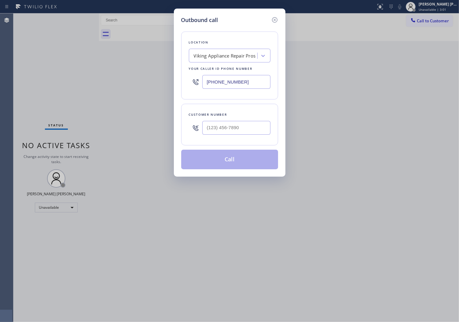
click at [230, 84] on input "[PHONE_NUMBER]" at bounding box center [236, 82] width 68 height 14
paste input "___) ___-____"
type input "(___) ___-____"
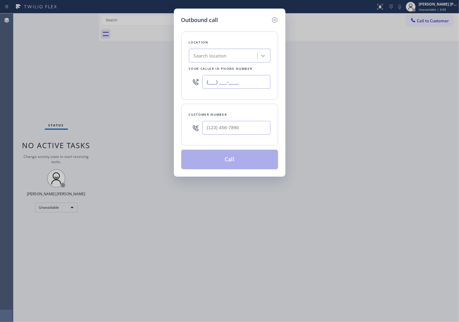
click at [240, 83] on input "(___) ___-____" at bounding box center [236, 82] width 68 height 14
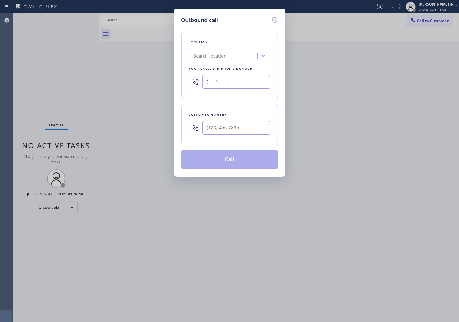
paste input "925) 272-7737"
type input "[PHONE_NUMBER]"
click at [236, 136] on div at bounding box center [236, 128] width 68 height 20
drag, startPoint x: 236, startPoint y: 136, endPoint x: 235, endPoint y: 125, distance: 10.8
click at [236, 136] on div at bounding box center [236, 128] width 68 height 20
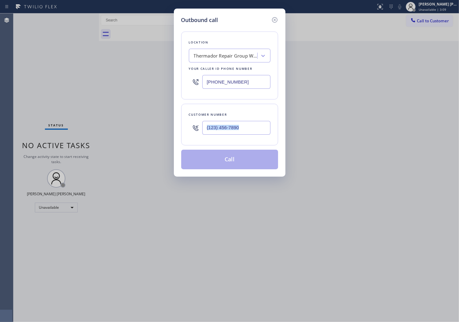
click at [235, 125] on input "text" at bounding box center [236, 128] width 68 height 14
click at [235, 125] on input "(___) ___-____" at bounding box center [236, 128] width 68 height 14
paste input "5104"
click at [225, 123] on input "(___) ___-5104" at bounding box center [236, 128] width 68 height 14
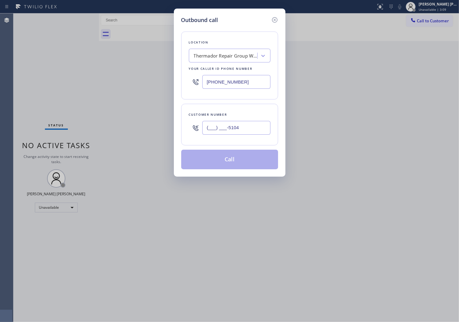
click at [225, 123] on input "(___) ___-5104" at bounding box center [236, 128] width 68 height 14
paste input "510) 409-4917"
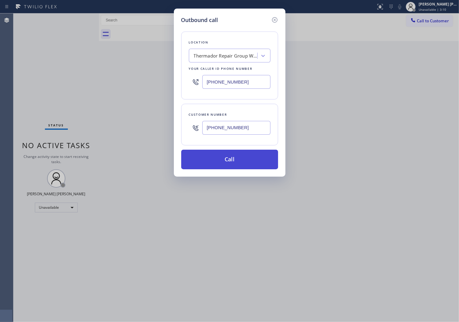
type input "[PHONE_NUMBER]"
click at [252, 161] on button "Call" at bounding box center [229, 159] width 97 height 20
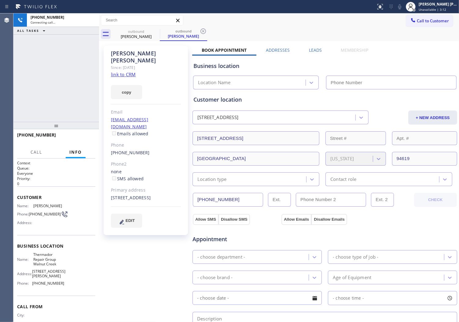
click at [127, 50] on div "[PERSON_NAME]" at bounding box center [146, 57] width 70 height 14
type input "[PHONE_NUMBER]"
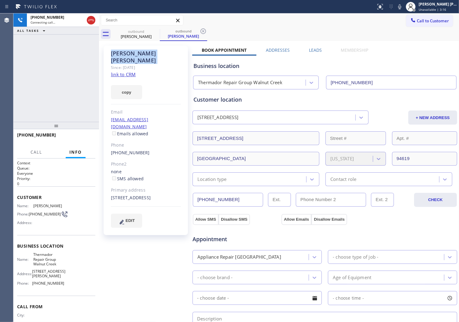
drag, startPoint x: 84, startPoint y: 88, endPoint x: 222, endPoint y: 58, distance: 141.0
click at [84, 88] on div "[PHONE_NUMBER] Connecting call… ALL TASKS ALL TASKS ACTIVE TASKS TASKS IN WRAP …" at bounding box center [56, 67] width 86 height 108
click at [403, 6] on icon at bounding box center [399, 6] width 7 height 7
click at [172, 94] on div "[PERSON_NAME] Since: [DATE] link to CRM copy Email [EMAIL_ADDRESS][DOMAIN_NAME]…" at bounding box center [146, 140] width 84 height 189
click at [51, 75] on div "[PHONE_NUMBER] Connecting call… ALL TASKS ALL TASKS ACTIVE TASKS TASKS IN WRAP …" at bounding box center [56, 67] width 86 height 108
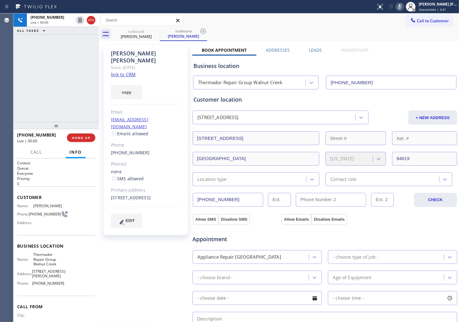
click at [16, 88] on div "[PHONE_NUMBER] Live | 00:00 ALL TASKS ALL TASKS ACTIVE TASKS TASKS IN WRAP UP" at bounding box center [56, 67] width 86 height 108
click at [403, 5] on icon at bounding box center [399, 6] width 7 height 7
click at [88, 22] on icon at bounding box center [90, 20] width 7 height 7
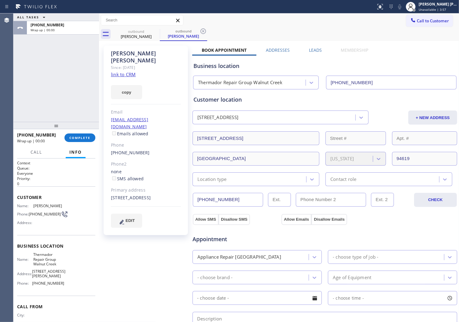
click at [318, 49] on label "Leads" at bounding box center [315, 50] width 13 height 6
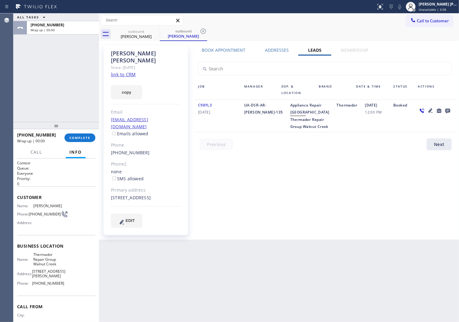
click at [448, 109] on icon at bounding box center [447, 111] width 5 height 5
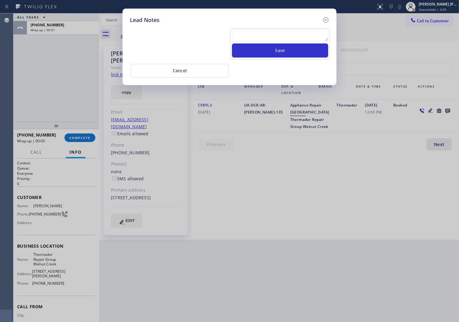
click at [324, 38] on textarea at bounding box center [280, 35] width 96 height 11
click at [319, 35] on textarea at bounding box center [280, 35] width 96 height 11
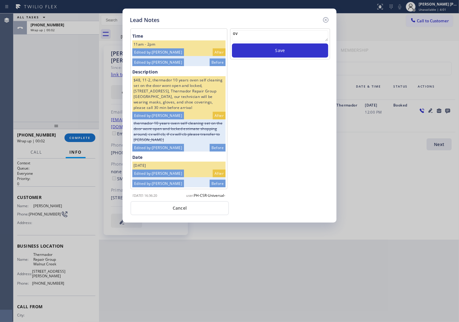
type textarea "o"
type textarea "voicemail"
click at [300, 50] on button "Save" at bounding box center [280, 50] width 96 height 14
click at [324, 20] on icon at bounding box center [325, 19] width 7 height 7
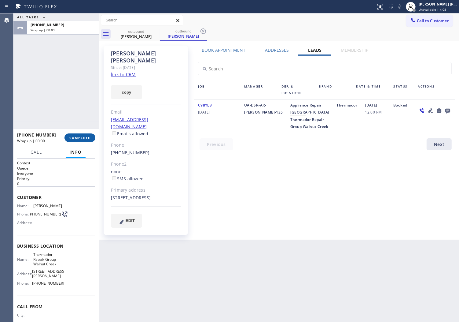
click at [83, 139] on span "COMPLETE" at bounding box center [79, 137] width 21 height 4
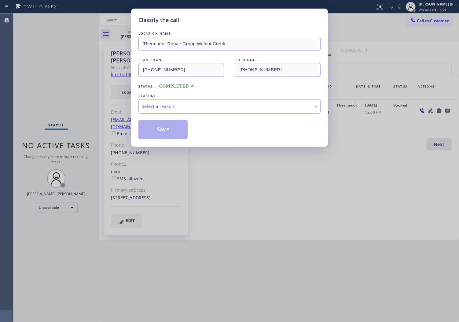
click at [191, 118] on div "LOCATION NAME Thermador Repair Group Walnut Creek FROM PHONE [PHONE_NUMBER] TO …" at bounding box center [229, 84] width 182 height 109
click at [192, 106] on div "Select a reason" at bounding box center [229, 106] width 175 height 7
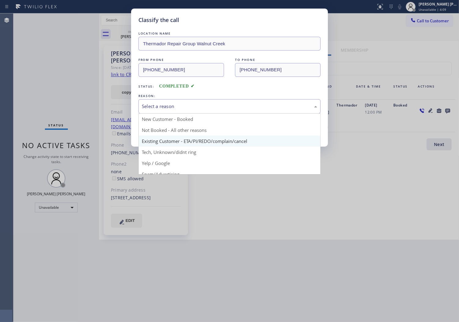
click at [178, 138] on button "Save" at bounding box center [162, 130] width 49 height 20
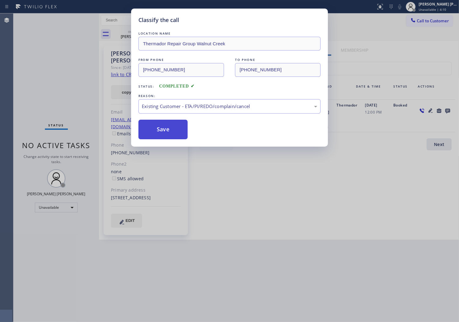
click at [148, 130] on button "Save" at bounding box center [162, 130] width 49 height 20
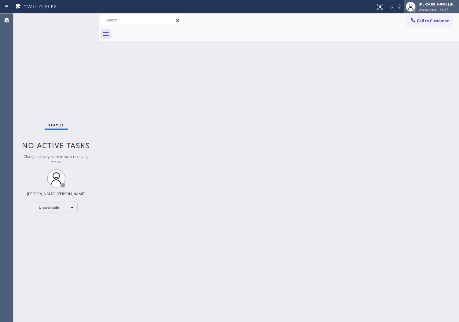
click at [436, 7] on span "Unavailable | 11:17" at bounding box center [433, 9] width 29 height 4
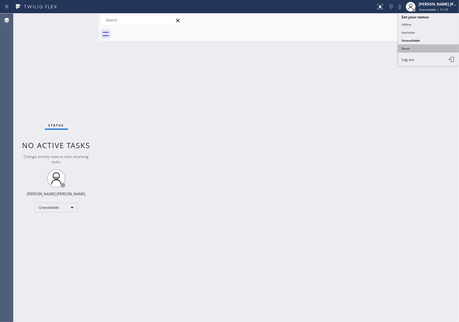
click at [419, 47] on button "Break" at bounding box center [428, 48] width 61 height 8
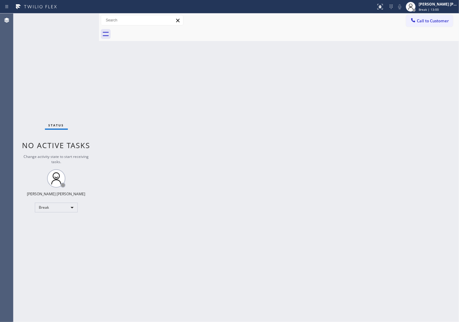
click at [2, 120] on div "Agent Desktop" at bounding box center [6, 167] width 13 height 308
click at [425, 15] on button "Call to Customer" at bounding box center [429, 21] width 47 height 12
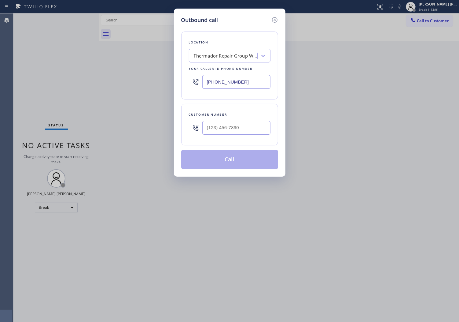
click at [281, 20] on div "Outbound call Location Thermador Repair Group [GEOGRAPHIC_DATA] Your caller id …" at bounding box center [230, 93] width 112 height 168
click at [276, 20] on icon at bounding box center [274, 19] width 7 height 7
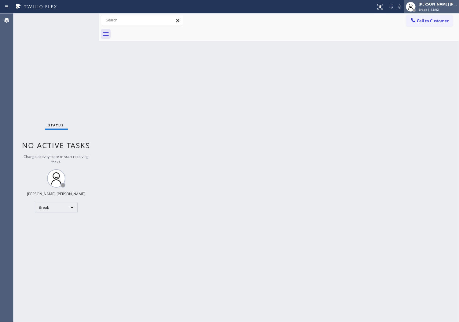
click at [435, 12] on div "[PERSON_NAME] [PERSON_NAME] Break | 13:02" at bounding box center [431, 6] width 55 height 13
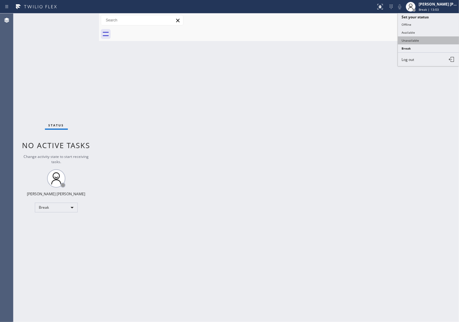
click at [424, 38] on button "Unavailable" at bounding box center [428, 40] width 61 height 8
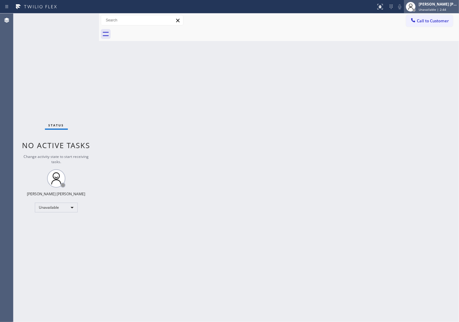
click at [432, 7] on span "Unavailable | 2:44" at bounding box center [433, 9] width 28 height 4
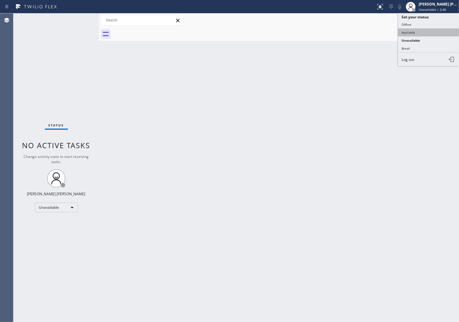
click at [413, 34] on button "Available" at bounding box center [428, 32] width 61 height 8
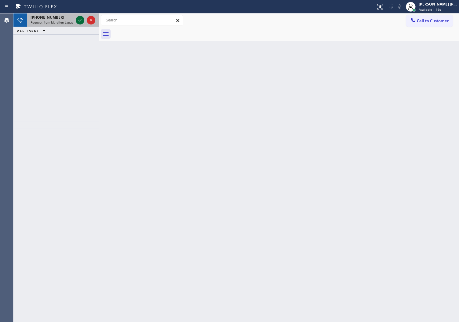
click at [80, 18] on icon at bounding box center [79, 20] width 7 height 7
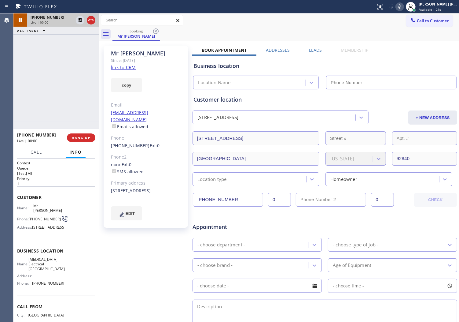
type input "[PHONE_NUMBER]"
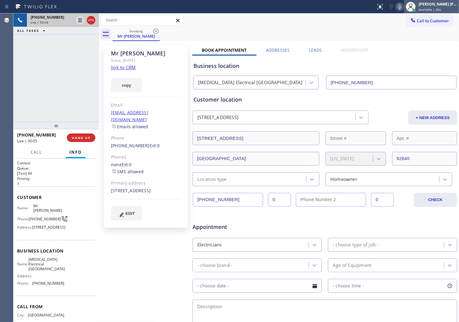
click at [439, 8] on span "Available | 26s" at bounding box center [430, 9] width 22 height 4
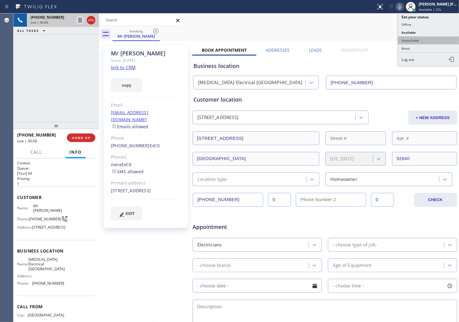
click at [421, 41] on button "Unavailable" at bounding box center [428, 40] width 61 height 8
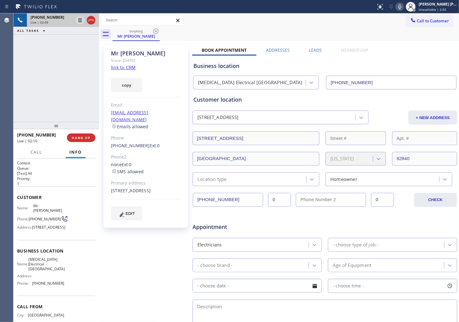
click at [2, 97] on div "Agent Desktop" at bounding box center [6, 167] width 13 height 308
click at [403, 8] on icon at bounding box center [399, 6] width 7 height 7
click at [79, 21] on icon at bounding box center [80, 20] width 3 height 4
click at [2, 90] on div "Agent Desktop" at bounding box center [6, 167] width 13 height 308
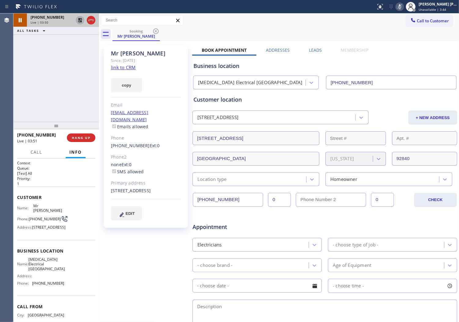
click at [7, 71] on div "Agent Desktop" at bounding box center [6, 167] width 13 height 308
click at [403, 6] on icon at bounding box center [399, 6] width 7 height 7
click at [79, 19] on icon at bounding box center [80, 20] width 4 height 4
click at [4, 88] on div "Agent Desktop" at bounding box center [6, 167] width 13 height 308
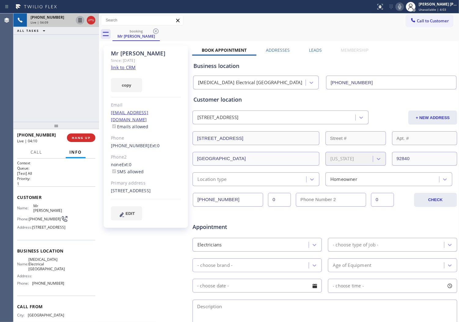
click at [4, 88] on div "Agent Desktop" at bounding box center [6, 167] width 13 height 308
click at [13, 78] on div "Agent Desktop" at bounding box center [6, 167] width 13 height 308
click at [2, 93] on div "Agent Desktop" at bounding box center [6, 167] width 13 height 308
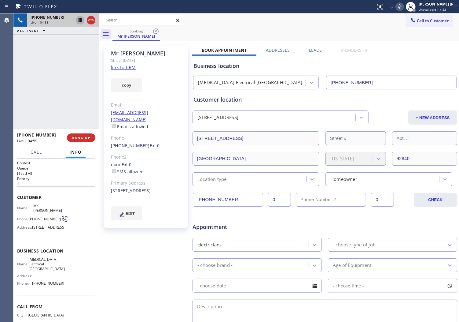
click at [2, 93] on div "Agent Desktop" at bounding box center [6, 167] width 13 height 308
click at [2, 97] on div "Agent Desktop" at bounding box center [6, 167] width 13 height 308
click at [9, 103] on div "Agent Desktop" at bounding box center [6, 167] width 13 height 308
click at [440, 205] on div at bounding box center [324, 208] width 265 height 8
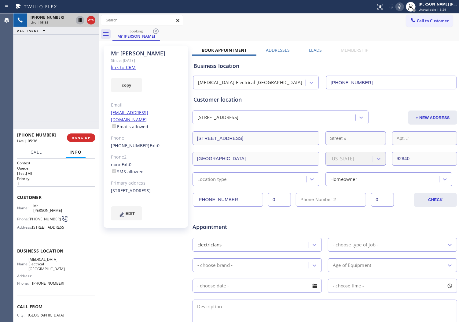
click at [158, 251] on div "Mr [PERSON_NAME] Since: [DATE] link to CRM copy Email [EMAIL_ADDRESS][DOMAIN_NA…" at bounding box center [147, 240] width 92 height 396
click at [3, 83] on div "Agent Desktop" at bounding box center [6, 167] width 13 height 308
click at [121, 54] on div "Mr [PERSON_NAME]" at bounding box center [146, 53] width 70 height 7
click at [145, 56] on div "Mr [PERSON_NAME]" at bounding box center [146, 53] width 70 height 7
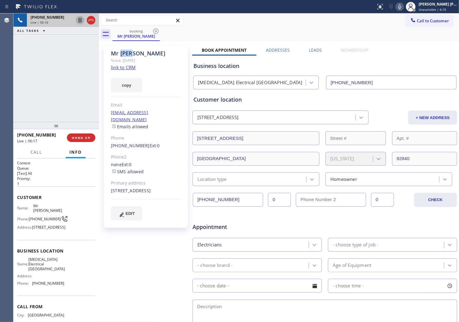
click at [145, 56] on div "Mr [PERSON_NAME]" at bounding box center [146, 53] width 70 height 7
click at [114, 53] on div "Mr [PERSON_NAME]" at bounding box center [146, 53] width 70 height 7
click at [117, 54] on div "Mr [PERSON_NAME]" at bounding box center [146, 53] width 70 height 7
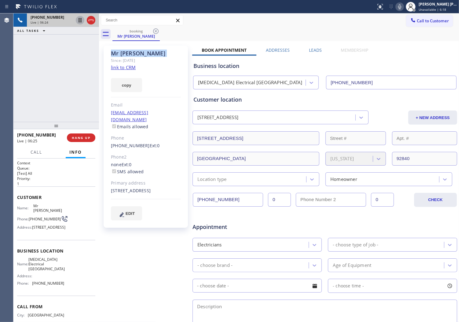
click at [117, 54] on div "Mr [PERSON_NAME]" at bounding box center [146, 53] width 70 height 7
click at [2, 102] on div "Agent Desktop" at bounding box center [6, 167] width 13 height 308
click at [402, 6] on div at bounding box center [400, 6] width 9 height 7
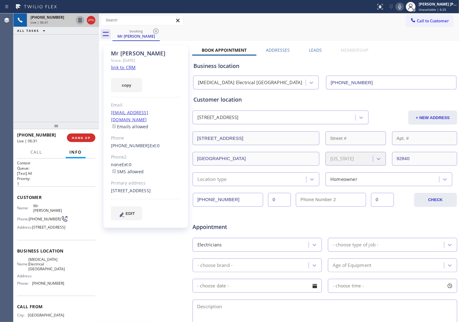
click at [403, 8] on icon at bounding box center [399, 6] width 7 height 7
click at [402, 8] on rect at bounding box center [400, 6] width 4 height 4
click at [2, 83] on div "Agent Desktop" at bounding box center [6, 167] width 13 height 308
click at [6, 73] on div "Agent Desktop" at bounding box center [6, 167] width 13 height 308
drag, startPoint x: 2, startPoint y: 102, endPoint x: 12, endPoint y: 99, distance: 10.5
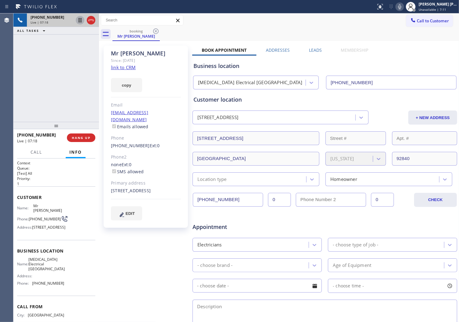
click at [2, 102] on div "Agent Desktop" at bounding box center [6, 167] width 13 height 308
click at [124, 68] on link "link to CRM" at bounding box center [123, 67] width 25 height 6
click at [132, 54] on div "Mr [PERSON_NAME]" at bounding box center [146, 53] width 70 height 7
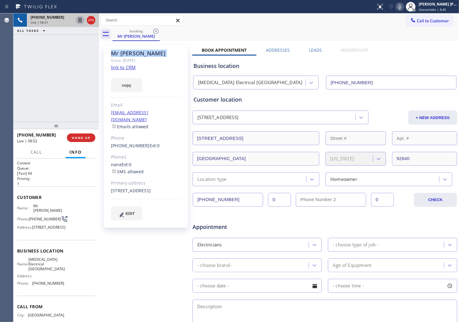
click at [139, 53] on div "Mr [PERSON_NAME]" at bounding box center [146, 53] width 70 height 7
click at [139, 60] on div "Since: [DATE]" at bounding box center [146, 60] width 70 height 7
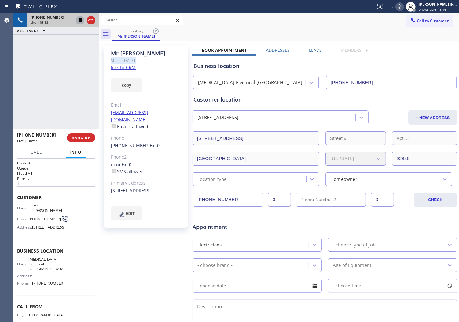
click at [139, 60] on div "Since: [DATE]" at bounding box center [146, 60] width 70 height 7
click at [154, 59] on div "Since: [DATE]" at bounding box center [146, 60] width 70 height 7
click at [141, 61] on div "Since: [DATE]" at bounding box center [146, 60] width 70 height 7
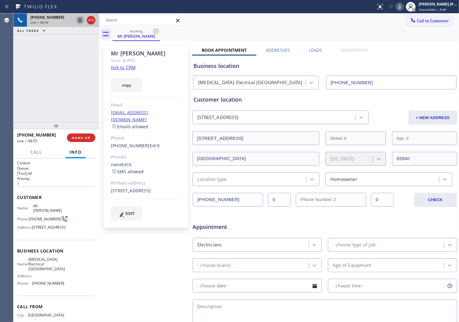
click at [141, 61] on div "Since: [DATE]" at bounding box center [146, 60] width 70 height 7
click at [170, 166] on div "none Ext: 0 SMS allowed" at bounding box center [146, 168] width 70 height 14
click at [133, 192] on div "[STREET_ADDRESS]" at bounding box center [146, 190] width 70 height 7
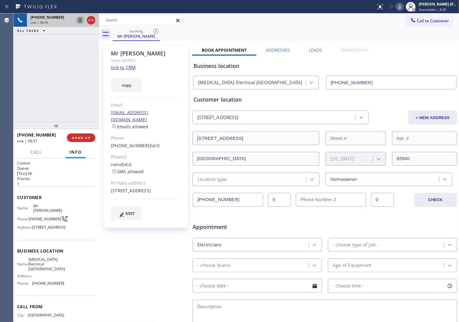
click at [133, 192] on div "[STREET_ADDRESS]" at bounding box center [146, 190] width 70 height 7
click at [131, 190] on div "[STREET_ADDRESS]" at bounding box center [146, 190] width 70 height 7
click at [134, 187] on div "[STREET_ADDRESS]" at bounding box center [146, 190] width 70 height 7
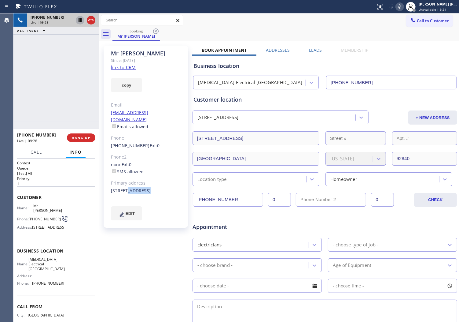
click at [134, 187] on div "[STREET_ADDRESS]" at bounding box center [146, 190] width 70 height 7
click at [127, 190] on div "[STREET_ADDRESS]" at bounding box center [146, 190] width 70 height 7
click at [403, 9] on icon at bounding box center [399, 6] width 7 height 7
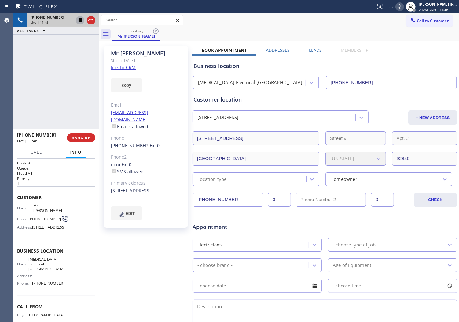
click at [4, 86] on div "Agent Desktop" at bounding box center [6, 167] width 13 height 308
click at [403, 9] on icon at bounding box center [399, 6] width 7 height 7
click at [2, 128] on div "Agent Desktop" at bounding box center [6, 167] width 13 height 308
click at [403, 9] on icon at bounding box center [399, 6] width 7 height 7
click at [20, 93] on div "[PHONE_NUMBER] Live | 12:20 ALL TASKS ALL TASKS ACTIVE TASKS TASKS IN WRAP UP" at bounding box center [56, 67] width 86 height 108
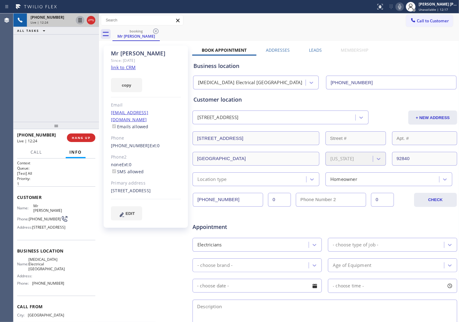
click at [65, 72] on div "[PHONE_NUMBER] Live | 12:24 ALL TASKS ALL TASKS ACTIVE TASKS TASKS IN WRAP UP" at bounding box center [56, 67] width 86 height 108
click at [11, 79] on div "Agent Desktop" at bounding box center [6, 167] width 13 height 308
click at [59, 81] on div "[PHONE_NUMBER] Live | 13:04 ALL TASKS ALL TASKS ACTIVE TASKS TASKS IN WRAP UP" at bounding box center [56, 67] width 86 height 108
click at [15, 75] on div "[PHONE_NUMBER] Live | 13:14 ALL TASKS ALL TASKS ACTIVE TASKS TASKS IN WRAP UP" at bounding box center [56, 67] width 86 height 108
click at [10, 100] on div "Agent Desktop" at bounding box center [6, 167] width 13 height 308
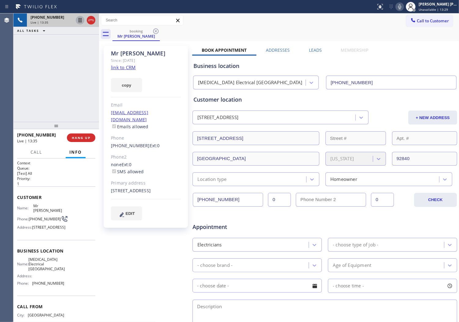
click at [52, 86] on div "[PHONE_NUMBER] Live | 13:35 ALL TASKS ALL TASKS ACTIVE TASKS TASKS IN WRAP UP" at bounding box center [56, 67] width 86 height 108
click at [122, 51] on div "Mr [PERSON_NAME]" at bounding box center [146, 53] width 70 height 7
click at [142, 54] on div "Mr [PERSON_NAME]" at bounding box center [146, 53] width 70 height 7
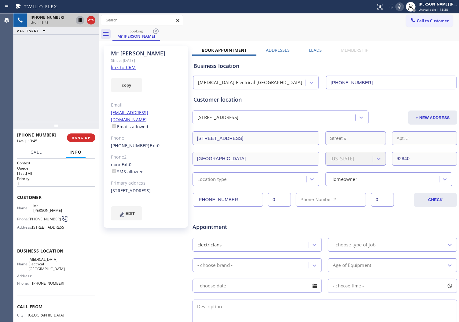
click at [116, 53] on div "Mr [PERSON_NAME]" at bounding box center [146, 53] width 70 height 7
click at [149, 53] on div "Mr [PERSON_NAME]" at bounding box center [146, 53] width 70 height 7
click at [116, 52] on div "Mr [PERSON_NAME]" at bounding box center [146, 53] width 70 height 7
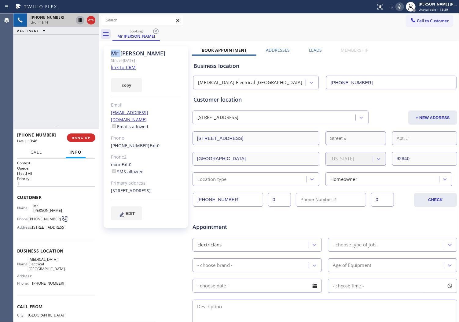
click at [116, 52] on div "Mr [PERSON_NAME]" at bounding box center [146, 53] width 70 height 7
click at [2, 79] on div "Agent Desktop" at bounding box center [6, 167] width 13 height 308
click at [412, 8] on div at bounding box center [410, 6] width 13 height 13
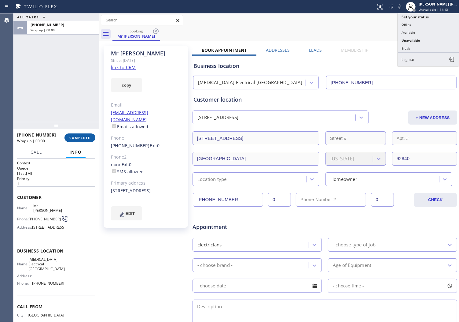
click at [89, 140] on button "COMPLETE" at bounding box center [79, 137] width 31 height 9
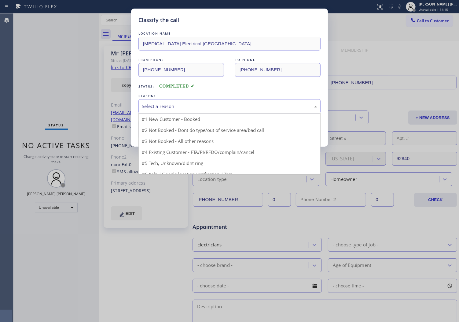
click at [163, 111] on div "Select a reason" at bounding box center [229, 106] width 182 height 14
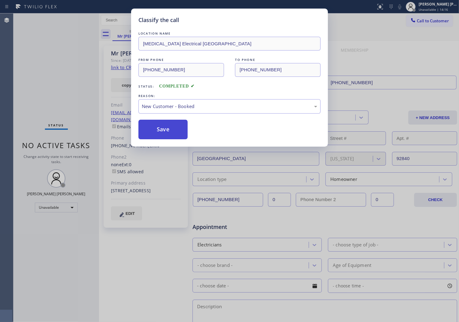
click at [158, 129] on button "Save" at bounding box center [162, 130] width 49 height 20
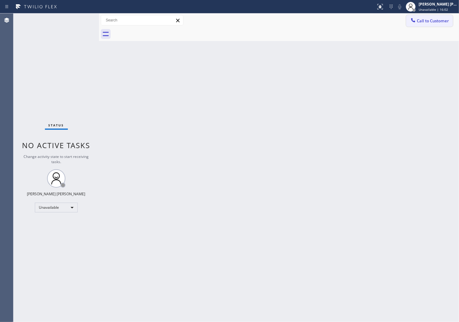
click at [423, 19] on span "Call to Customer" at bounding box center [433, 21] width 32 height 6
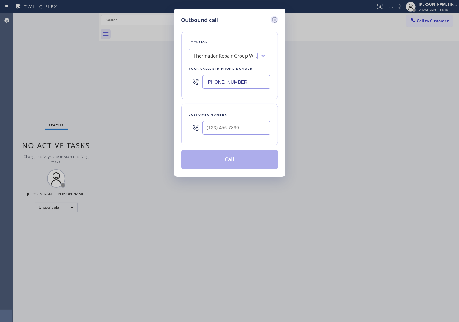
click at [274, 23] on icon at bounding box center [274, 19] width 7 height 7
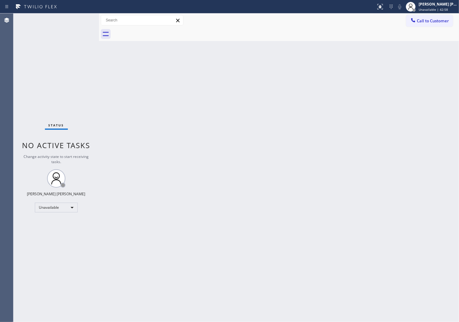
click at [453, 23] on div "Call to Customer Outbound call Location Thermador Repair Group [GEOGRAPHIC_DATA…" at bounding box center [432, 20] width 53 height 11
click at [417, 25] on button "Call to Customer" at bounding box center [429, 21] width 47 height 12
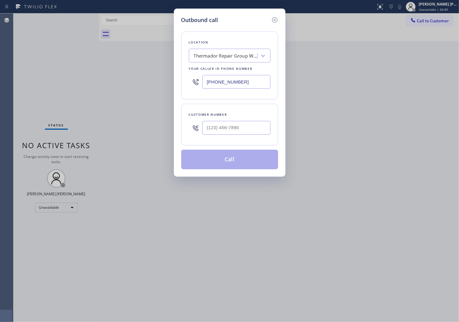
click at [219, 90] on div "[PHONE_NUMBER]" at bounding box center [230, 82] width 82 height 20
click at [218, 86] on input "[PHONE_NUMBER]" at bounding box center [236, 82] width 68 height 14
paste input "510) 327-3400"
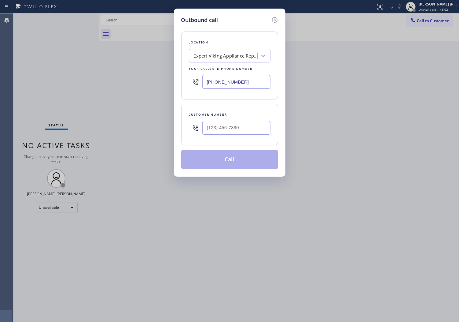
type input "[PHONE_NUMBER]"
click at [239, 134] on input "(___) ___-____" at bounding box center [236, 128] width 68 height 14
paste input "510) 778-0865"
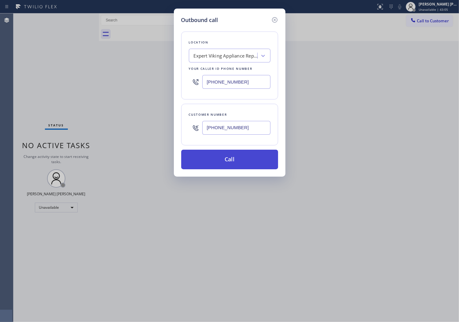
type input "[PHONE_NUMBER]"
click at [233, 158] on button "Call" at bounding box center [229, 159] width 97 height 20
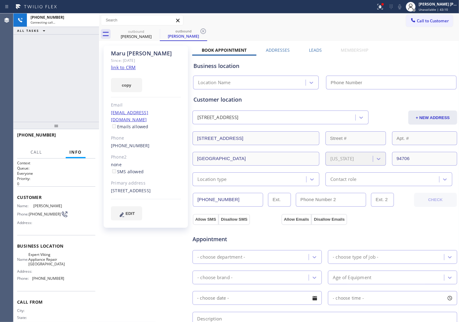
click at [133, 52] on div "[PERSON_NAME]" at bounding box center [146, 53] width 70 height 7
type input "[PHONE_NUMBER]"
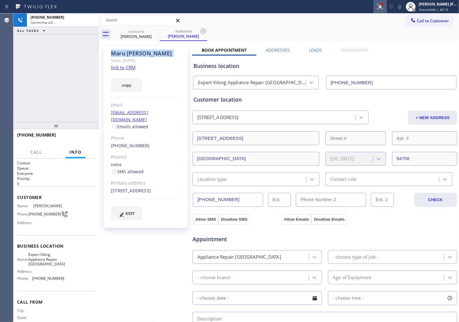
click at [387, 13] on button at bounding box center [380, 6] width 13 height 13
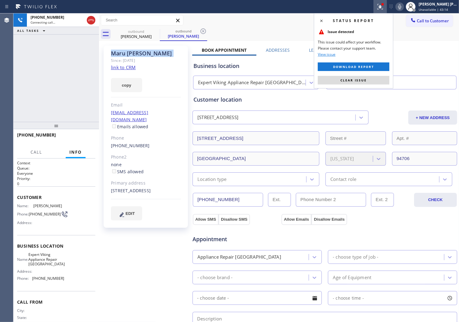
click at [359, 77] on button "Clear issue" at bounding box center [354, 80] width 72 height 9
click at [359, 77] on input "[PHONE_NUMBER]" at bounding box center [391, 82] width 131 height 14
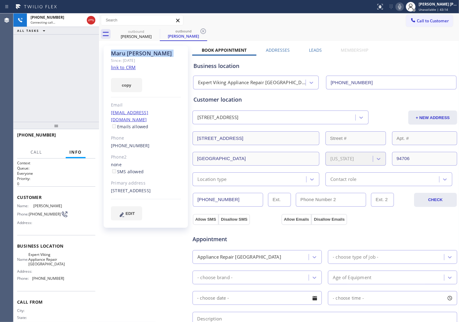
click at [107, 53] on div "[PERSON_NAME] Since: [DATE] link to CRM copy Email [EMAIL_ADDRESS][DOMAIN_NAME]…" at bounding box center [146, 137] width 84 height 182
click at [401, 6] on icon at bounding box center [399, 6] width 3 height 5
click at [403, 6] on icon at bounding box center [399, 6] width 7 height 7
click at [9, 68] on div "Agent Desktop" at bounding box center [6, 167] width 13 height 308
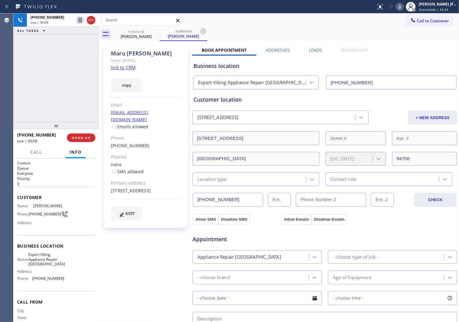
click at [59, 103] on div "[PHONE_NUMBER] Live | 00:09 ALL TASKS ALL TASKS ACTIVE TASKS TASKS IN WRAP UP" at bounding box center [56, 67] width 86 height 108
click at [96, 63] on div "[PHONE_NUMBER] Live | 00:34 ALL TASKS ALL TASKS ACTIVE TASKS TASKS IN WRAP UP" at bounding box center [56, 67] width 86 height 108
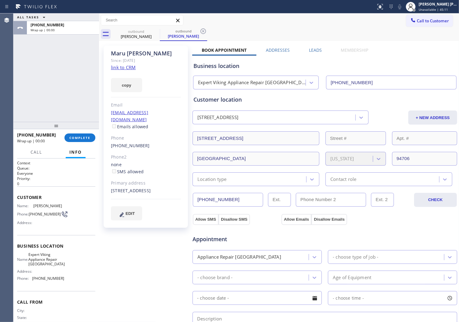
drag, startPoint x: 314, startPoint y: 50, endPoint x: 397, endPoint y: 87, distance: 90.3
click at [314, 50] on label "Leads" at bounding box center [315, 50] width 13 height 6
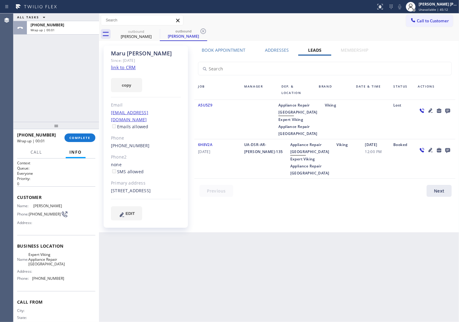
click at [446, 109] on icon at bounding box center [447, 111] width 5 height 5
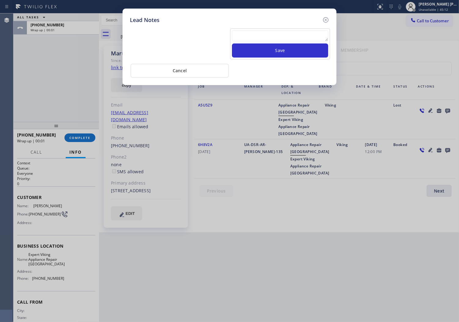
click at [270, 19] on div "Lead Notes" at bounding box center [229, 20] width 199 height 8
click at [270, 32] on textarea at bounding box center [280, 35] width 96 height 11
type textarea "ALL GOOD"
click at [283, 58] on div "ALL GOOD Save" at bounding box center [280, 43] width 100 height 31
click at [286, 50] on button "Save" at bounding box center [280, 50] width 96 height 14
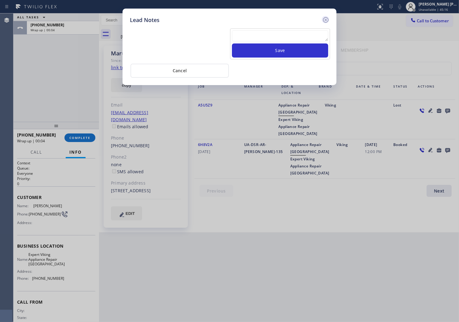
click at [328, 20] on icon at bounding box center [325, 19] width 7 height 7
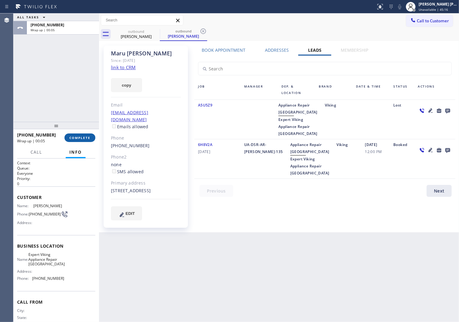
click at [83, 138] on span "COMPLETE" at bounding box center [79, 137] width 21 height 4
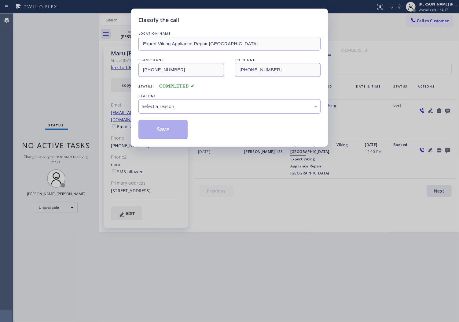
click at [164, 114] on div "LOCATION NAME Expert Viking Appliance Repair Fruitvale FROM PHONE [PHONE_NUMBER…" at bounding box center [229, 84] width 182 height 109
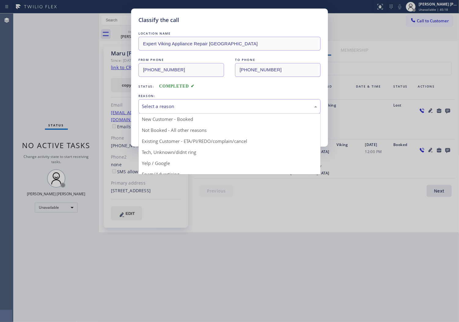
click at [164, 110] on div "Select a reason" at bounding box center [229, 106] width 182 height 14
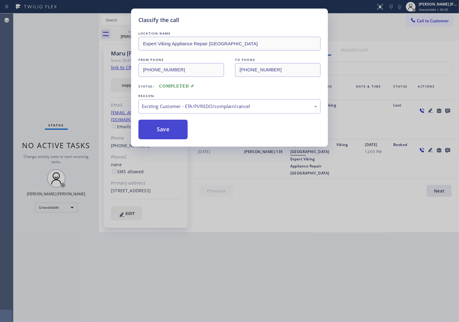
click at [160, 133] on button "Save" at bounding box center [162, 130] width 49 height 20
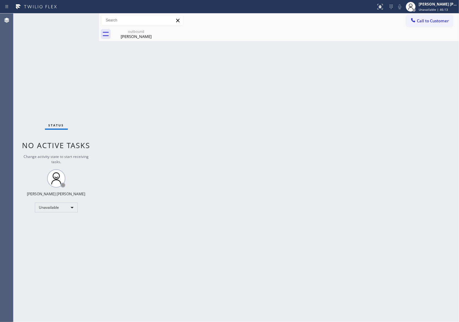
click at [2, 185] on div "Agent Desktop" at bounding box center [6, 167] width 13 height 308
click at [436, 20] on span "Call to Customer" at bounding box center [433, 21] width 32 height 6
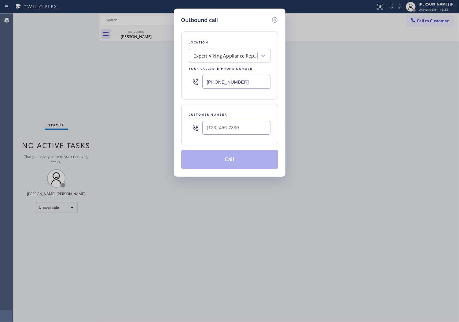
click at [234, 77] on input "[PHONE_NUMBER]" at bounding box center [236, 82] width 68 height 14
paste input "773) 830-4668"
type input "[PHONE_NUMBER]"
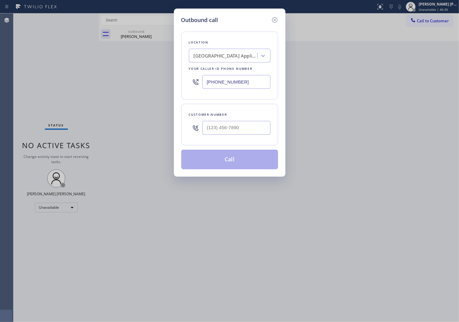
click at [227, 135] on div at bounding box center [236, 128] width 68 height 20
click at [224, 132] on input "(___) ___-____" at bounding box center [236, 128] width 68 height 14
paste input "773) 517-6638"
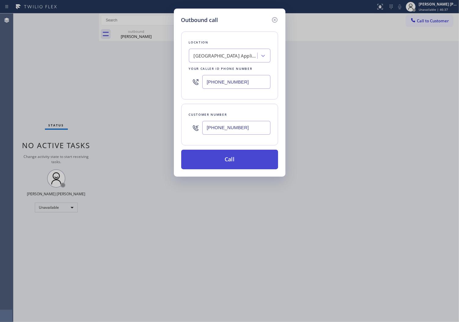
type input "[PHONE_NUMBER]"
click at [243, 161] on button "Call" at bounding box center [229, 159] width 97 height 20
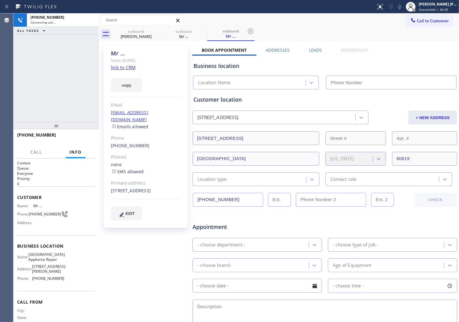
click at [0, 0] on icon at bounding box center [0, 0] width 0 height 0
click at [118, 53] on div "Mr ..." at bounding box center [146, 53] width 70 height 7
type input "[PHONE_NUMBER]"
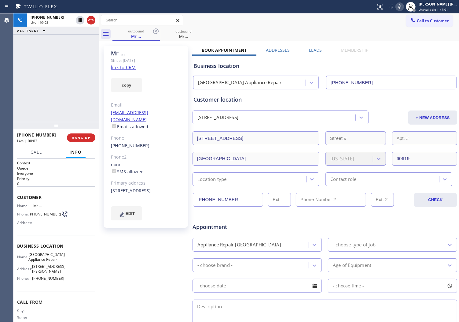
click at [7, 99] on div "Agent Desktop" at bounding box center [6, 167] width 13 height 308
click at [68, 68] on div "[PHONE_NUMBER] Live | 00:04 ALL TASKS ALL TASKS ACTIVE TASKS TASKS IN WRAP UP" at bounding box center [56, 67] width 86 height 108
click at [119, 192] on div "[STREET_ADDRESS]" at bounding box center [146, 190] width 70 height 7
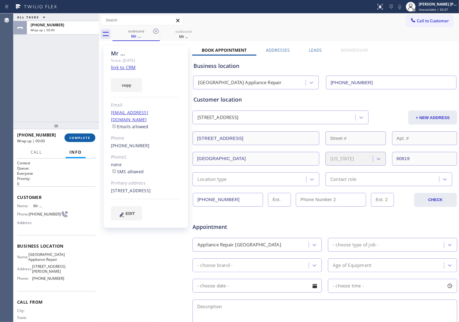
click at [86, 135] on span "COMPLETE" at bounding box center [79, 137] width 21 height 4
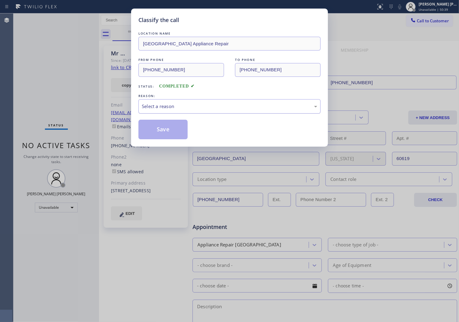
click at [156, 102] on div "Select a reason" at bounding box center [229, 106] width 182 height 14
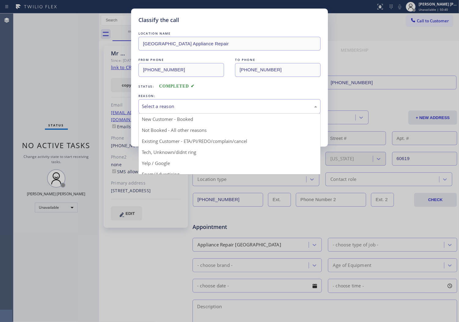
drag, startPoint x: 159, startPoint y: 120, endPoint x: 160, endPoint y: 123, distance: 3.9
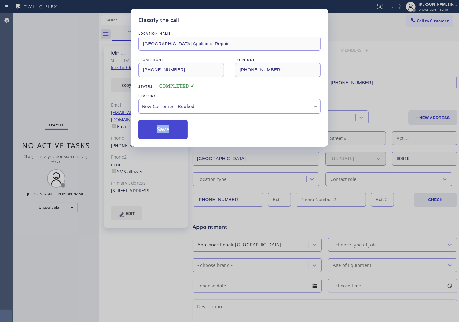
click at [159, 129] on button "Save" at bounding box center [162, 130] width 49 height 20
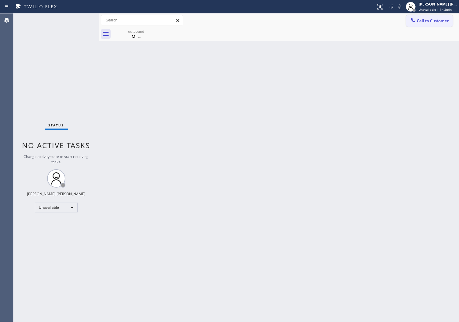
click at [419, 20] on span "Call to Customer" at bounding box center [433, 21] width 32 height 6
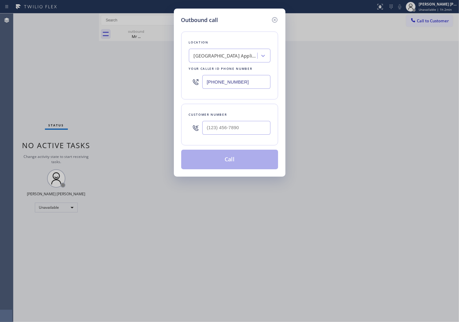
click at [236, 129] on input "text" at bounding box center [236, 128] width 68 height 14
click at [236, 129] on input "(___) ___-____" at bounding box center [236, 128] width 68 height 14
paste input "9408"
click at [242, 118] on div "(___) ___-9408" at bounding box center [236, 128] width 68 height 20
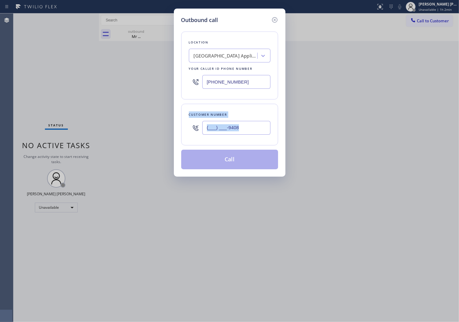
drag, startPoint x: 242, startPoint y: 118, endPoint x: 241, endPoint y: 123, distance: 5.9
click at [242, 118] on div "(___) ___-9408" at bounding box center [236, 128] width 68 height 20
click at [241, 123] on input "(___) ___-9408" at bounding box center [236, 128] width 68 height 14
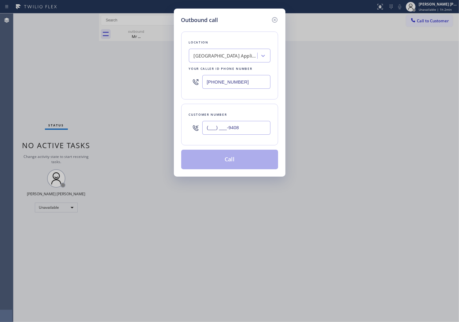
click at [241, 123] on input "(___) ___-9408" at bounding box center [236, 128] width 68 height 14
paste input "940) 845-3326"
type input "[PHONE_NUMBER]"
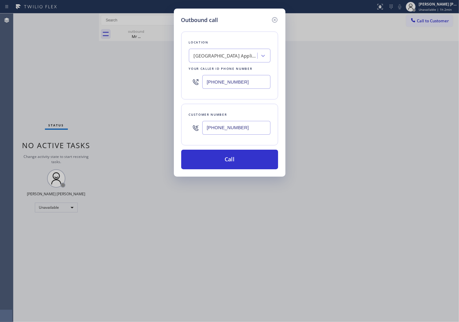
click at [222, 83] on input "[PHONE_NUMBER]" at bounding box center [236, 82] width 68 height 14
paste input "650) 376-8845"
type input "[PHONE_NUMBER]"
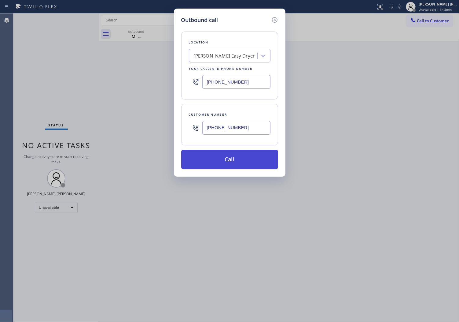
click at [232, 160] on button "Call" at bounding box center [229, 159] width 97 height 20
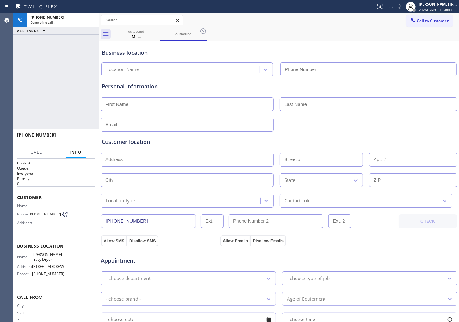
type input "[PHONE_NUMBER]"
click at [2, 87] on div "Agent Desktop" at bounding box center [6, 167] width 13 height 308
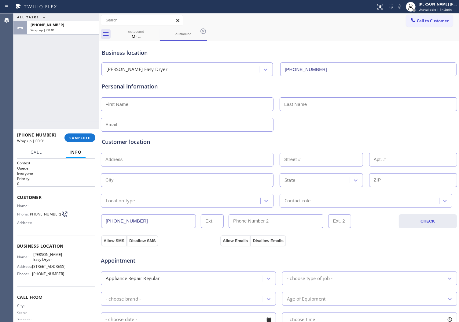
click at [75, 142] on div "[PHONE_NUMBER] Wrap up | 00:01 COMPLETE" at bounding box center [56, 138] width 78 height 16
click at [38, 135] on span "[PHONE_NUMBER]" at bounding box center [36, 135] width 39 height 6
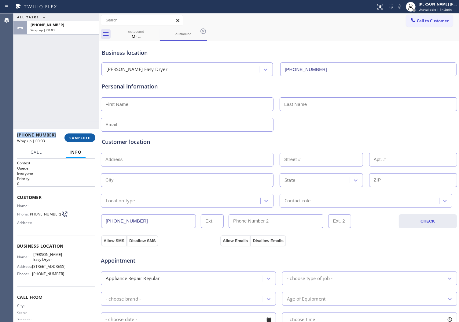
click at [81, 138] on span "COMPLETE" at bounding box center [79, 137] width 21 height 4
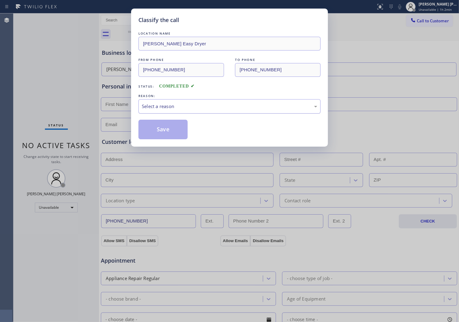
click at [145, 106] on div "Select a reason" at bounding box center [229, 106] width 175 height 7
click at [156, 140] on div "Classify the call LOCATION NAME [PERSON_NAME] Easy Dryer FROM PHONE [PHONE_NUMB…" at bounding box center [229, 78] width 197 height 138
click at [158, 129] on button "Save" at bounding box center [162, 130] width 49 height 20
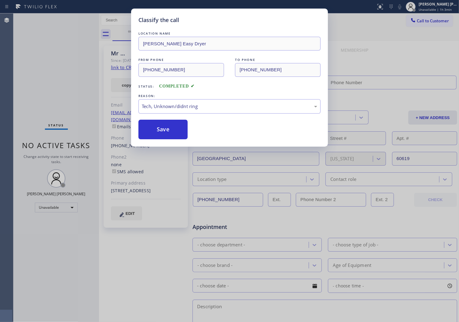
type input "[PHONE_NUMBER]"
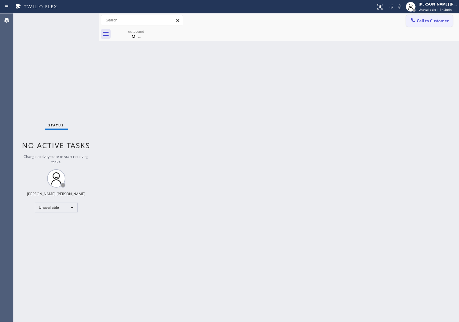
click at [422, 22] on span "Call to Customer" at bounding box center [433, 21] width 32 height 6
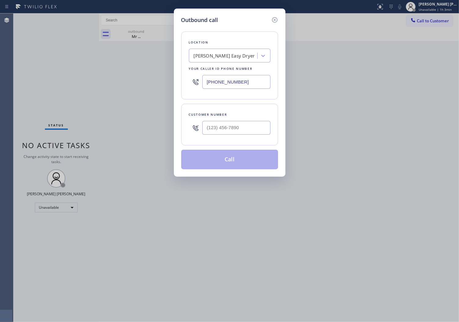
click at [205, 127] on input "text" at bounding box center [236, 128] width 68 height 14
paste input "940) 845-3326"
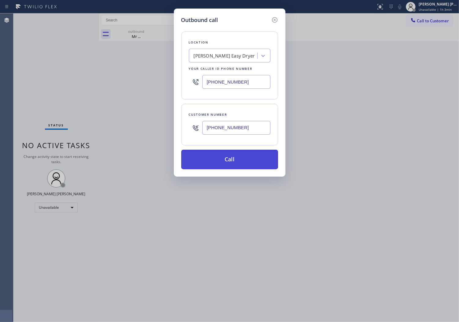
type input "[PHONE_NUMBER]"
click at [222, 158] on button "Call" at bounding box center [229, 159] width 97 height 20
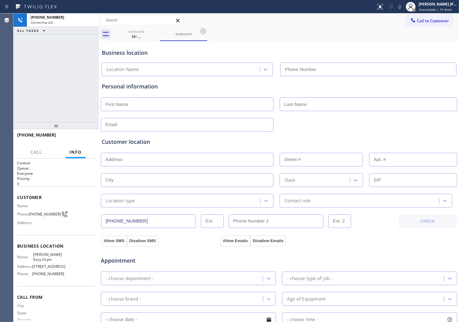
type input "[PHONE_NUMBER]"
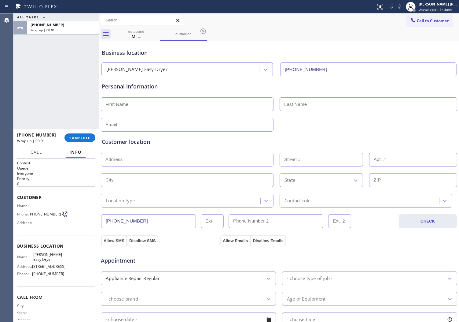
click at [2, 84] on div "Agent Desktop" at bounding box center [6, 167] width 13 height 308
click at [88, 138] on span "COMPLETE" at bounding box center [79, 137] width 21 height 4
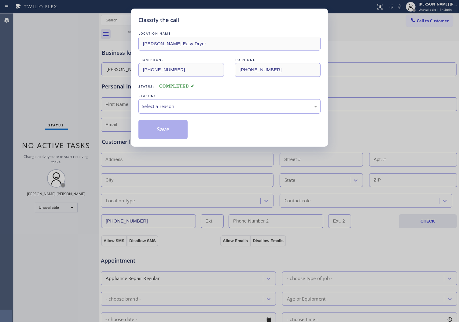
click at [190, 90] on div "LOCATION NAME [PERSON_NAME] Easy Dryer FROM PHONE [PHONE_NUMBER] TO PHONE [PHON…" at bounding box center [229, 84] width 182 height 109
click at [185, 108] on div "Select a reason" at bounding box center [229, 106] width 175 height 7
click at [162, 139] on div "Classify the call LOCATION NAME [PERSON_NAME] Easy Dryer FROM PHONE [PHONE_NUMB…" at bounding box center [229, 78] width 197 height 138
click at [158, 129] on button "Save" at bounding box center [162, 130] width 49 height 20
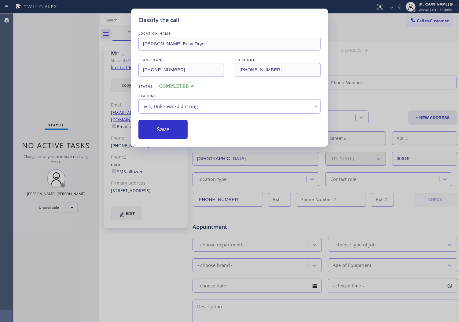
type input "[PHONE_NUMBER]"
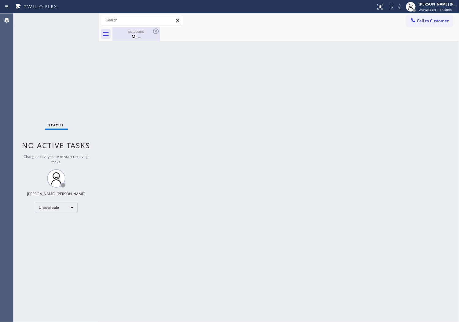
click at [151, 38] on div "Mr ..." at bounding box center [136, 37] width 46 height 6
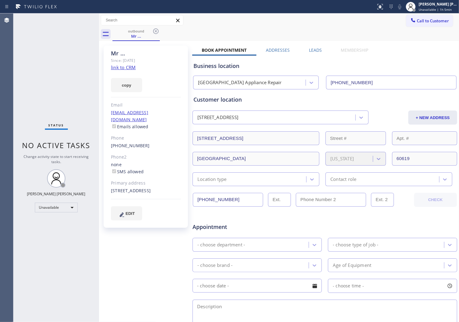
click at [160, 32] on div "outbound Mr ..." at bounding box center [285, 34] width 347 height 14
click at [156, 32] on icon at bounding box center [155, 31] width 7 height 7
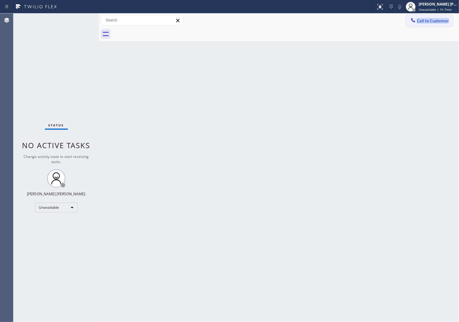
click at [413, 25] on div "Call to Customer Outbound call Location [PERSON_NAME] Easy Dryer Your caller id…" at bounding box center [279, 27] width 360 height 28
click at [436, 22] on span "Call to Customer" at bounding box center [433, 21] width 32 height 6
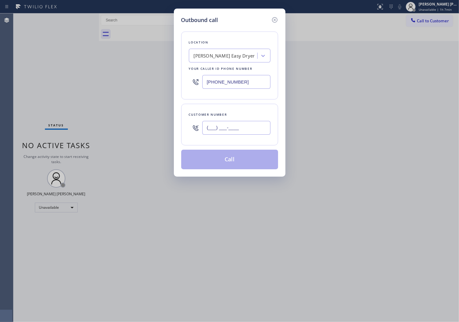
click at [230, 124] on input "(___) ___-____" at bounding box center [236, 128] width 68 height 14
paste input "415) 407-6712"
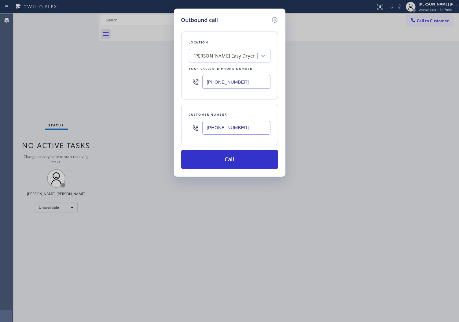
type input "[PHONE_NUMBER]"
click at [28, 87] on div "Outbound call Location [PERSON_NAME] Easy Dryer Your caller id phone number [PH…" at bounding box center [229, 161] width 459 height 322
click at [209, 76] on input "[PHONE_NUMBER]" at bounding box center [236, 82] width 68 height 14
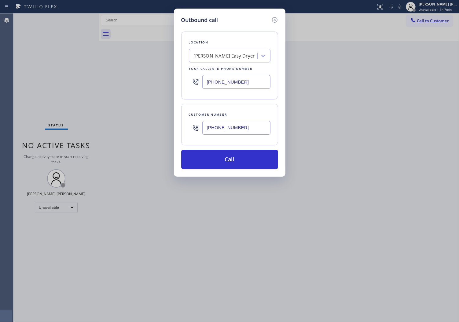
click at [209, 76] on input "[PHONE_NUMBER]" at bounding box center [236, 82] width 68 height 14
paste input "833) 692-2271"
type input "[PHONE_NUMBER]"
click at [225, 164] on button "Call" at bounding box center [229, 159] width 97 height 20
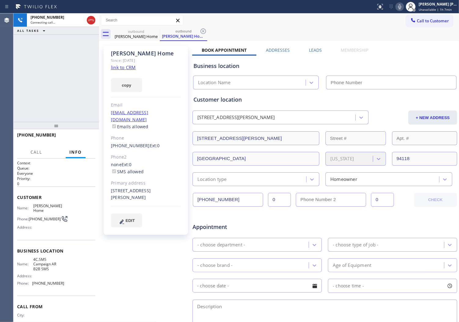
click at [127, 67] on link "link to CRM" at bounding box center [123, 67] width 25 height 6
type input "[PHONE_NUMBER]"
click at [116, 54] on div "[PERSON_NAME] Home" at bounding box center [146, 53] width 70 height 7
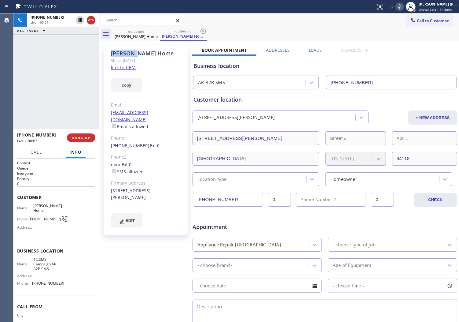
click at [116, 54] on div "[PERSON_NAME] Home" at bounding box center [146, 53] width 70 height 7
drag, startPoint x: 116, startPoint y: 54, endPoint x: 232, endPoint y: 68, distance: 116.1
click at [116, 54] on div "[PERSON_NAME] Home" at bounding box center [146, 53] width 70 height 7
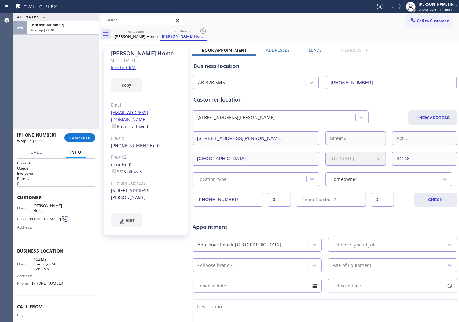
click at [134, 142] on link "[PHONE_NUMBER]" at bounding box center [130, 145] width 39 height 6
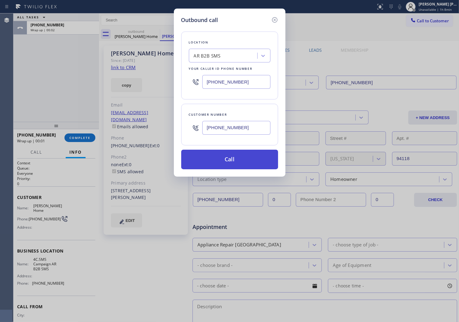
type input "[PHONE_NUMBER]"
click at [240, 162] on button "Call" at bounding box center [229, 159] width 97 height 20
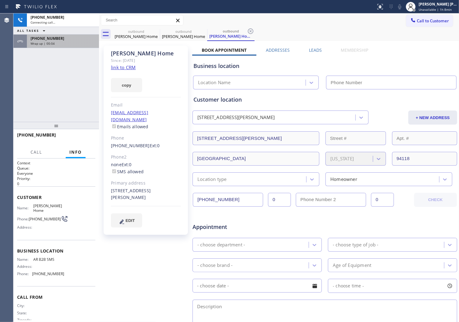
click at [61, 45] on div "Wrap up | 00:04" at bounding box center [63, 43] width 65 height 4
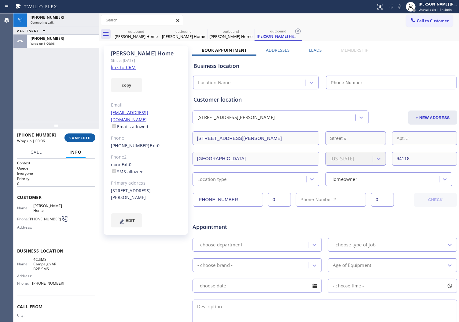
click at [88, 139] on span "COMPLETE" at bounding box center [79, 137] width 21 height 4
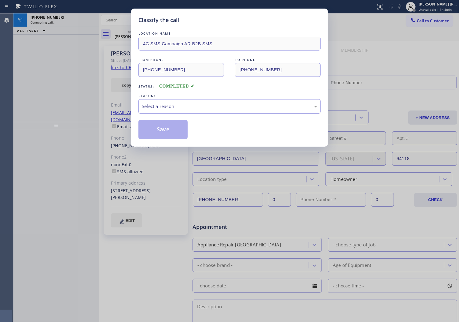
click at [175, 112] on div "Select a reason" at bounding box center [229, 106] width 182 height 14
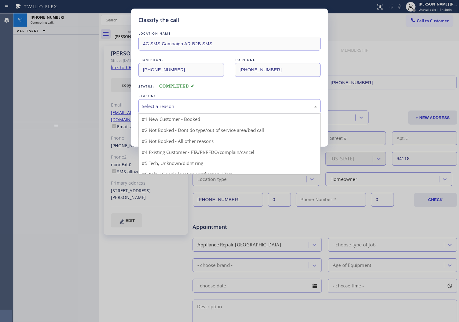
type input "[PHONE_NUMBER]"
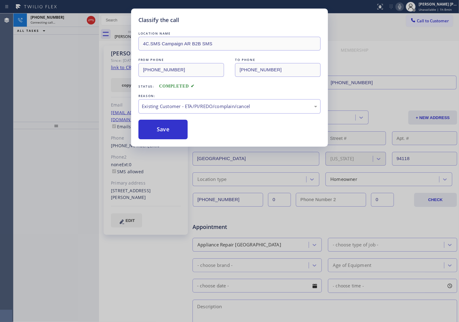
drag, startPoint x: 166, startPoint y: 138, endPoint x: 39, endPoint y: 68, distance: 145.0
click at [166, 138] on button "Save" at bounding box center [162, 130] width 49 height 20
click at [164, 133] on button "Save" at bounding box center [162, 130] width 49 height 20
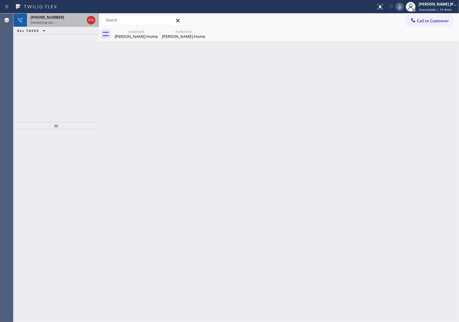
click at [60, 22] on div "Connecting call…" at bounding box center [58, 22] width 54 height 4
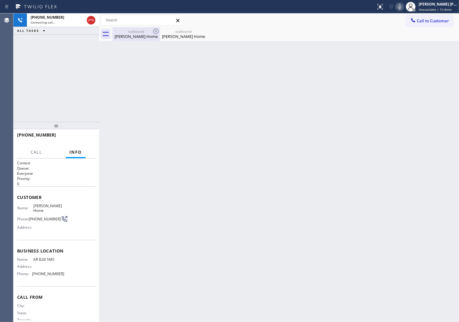
click at [134, 36] on div "[PERSON_NAME] Home" at bounding box center [136, 37] width 46 height 6
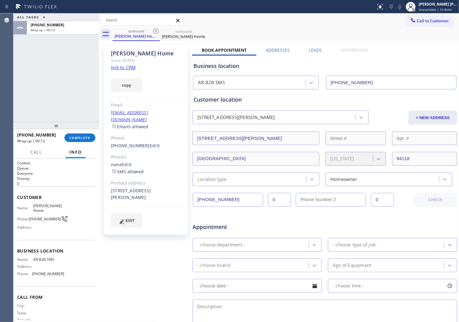
click at [2, 68] on div "Agent Desktop" at bounding box center [6, 167] width 13 height 308
click at [34, 133] on span "[PHONE_NUMBER]" at bounding box center [36, 135] width 39 height 6
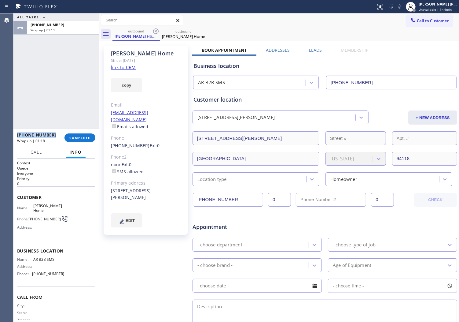
click at [34, 133] on span "[PHONE_NUMBER]" at bounding box center [36, 135] width 39 height 6
click at [77, 138] on span "COMPLETE" at bounding box center [79, 137] width 21 height 4
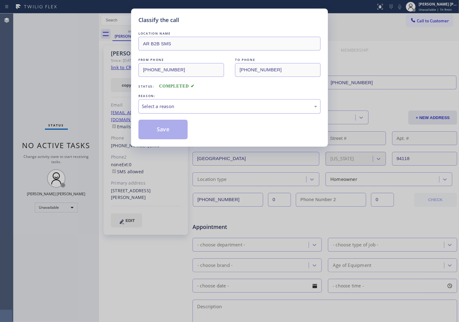
click at [184, 109] on div "Select a reason" at bounding box center [229, 106] width 175 height 7
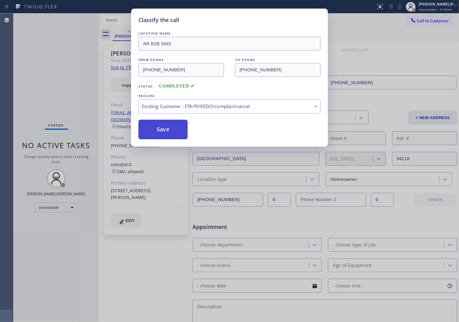
click at [159, 130] on button "Save" at bounding box center [162, 130] width 49 height 20
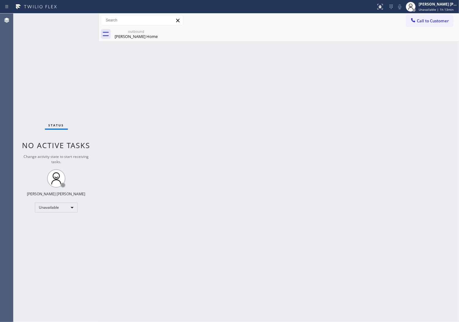
drag, startPoint x: 156, startPoint y: 39, endPoint x: 289, endPoint y: 315, distance: 306.5
click at [156, 38] on div "[PERSON_NAME] Home" at bounding box center [136, 37] width 46 height 6
click at [0, 0] on icon at bounding box center [0, 0] width 0 height 0
click at [2, 176] on div "Agent Desktop" at bounding box center [6, 167] width 13 height 308
click at [437, 10] on span "Unavailable | 1h 23min" at bounding box center [436, 9] width 35 height 4
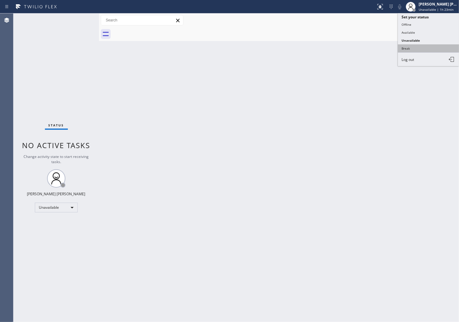
click at [420, 46] on button "Break" at bounding box center [428, 48] width 61 height 8
